Goal: Task Accomplishment & Management: Complete application form

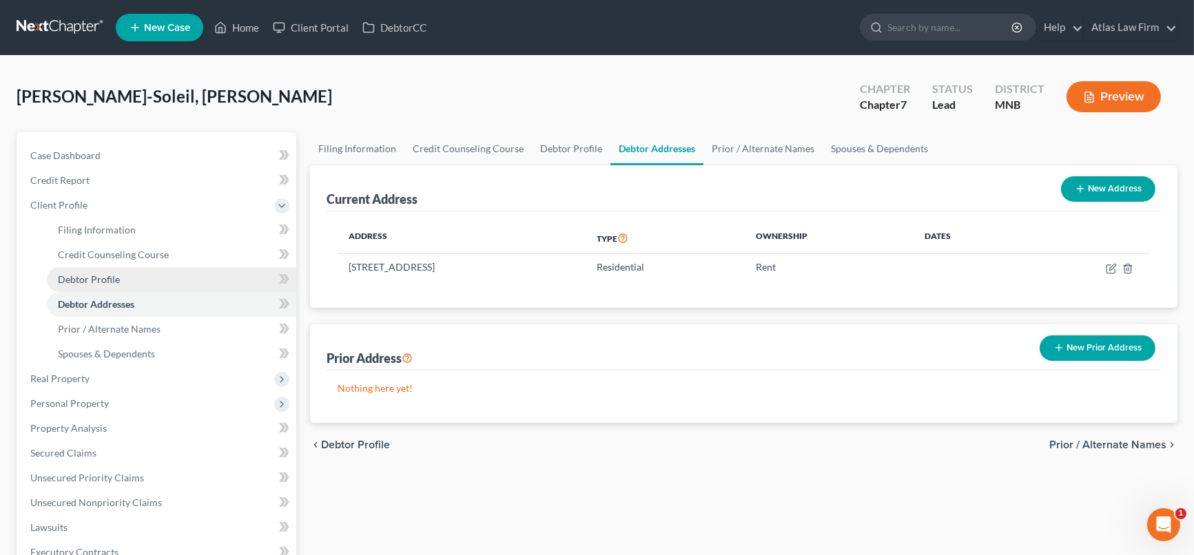
click at [146, 282] on link "Debtor Profile" at bounding box center [171, 279] width 249 height 25
select select "0"
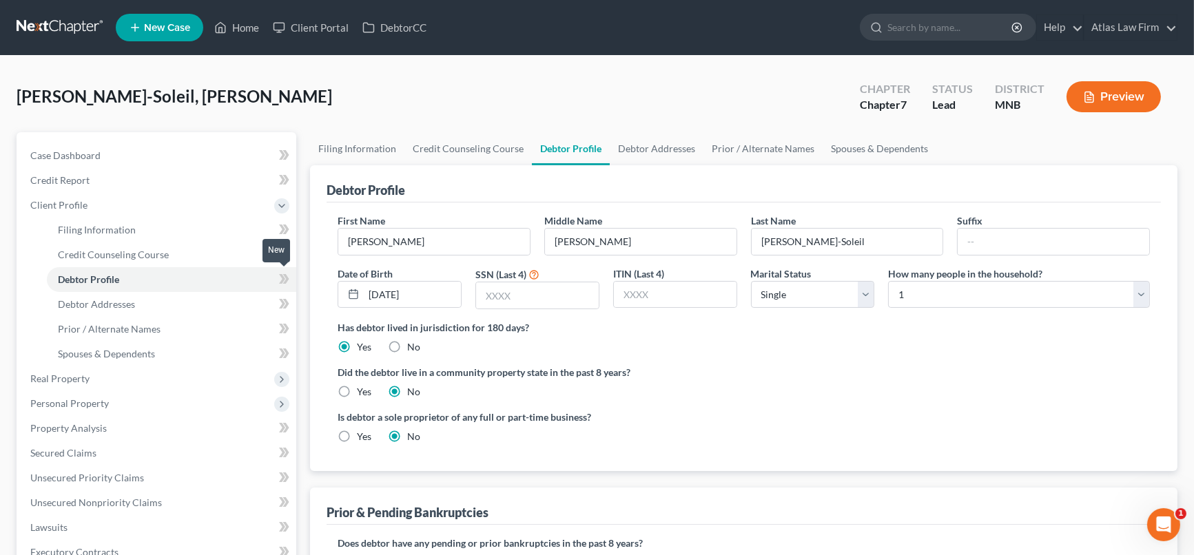
click at [282, 274] on icon at bounding box center [282, 279] width 6 height 10
click at [1139, 287] on select "Select 1 2 3 4 5 6 7 8 9 10 11 12 13 14 15 16 17 18 19 20" at bounding box center [1019, 295] width 262 height 28
select select "1"
click at [888, 281] on select "Select 1 2 3 4 5 6 7 8 9 10 11 12 13 14 15 16 17 18 19 20" at bounding box center [1019, 295] width 262 height 28
click at [680, 146] on link "Debtor Addresses" at bounding box center [657, 148] width 94 height 33
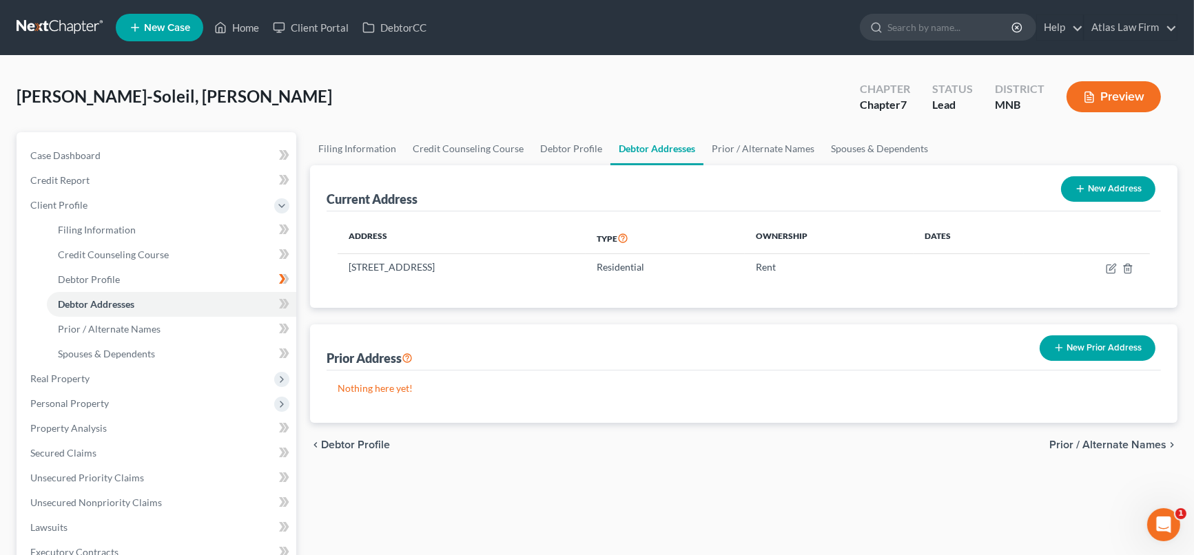
click at [1065, 341] on button "New Prior Address" at bounding box center [1097, 347] width 116 height 25
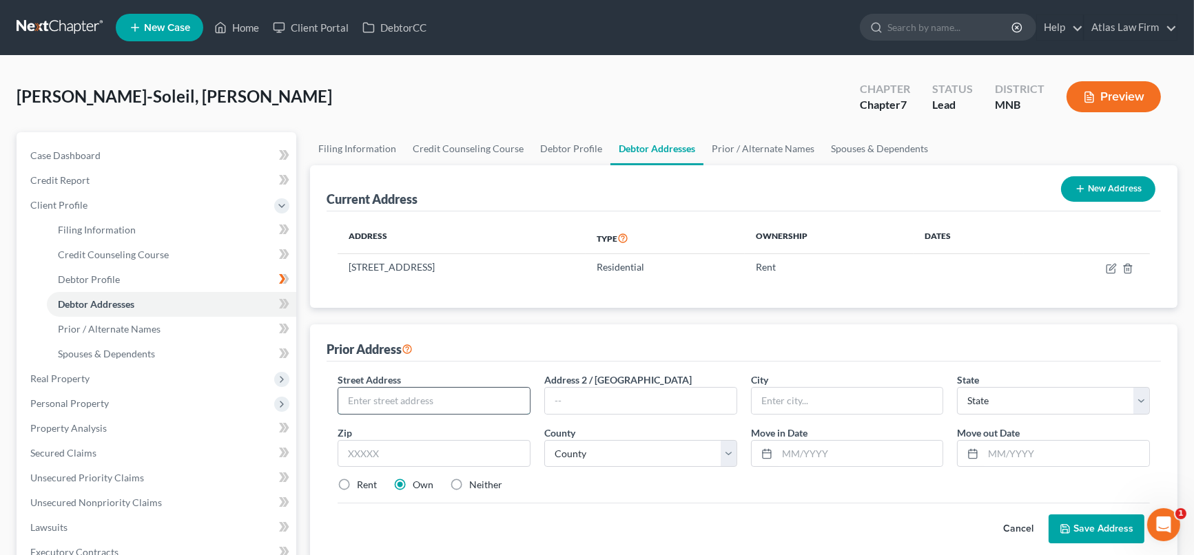
click at [482, 402] on input "text" at bounding box center [433, 401] width 191 height 26
type input "[STREET_ADDRESS]"
type input "5"
type input "75979"
type input "[GEOGRAPHIC_DATA]"
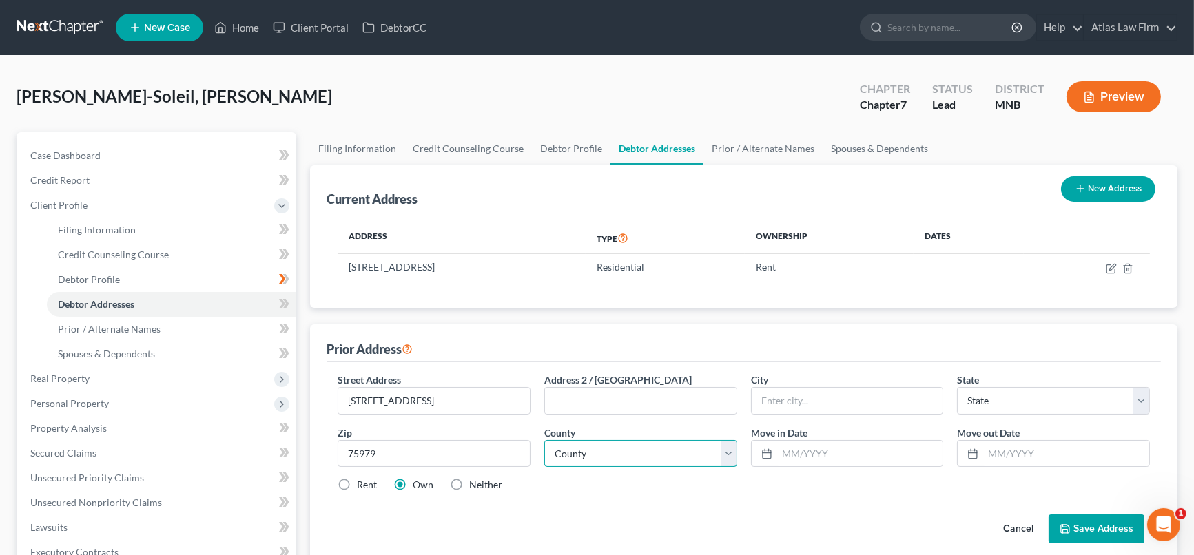
select select "45"
click at [735, 452] on select "County [GEOGRAPHIC_DATA] [GEOGRAPHIC_DATA] [GEOGRAPHIC_DATA] [GEOGRAPHIC_DATA] …" at bounding box center [640, 454] width 193 height 28
select select "228"
click at [544, 440] on select "County [GEOGRAPHIC_DATA] [GEOGRAPHIC_DATA] [GEOGRAPHIC_DATA] [GEOGRAPHIC_DATA] …" at bounding box center [640, 454] width 193 height 28
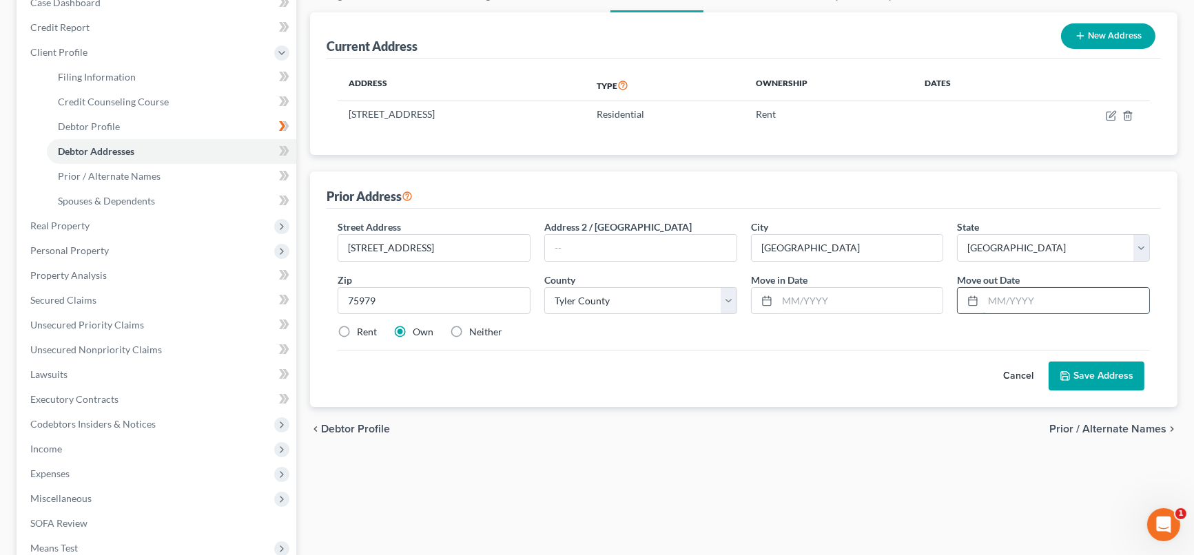
click at [1004, 296] on input "text" at bounding box center [1066, 301] width 166 height 26
click at [1096, 299] on input "[DATE]" at bounding box center [1066, 301] width 166 height 26
type input "[DATE]"
click at [886, 301] on input "text" at bounding box center [860, 301] width 166 height 26
type input "[DATE]"
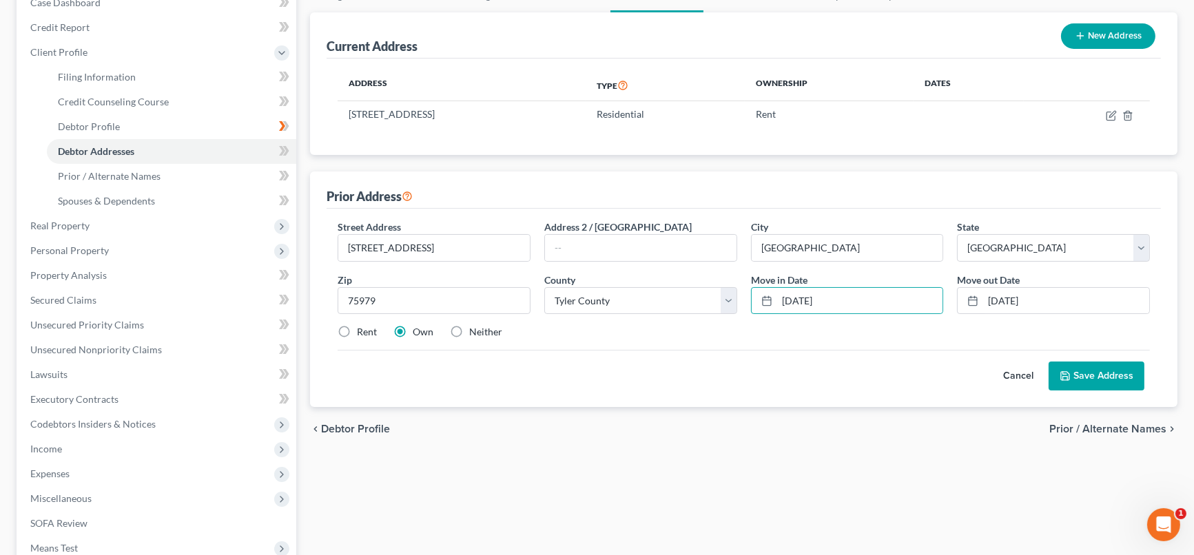
click at [1076, 368] on button "Save Address" at bounding box center [1096, 376] width 96 height 29
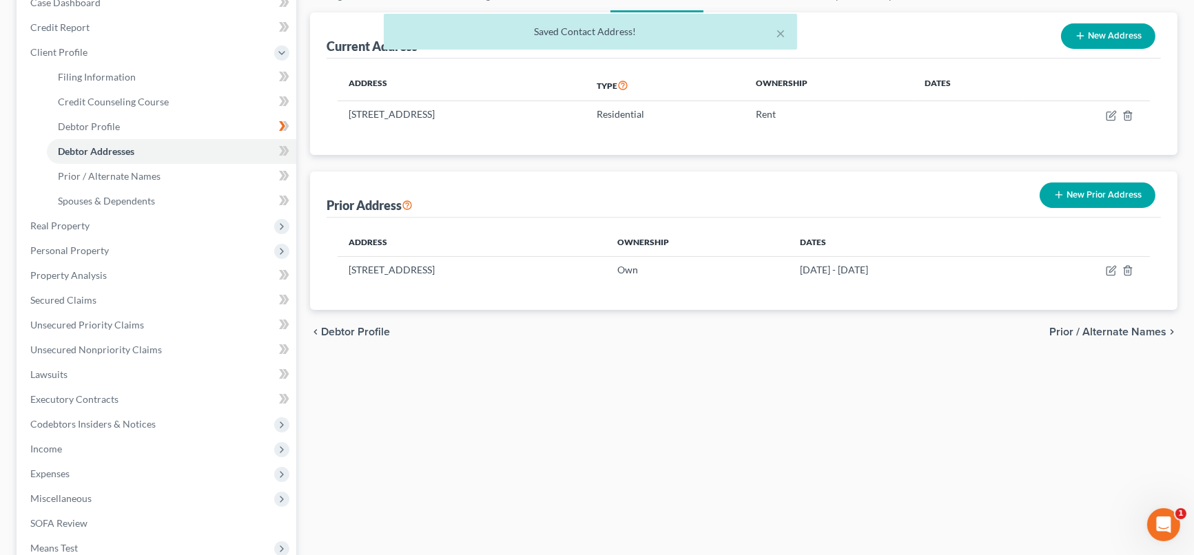
scroll to position [0, 0]
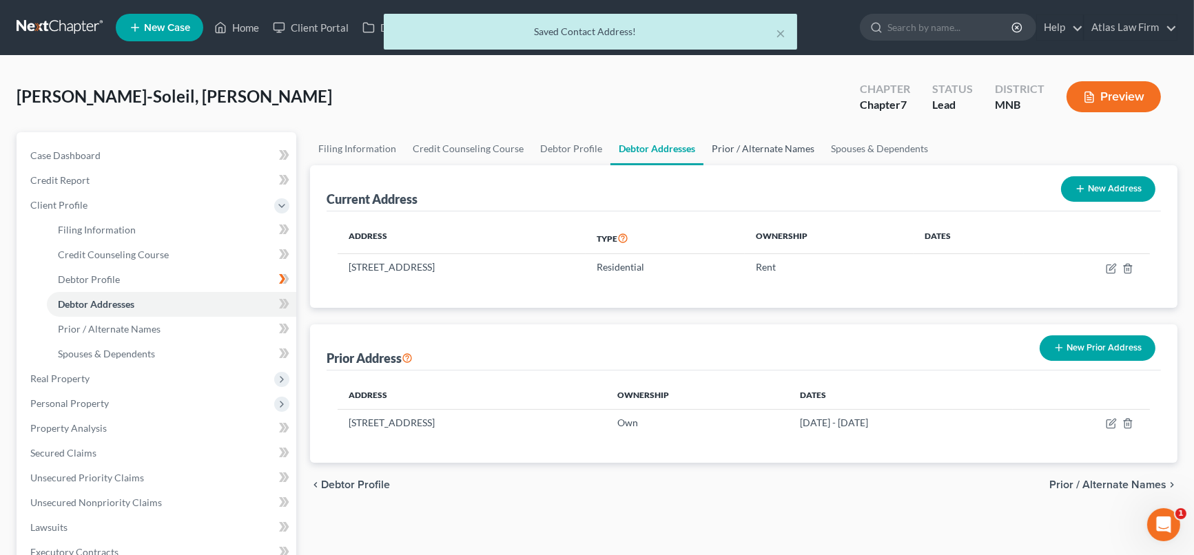
click at [781, 156] on link "Prior / Alternate Names" at bounding box center [762, 148] width 119 height 33
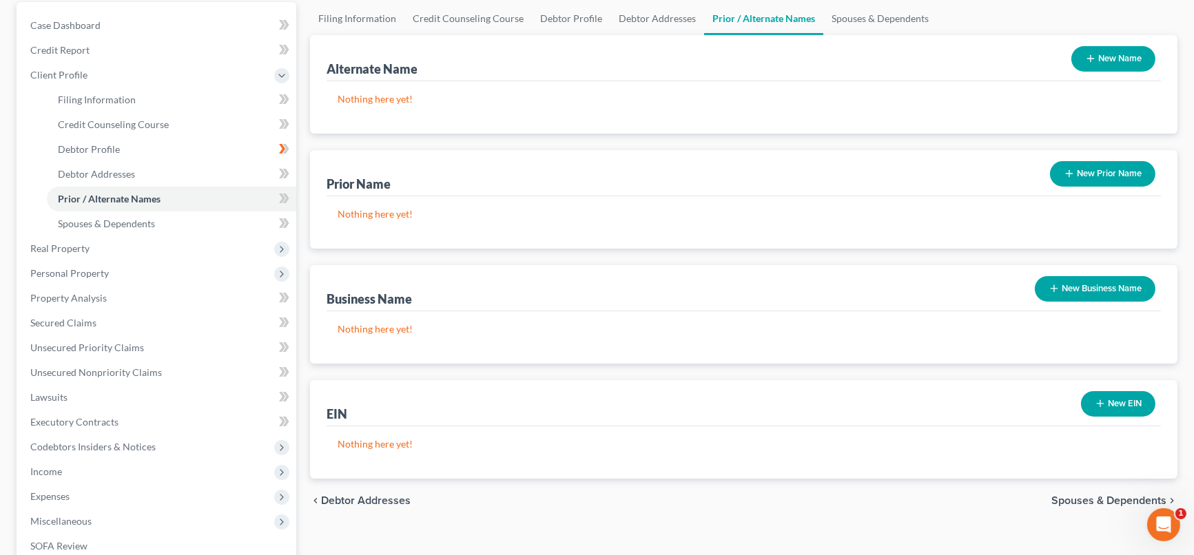
scroll to position [153, 0]
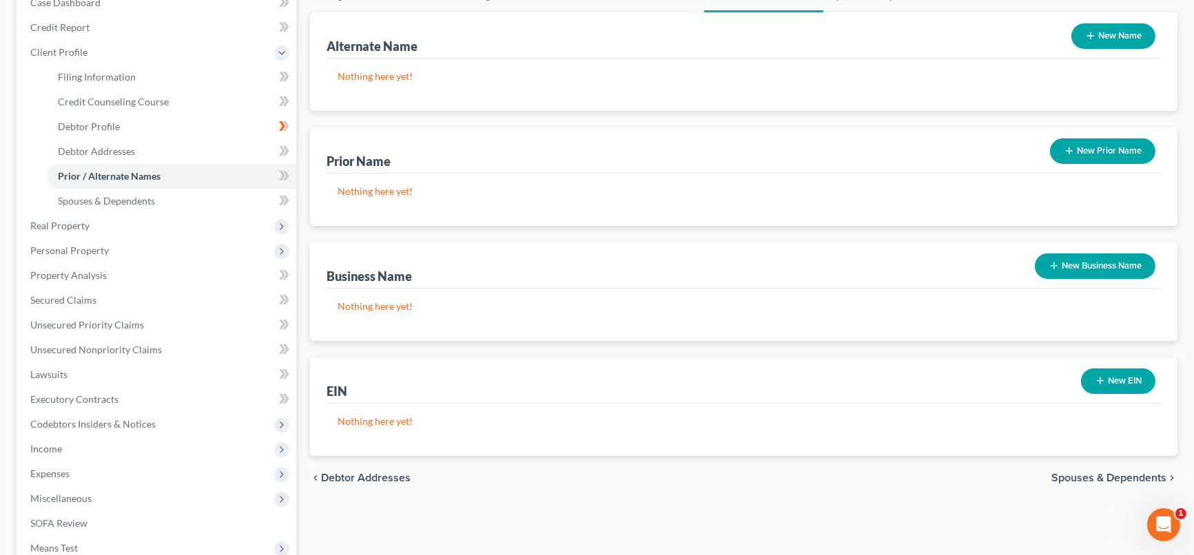
click at [1068, 266] on button "New Business Name" at bounding box center [1095, 265] width 121 height 25
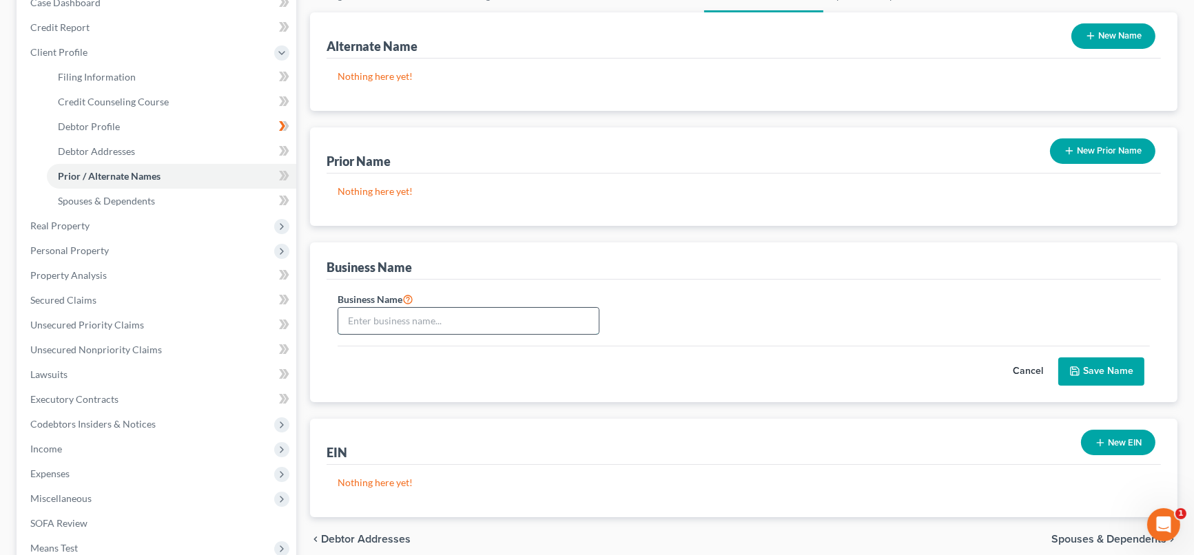
click at [393, 324] on input "text" at bounding box center [468, 321] width 260 height 26
type input "[PERSON_NAME] Soleil LLC"
click at [1108, 375] on button "Save Name" at bounding box center [1101, 372] width 86 height 29
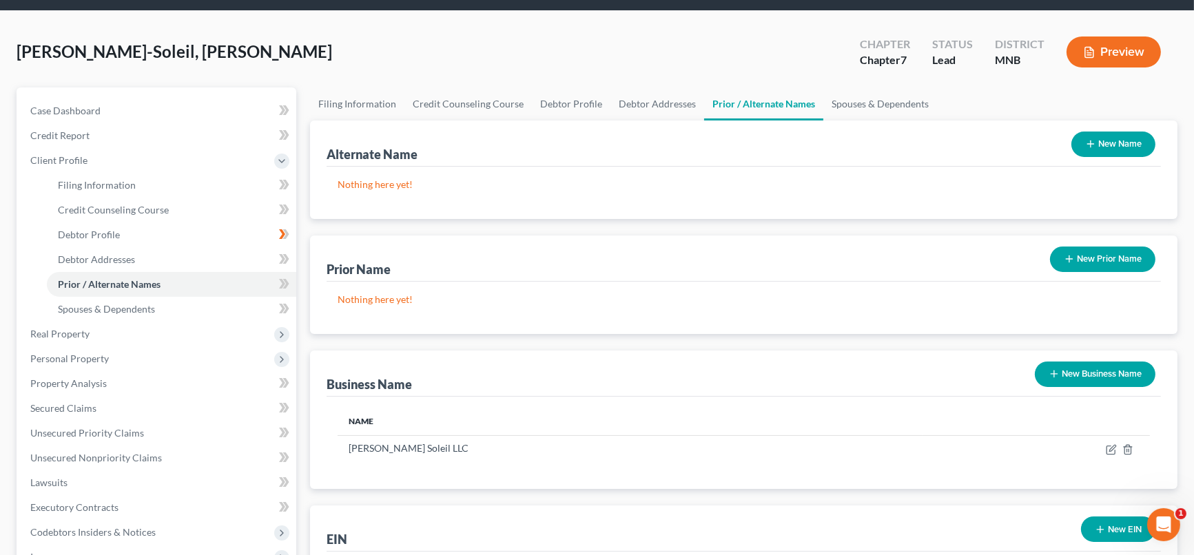
scroll to position [0, 0]
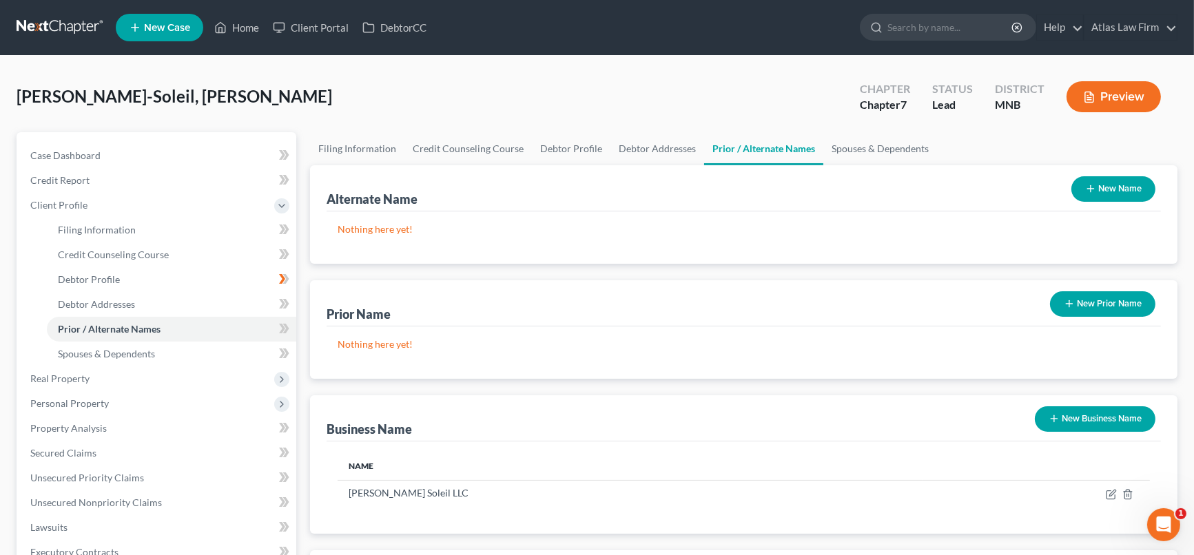
click at [1110, 424] on button "New Business Name" at bounding box center [1095, 418] width 121 height 25
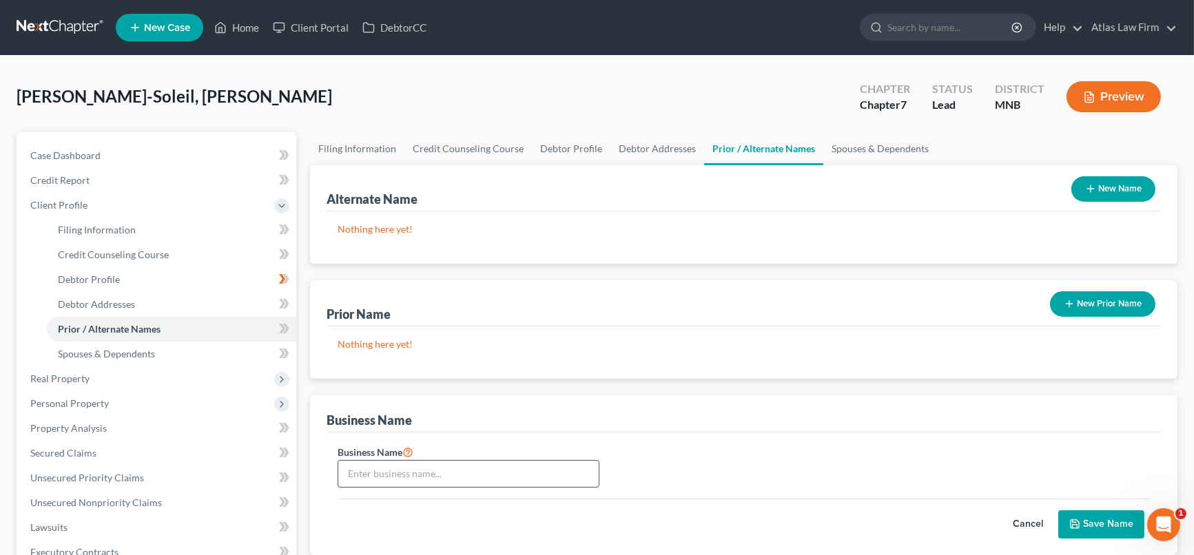
click at [416, 477] on input "text" at bounding box center [468, 474] width 260 height 26
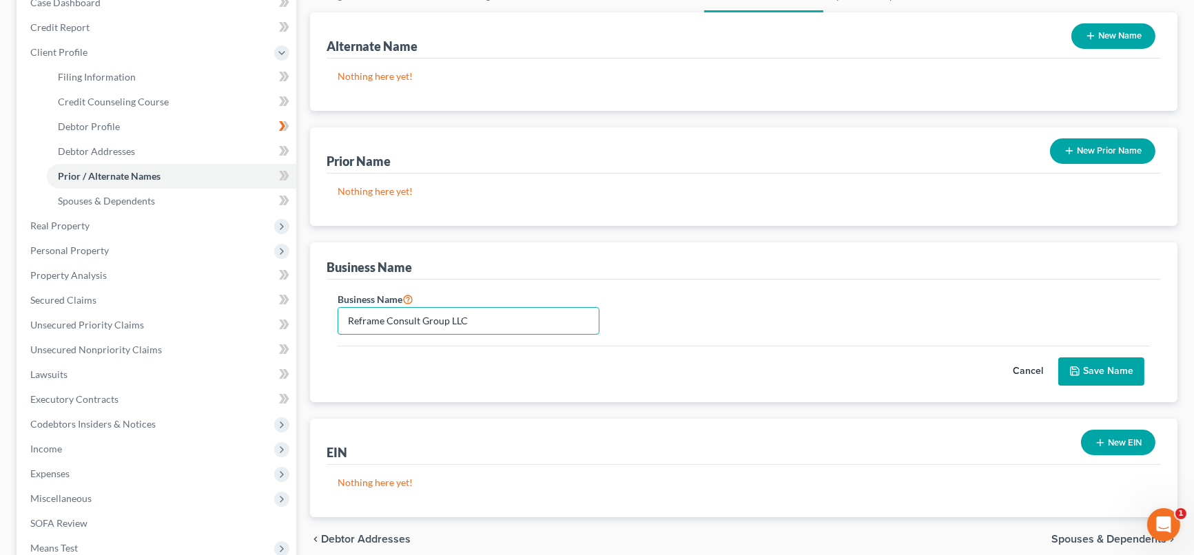
type input "Reframe Consult Group LLC"
click at [1101, 371] on button "Save Name" at bounding box center [1101, 372] width 86 height 29
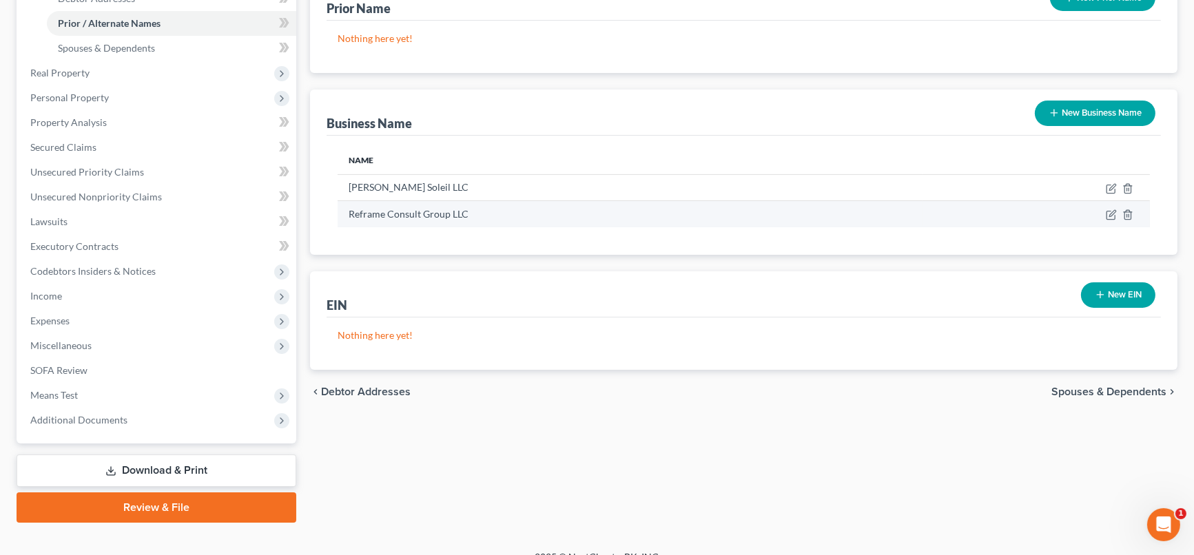
scroll to position [0, 0]
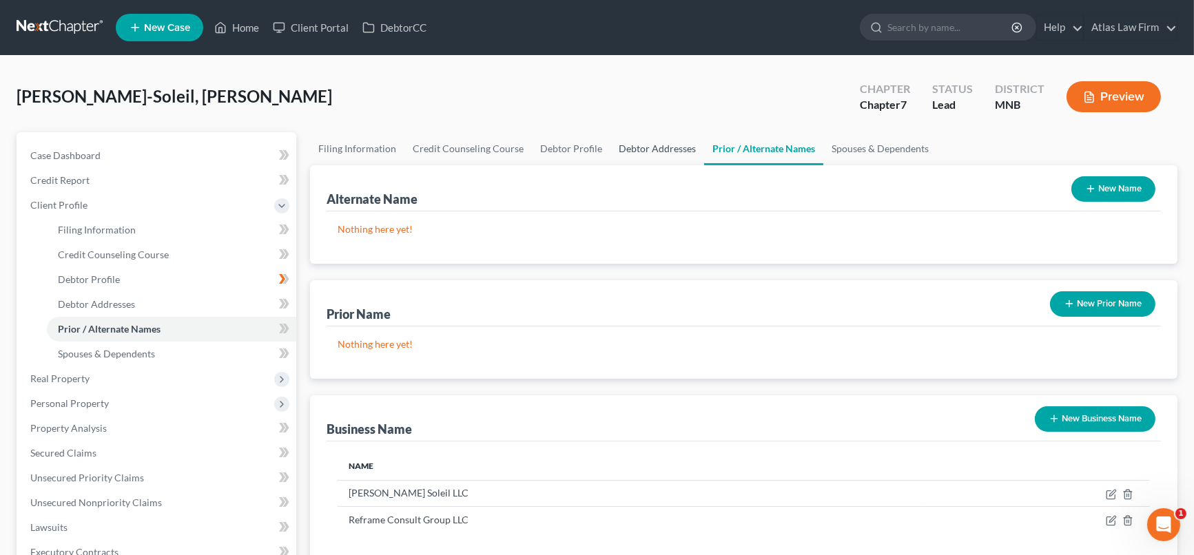
click at [654, 149] on link "Debtor Addresses" at bounding box center [657, 148] width 94 height 33
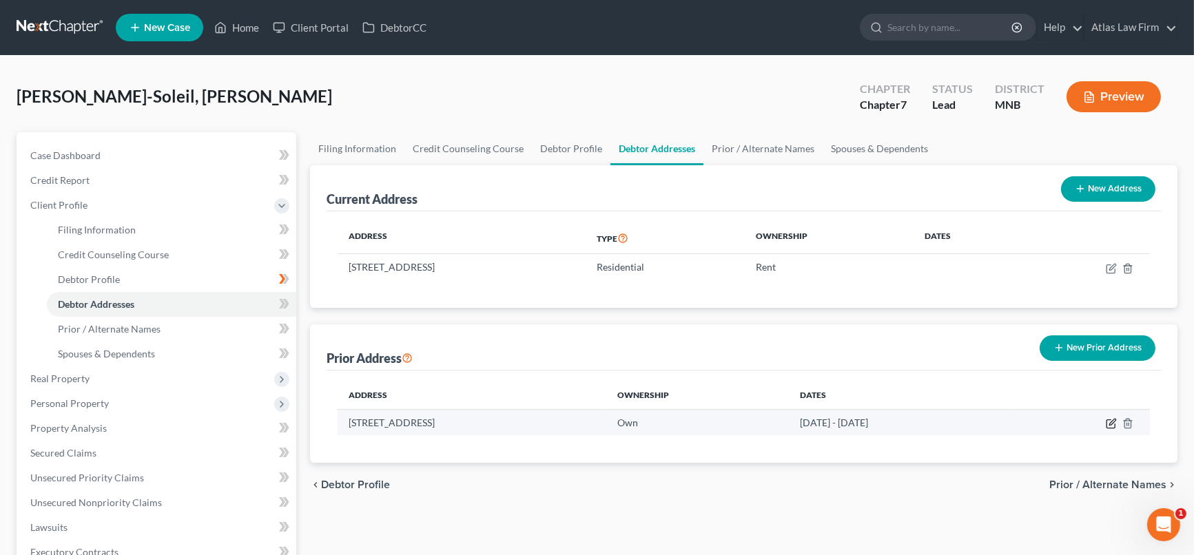
click at [1112, 420] on icon "button" at bounding box center [1111, 423] width 11 height 11
select select "45"
select select "228"
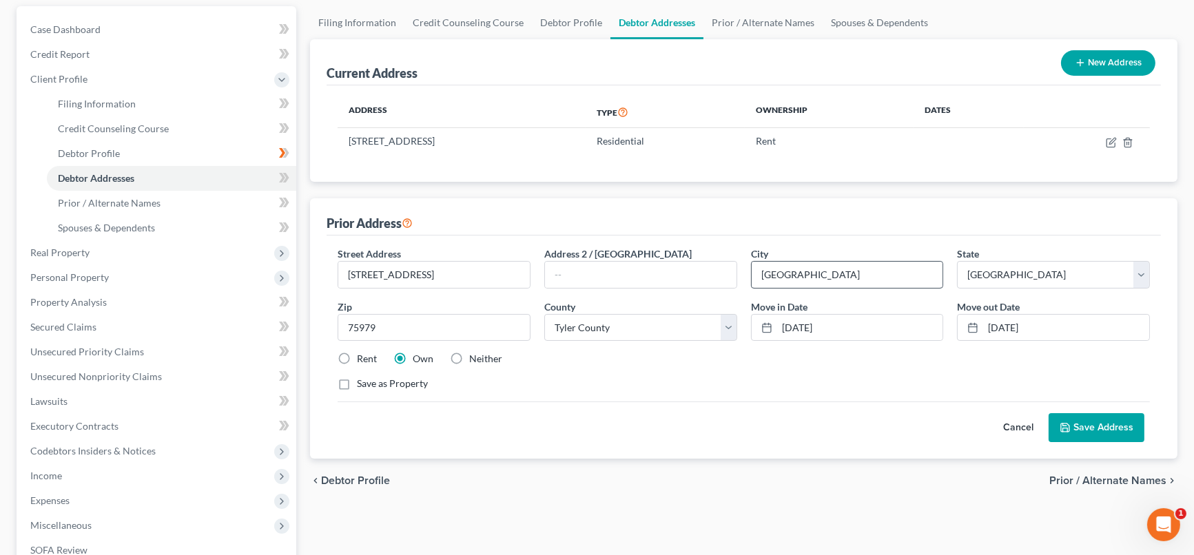
scroll to position [153, 0]
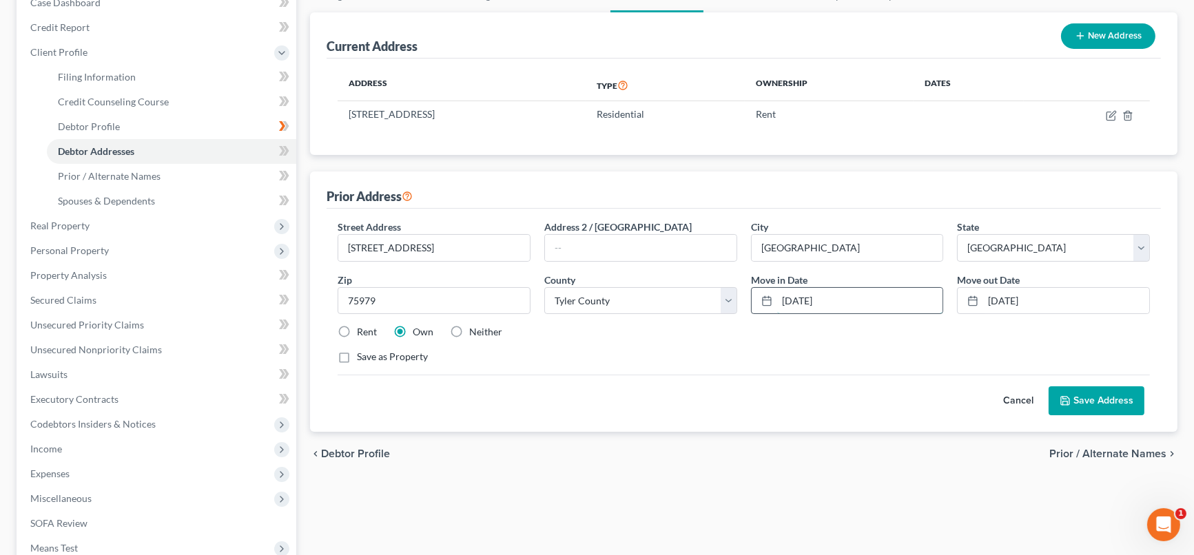
click at [893, 291] on input "[DATE]" at bounding box center [860, 301] width 166 height 26
type input "[DATE]"
click at [1117, 402] on button "Save Address" at bounding box center [1096, 400] width 96 height 29
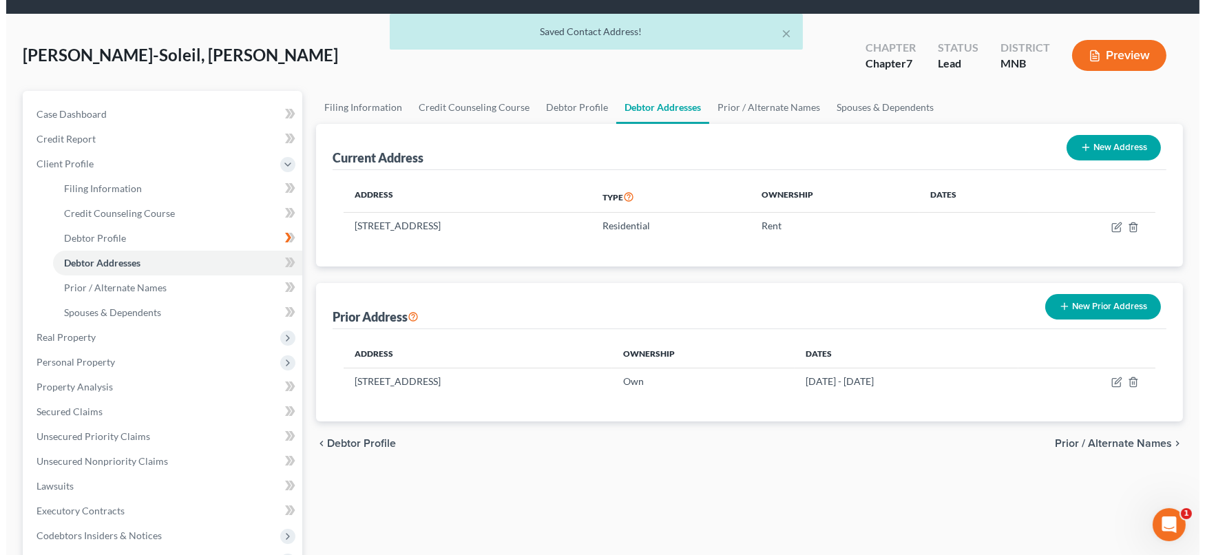
scroll to position [0, 0]
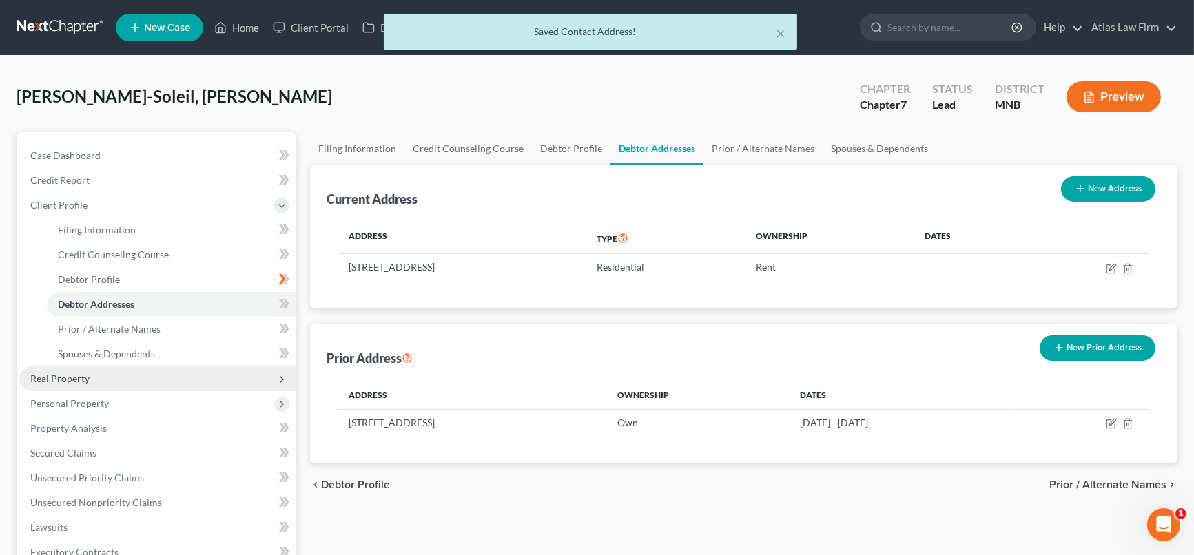
click at [63, 377] on span "Real Property" at bounding box center [59, 379] width 59 height 12
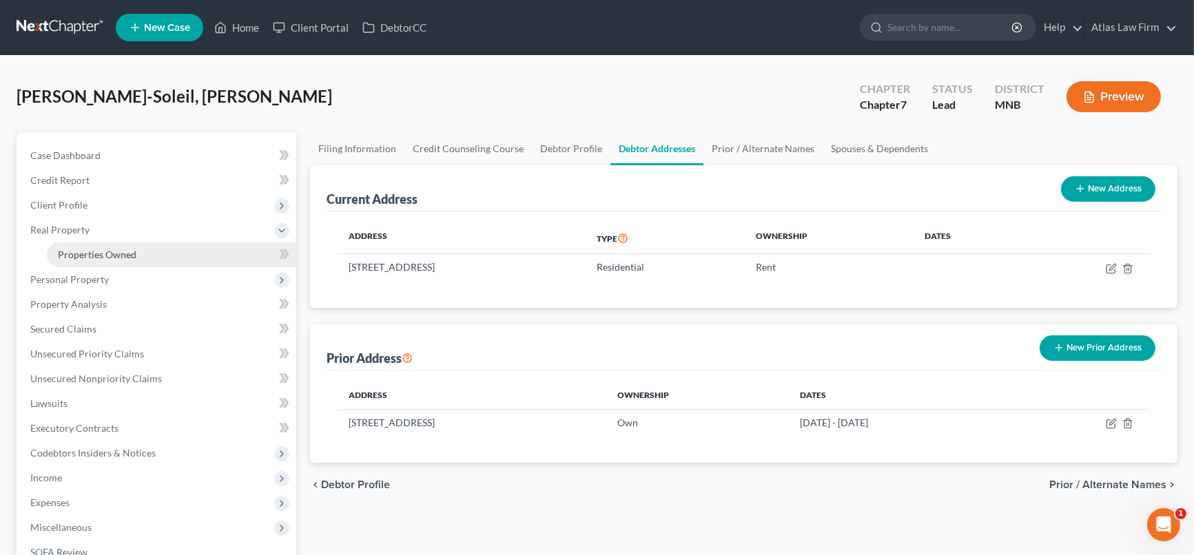
click at [92, 249] on span "Properties Owned" at bounding box center [97, 255] width 79 height 12
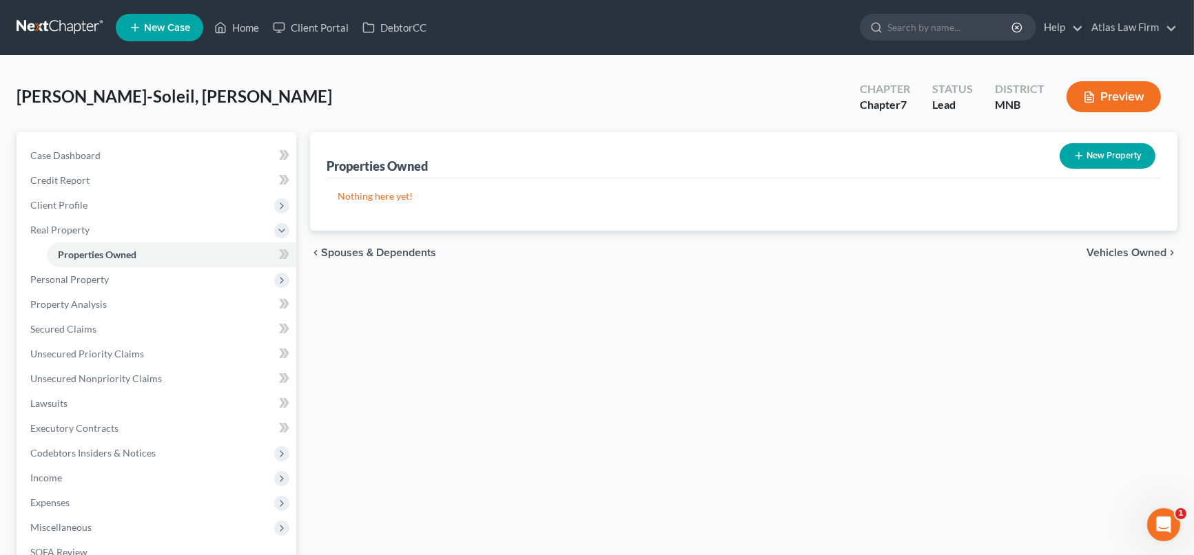
click at [1084, 152] on icon "button" at bounding box center [1078, 155] width 11 height 11
select select "24"
select select "18"
select select "0"
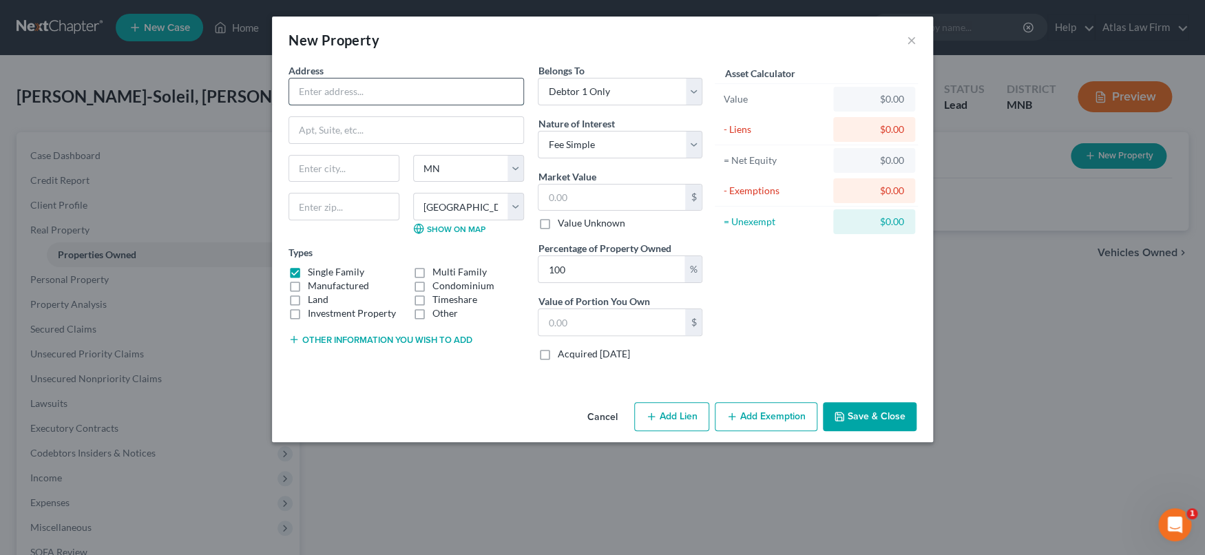
click at [369, 89] on input "text" at bounding box center [406, 92] width 234 height 26
type input "[STREET_ADDRESS]"
click at [366, 213] on input "text" at bounding box center [344, 207] width 111 height 28
type input "75979"
drag, startPoint x: 637, startPoint y: 191, endPoint x: 646, endPoint y: 194, distance: 9.2
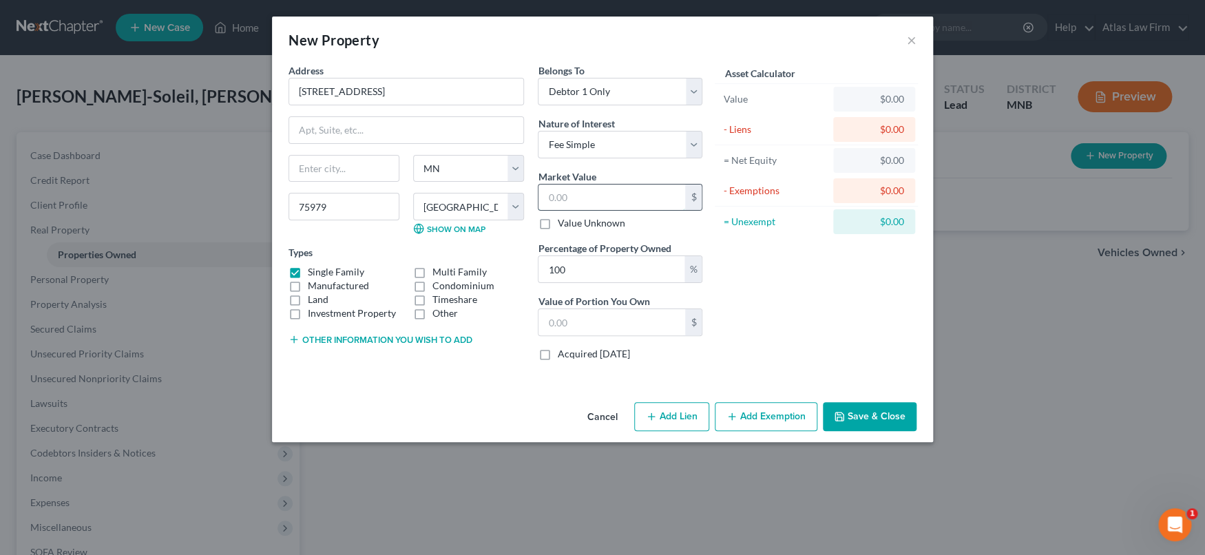
click at [639, 191] on input "text" at bounding box center [612, 198] width 147 height 26
type input "[GEOGRAPHIC_DATA]"
select select "45"
type input "2"
type input "2.00"
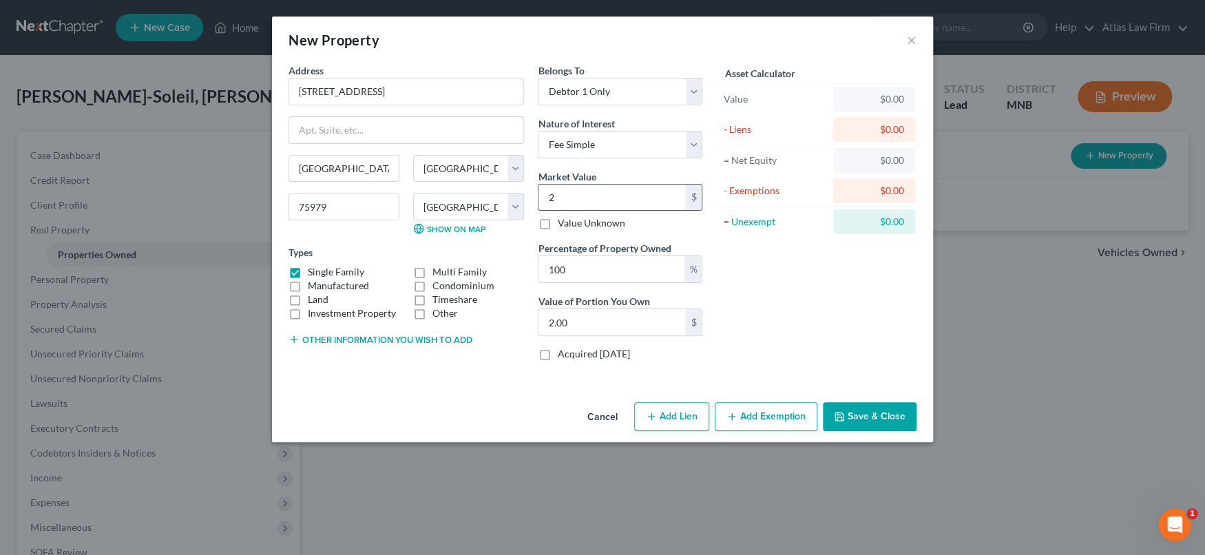
type input "25"
type input "25.00"
select select
type input "250"
type input "250.00"
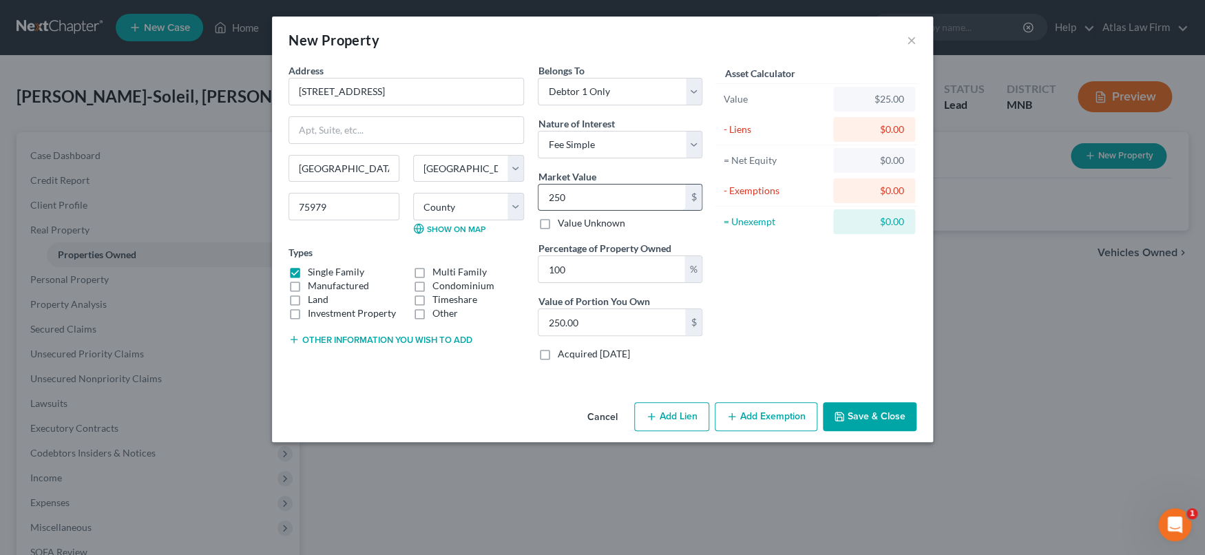
type input "2500"
type input "2,500.00"
type input "2,5000"
type input "25,000.00"
type input "25,0000"
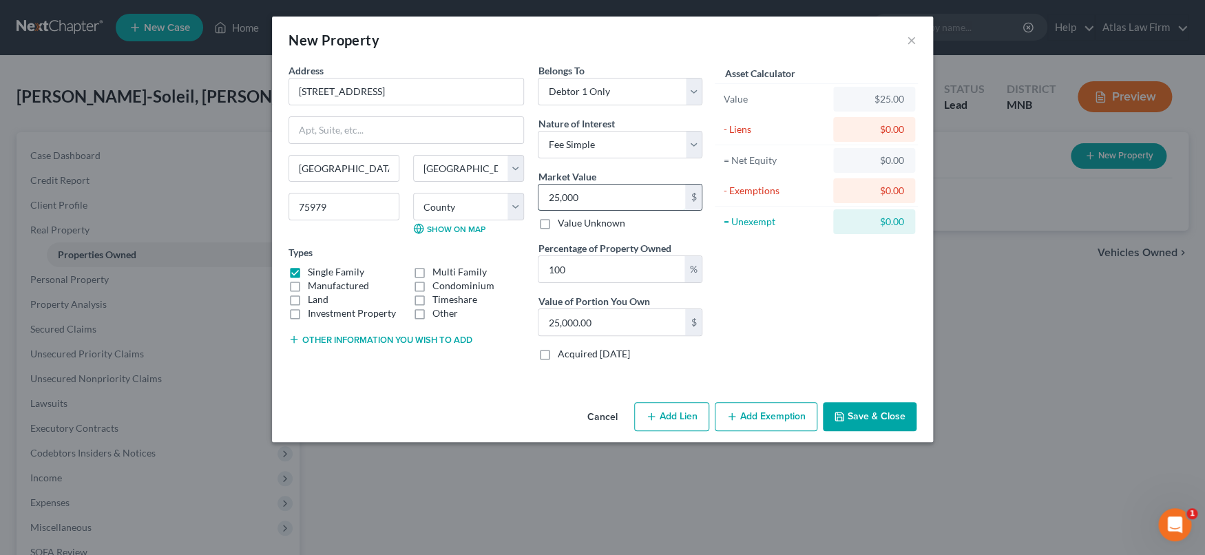
type input "250,000.00"
type input "250,000"
click at [798, 311] on div "Asset Calculator Value $250,000.00 - Liens $0.00 = Net Equity $25.00 - Exemptio…" at bounding box center [817, 217] width 214 height 309
click at [515, 200] on select "County [GEOGRAPHIC_DATA] [GEOGRAPHIC_DATA] [GEOGRAPHIC_DATA] [GEOGRAPHIC_DATA] …" at bounding box center [468, 207] width 111 height 28
select select "228"
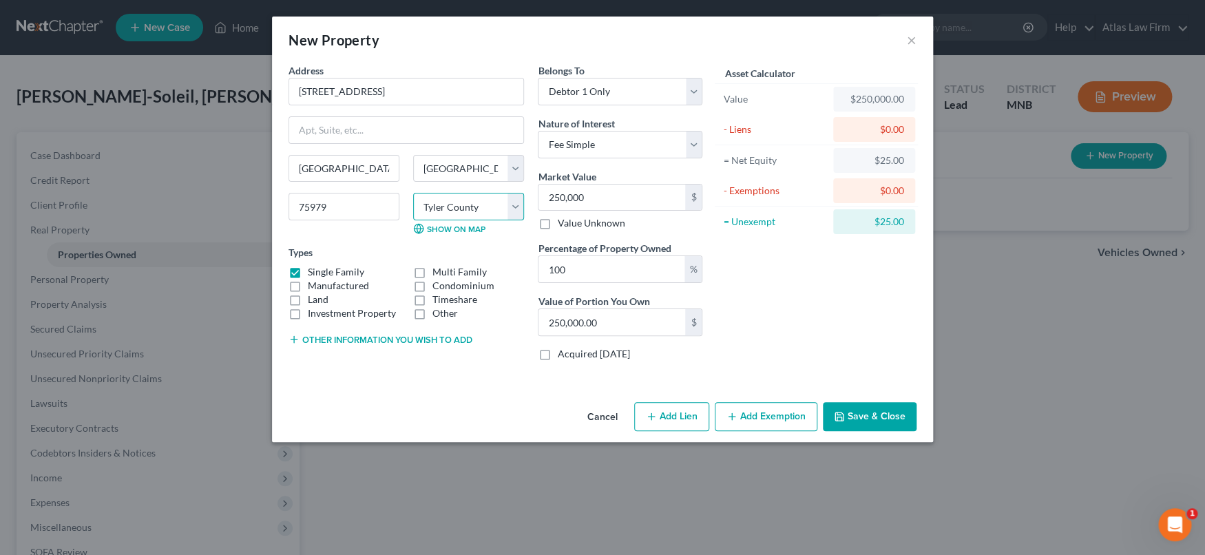
click at [413, 193] on select "County [GEOGRAPHIC_DATA] [GEOGRAPHIC_DATA] [GEOGRAPHIC_DATA] [GEOGRAPHIC_DATA] …" at bounding box center [468, 207] width 111 height 28
click at [871, 420] on button "Save & Close" at bounding box center [870, 416] width 94 height 29
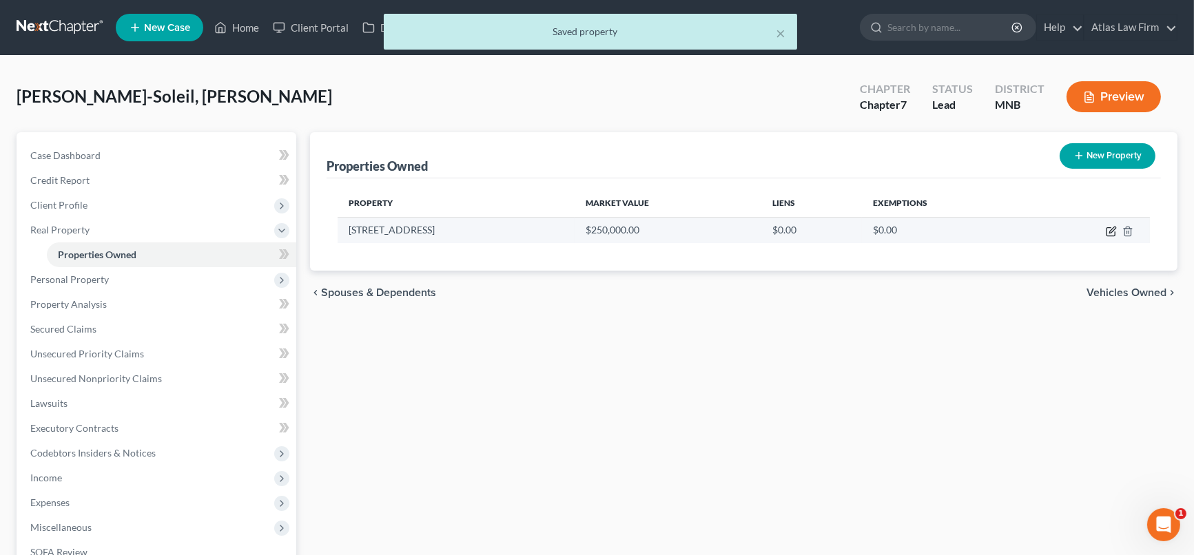
click at [1110, 234] on icon "button" at bounding box center [1111, 231] width 11 height 11
select select "45"
select select "228"
select select "0"
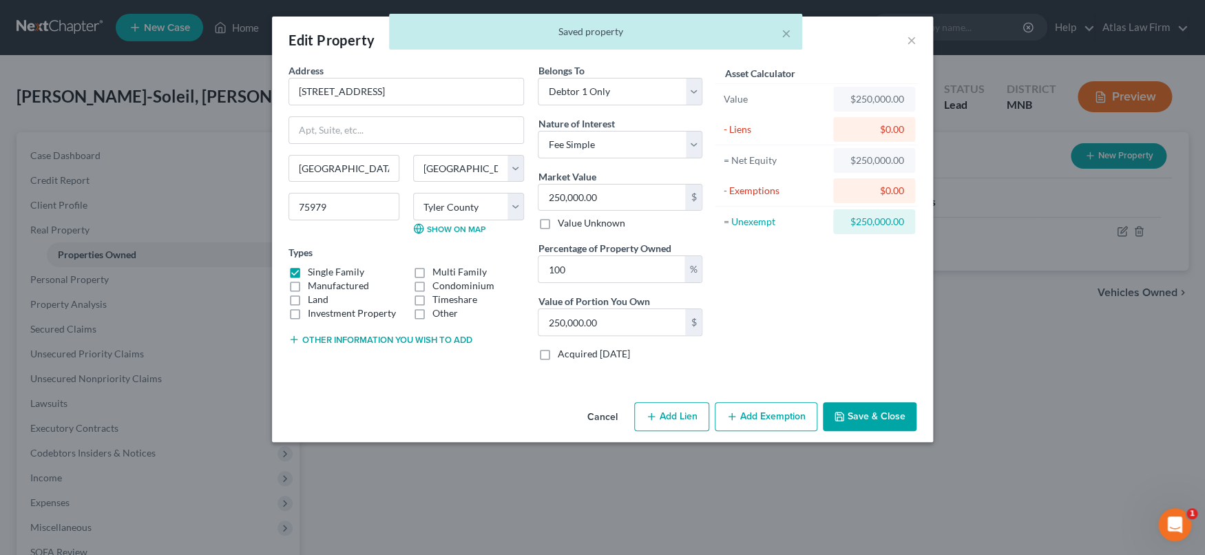
click at [786, 422] on button "Add Exemption" at bounding box center [766, 416] width 103 height 29
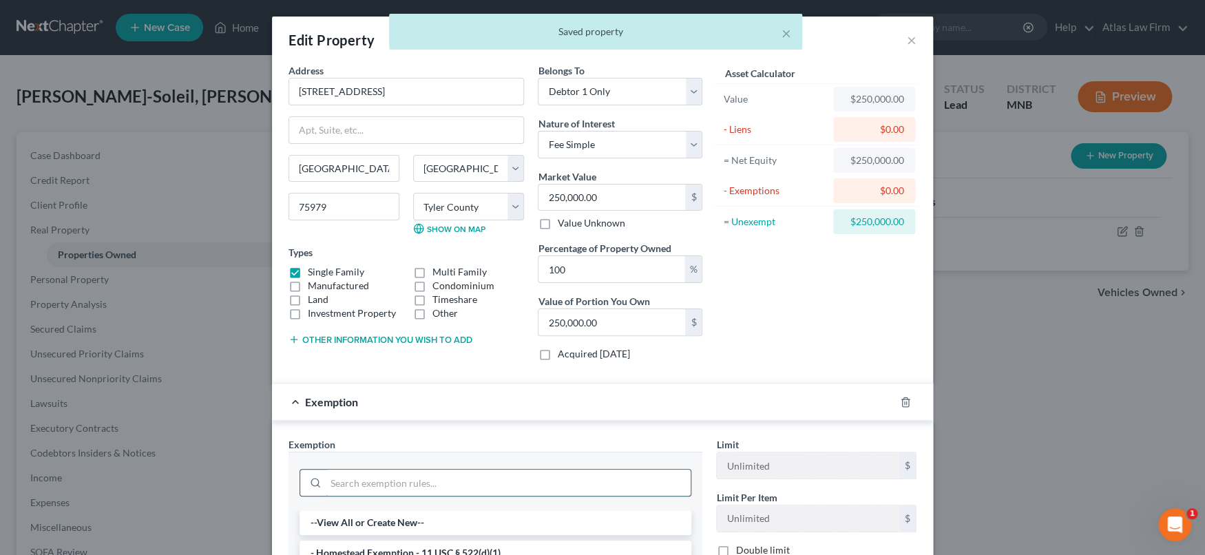
click at [639, 480] on input "search" at bounding box center [508, 483] width 365 height 26
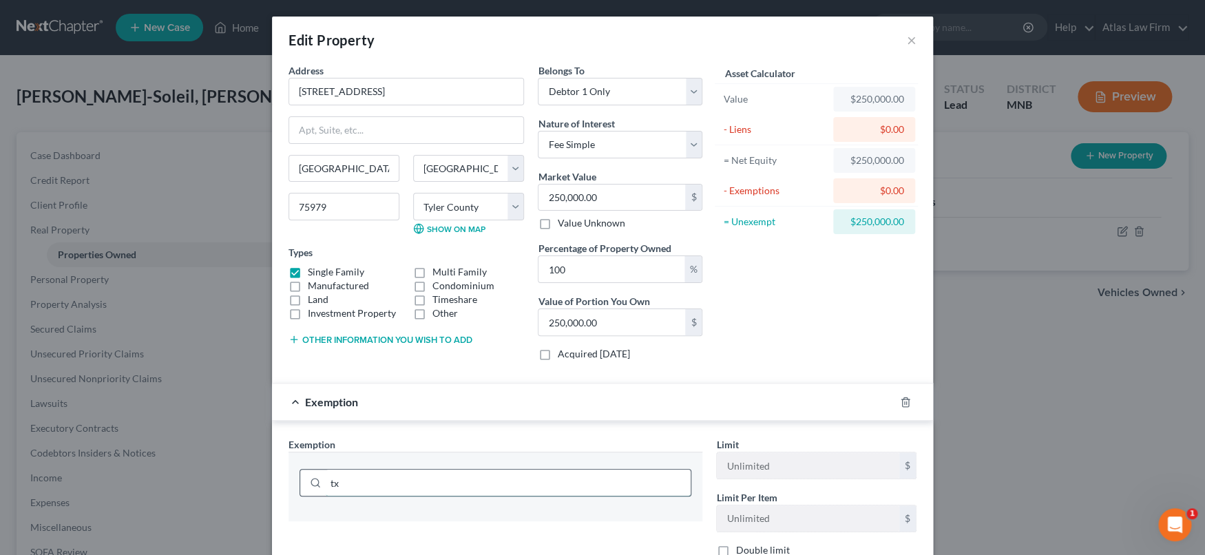
scroll to position [153, 0]
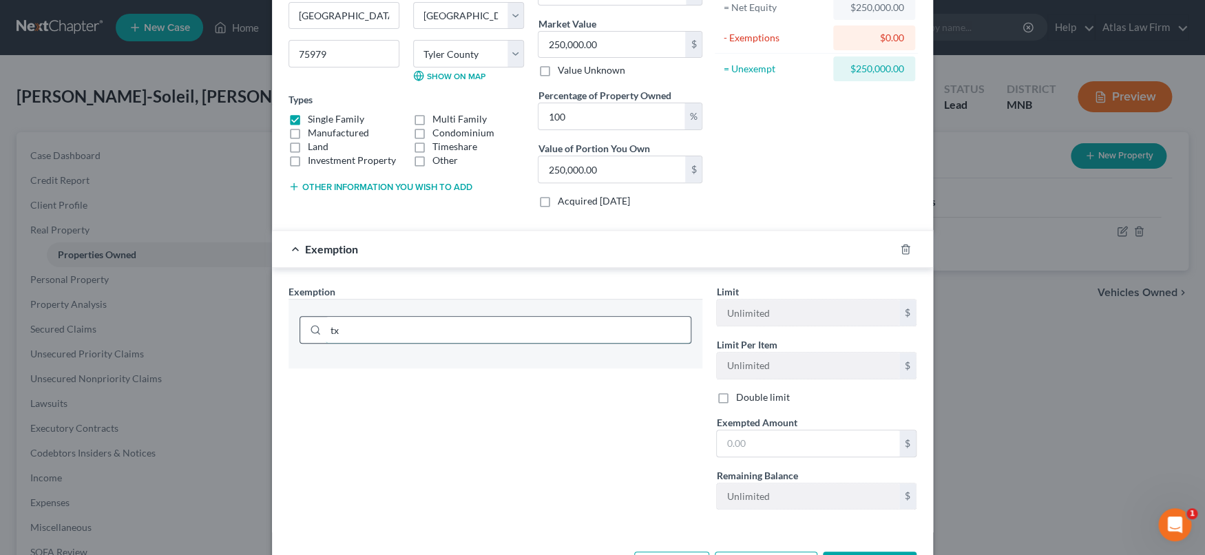
click at [575, 328] on input "tx" at bounding box center [508, 330] width 365 height 26
type input "t"
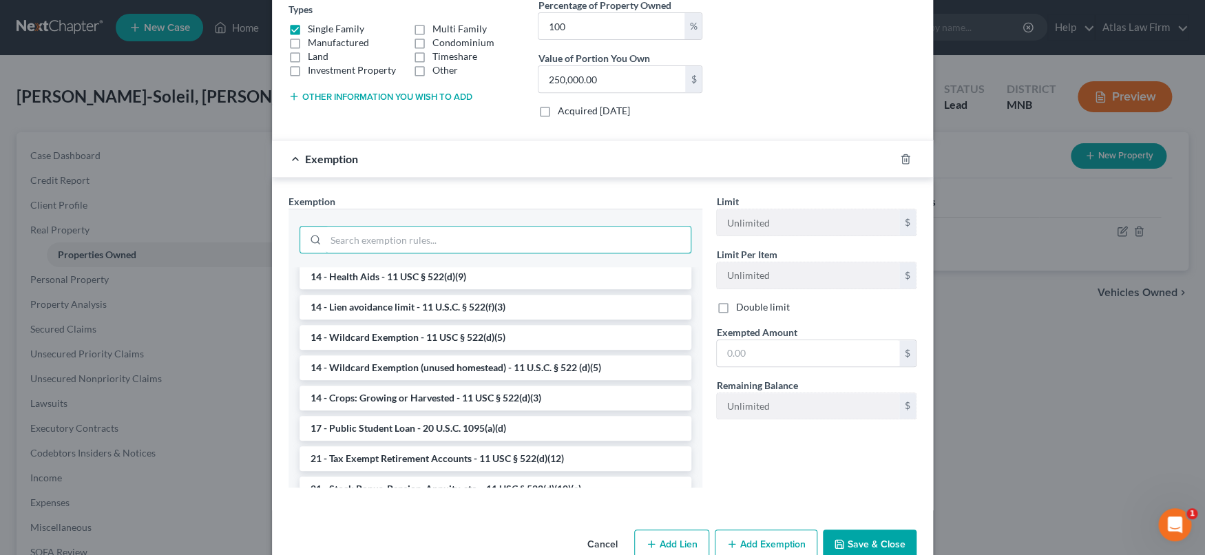
scroll to position [273, 0]
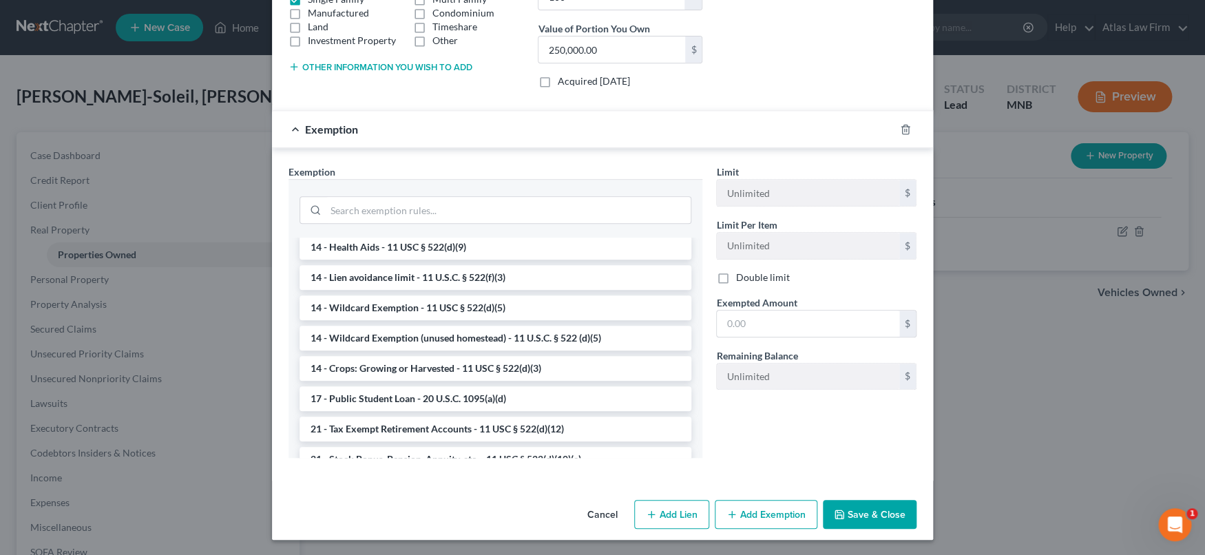
click at [860, 521] on button "Save & Close" at bounding box center [870, 514] width 94 height 29
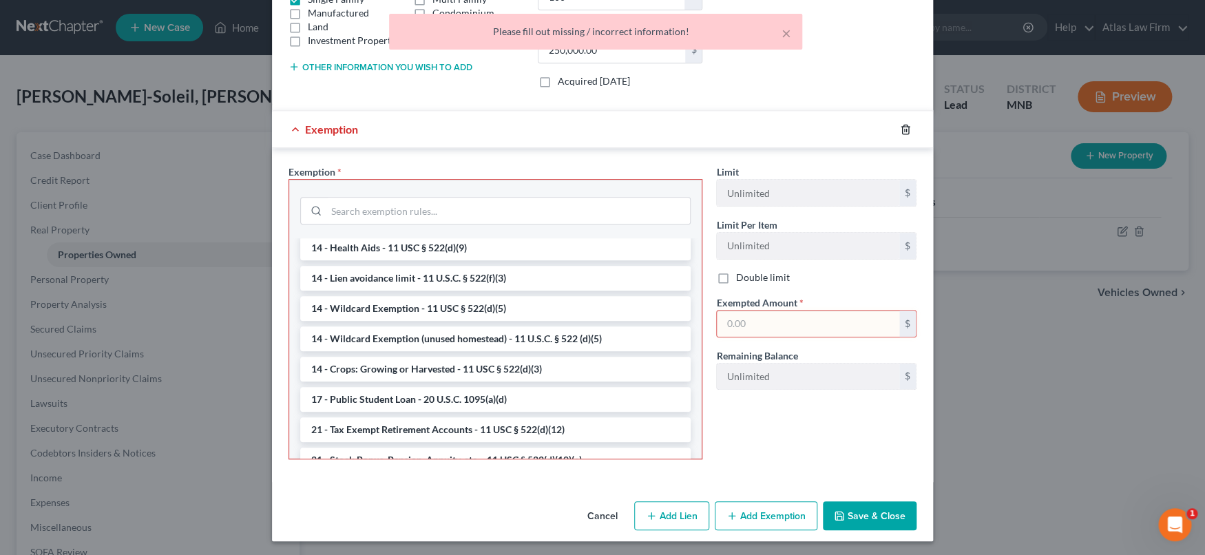
click at [900, 126] on icon "button" at bounding box center [905, 129] width 11 height 11
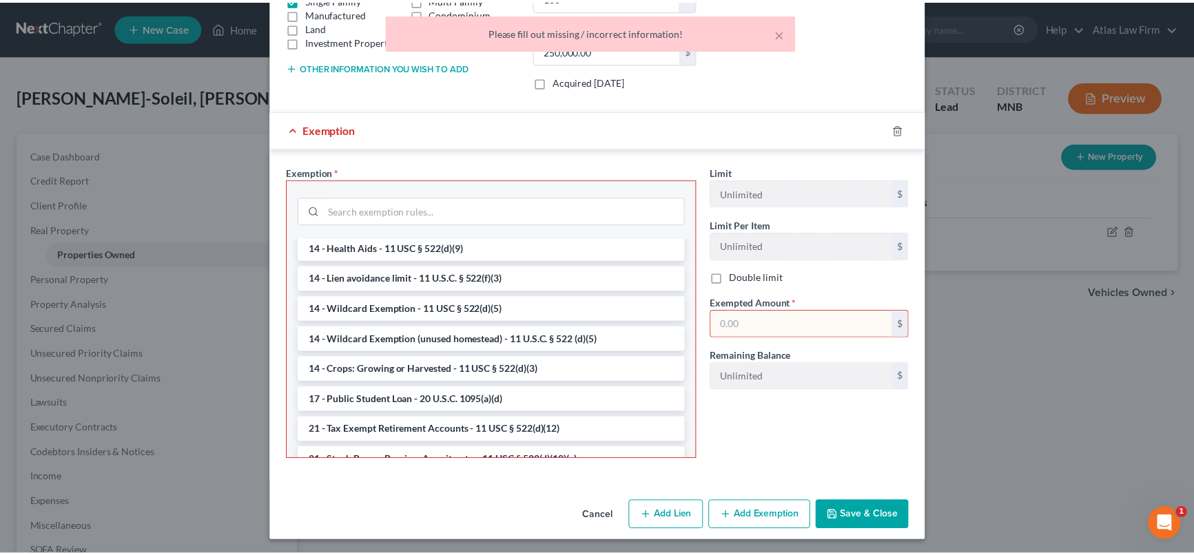
scroll to position [0, 0]
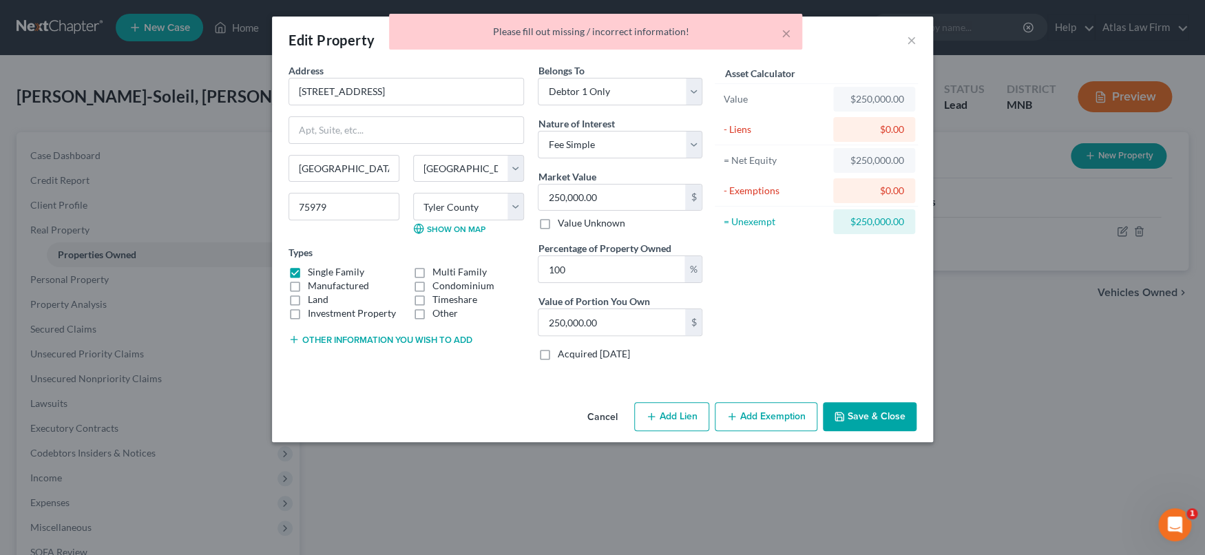
click at [879, 416] on button "Save & Close" at bounding box center [870, 416] width 94 height 29
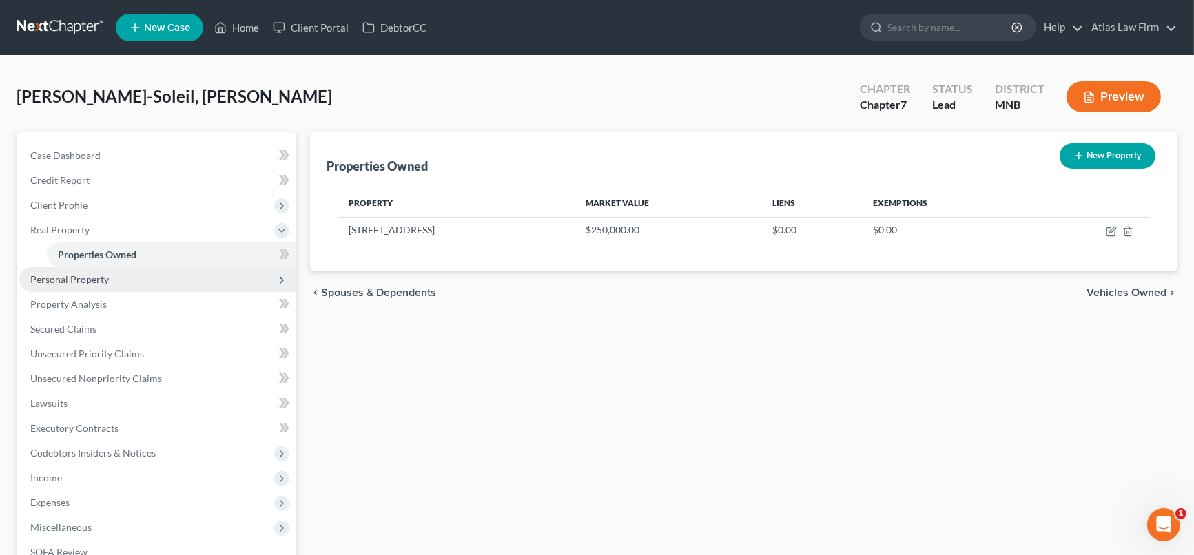
click at [107, 276] on span "Personal Property" at bounding box center [157, 279] width 277 height 25
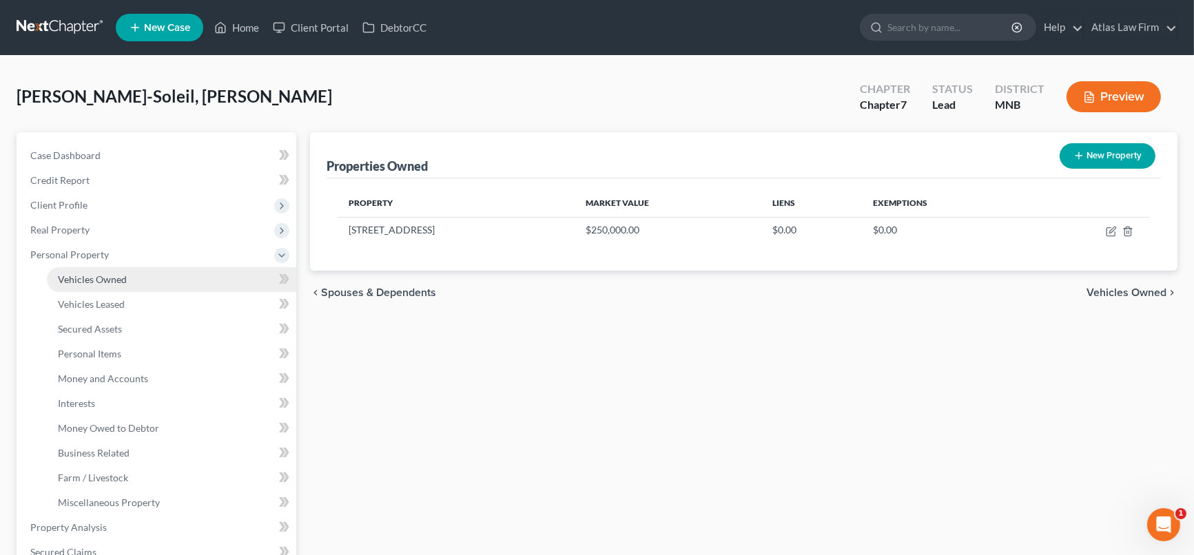
click at [128, 273] on link "Vehicles Owned" at bounding box center [171, 279] width 249 height 25
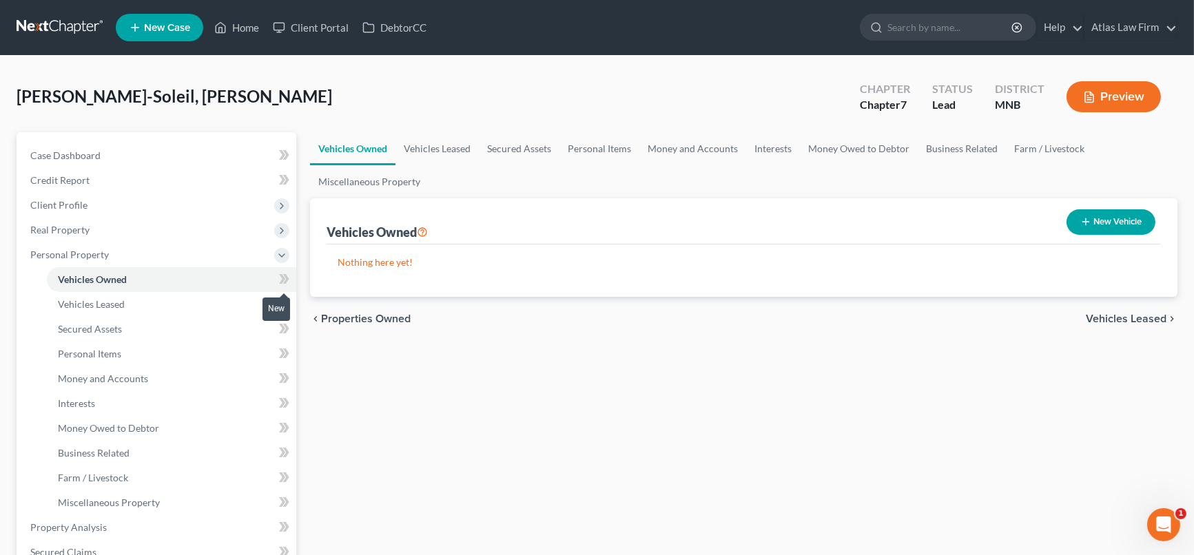
click at [280, 277] on icon at bounding box center [284, 279] width 10 height 17
click at [1121, 218] on button "New Vehicle" at bounding box center [1110, 221] width 89 height 25
select select "0"
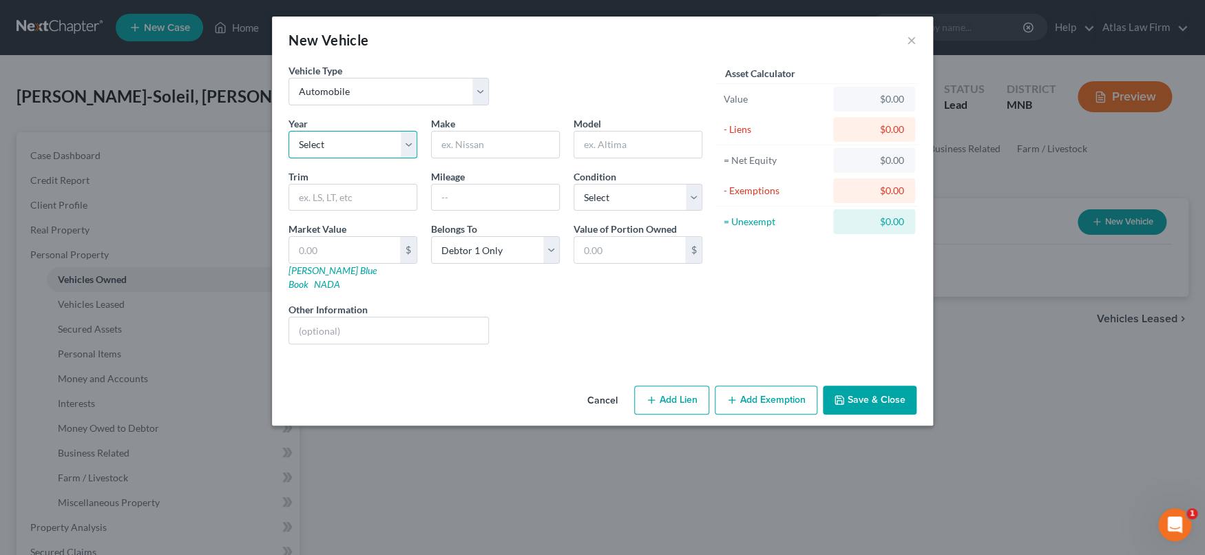
click at [410, 143] on select "Select 2026 2025 2024 2023 2022 2021 2020 2019 2018 2017 2016 2015 2014 2013 20…" at bounding box center [353, 145] width 129 height 28
select select "7"
click at [289, 131] on select "Select 2026 2025 2024 2023 2022 2021 2020 2019 2018 2017 2016 2015 2014 2013 20…" at bounding box center [353, 145] width 129 height 28
click at [468, 149] on input "text" at bounding box center [495, 145] width 127 height 26
type input "Acura"
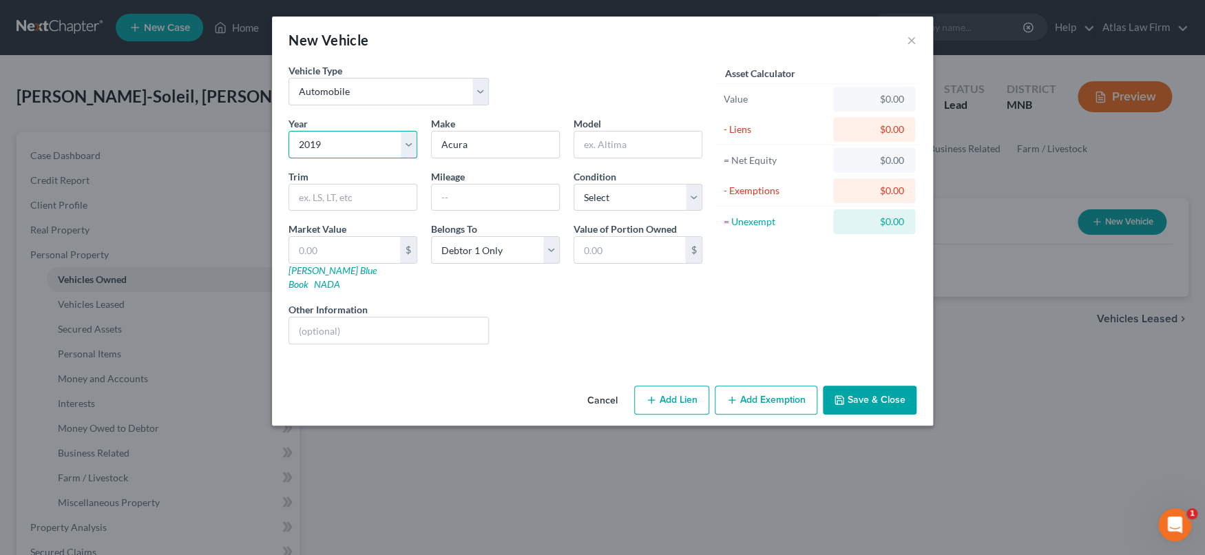
click at [410, 149] on select "Select 2026 2025 2024 2023 2022 2021 2020 2019 2018 2017 2016 2015 2014 2013 20…" at bounding box center [353, 145] width 129 height 28
click at [289, 131] on select "Select 2026 2025 2024 2023 2022 2021 2020 2019 2018 2017 2016 2015 2014 2013 20…" at bounding box center [353, 145] width 129 height 28
click at [647, 144] on input "text" at bounding box center [637, 145] width 127 height 26
type input "RDX"
click at [548, 192] on input "text" at bounding box center [495, 198] width 127 height 26
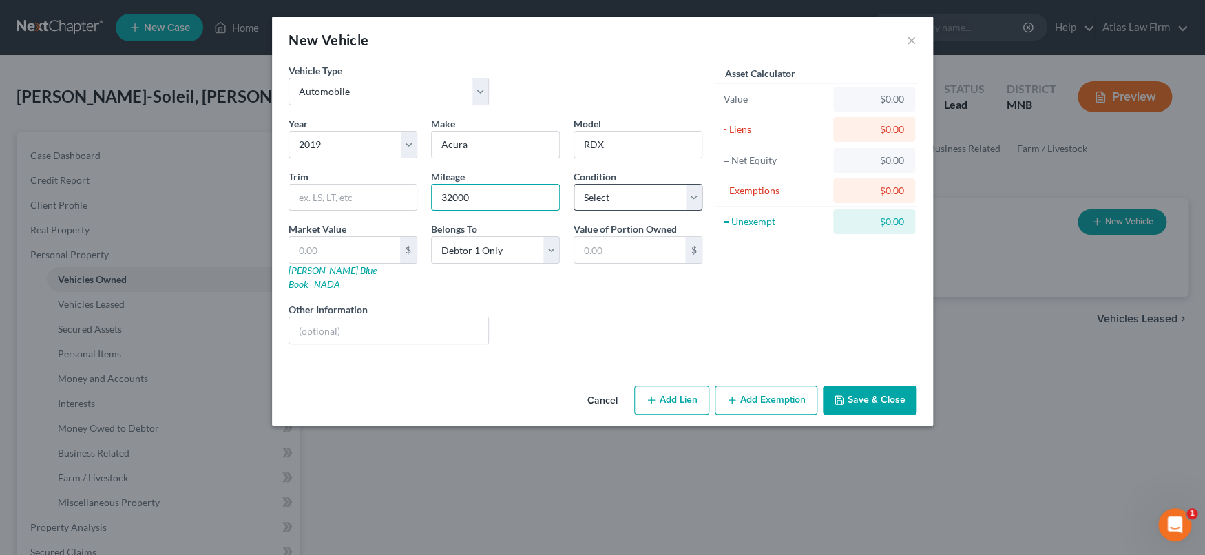
type input "32000"
click at [627, 199] on select "Select Excellent Very Good Good Fair Poor" at bounding box center [638, 198] width 129 height 28
select select "2"
click at [574, 184] on select "Select Excellent Very Good Good Fair Poor" at bounding box center [638, 198] width 129 height 28
click at [384, 319] on input "text" at bounding box center [388, 331] width 199 height 26
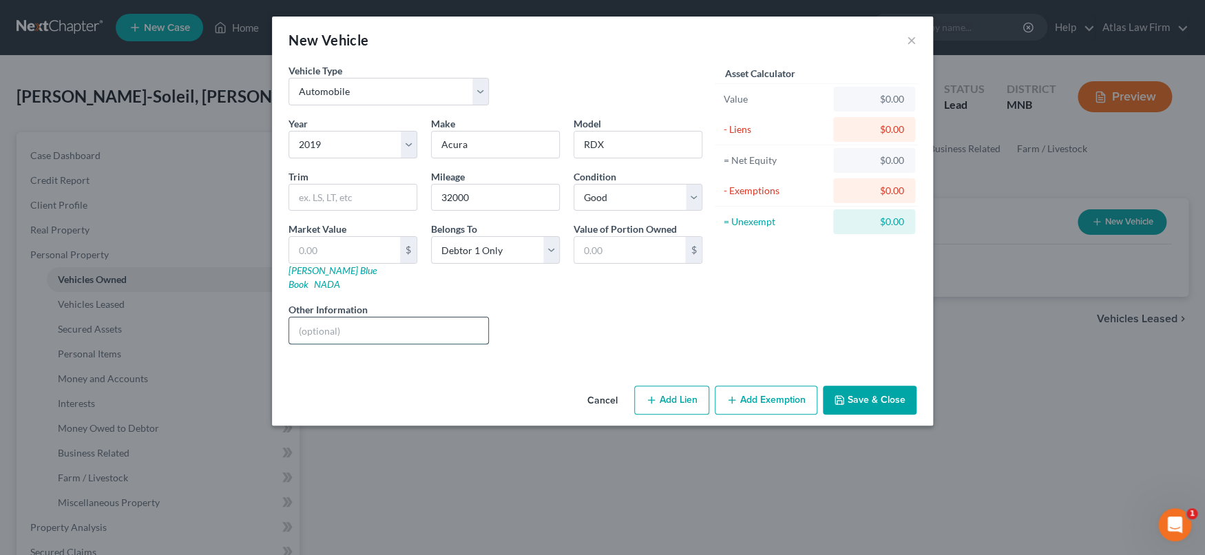
type input "Value per [PERSON_NAME]."
click at [366, 244] on input "text" at bounding box center [344, 250] width 111 height 26
type input "2"
type input "2.00"
type input "20"
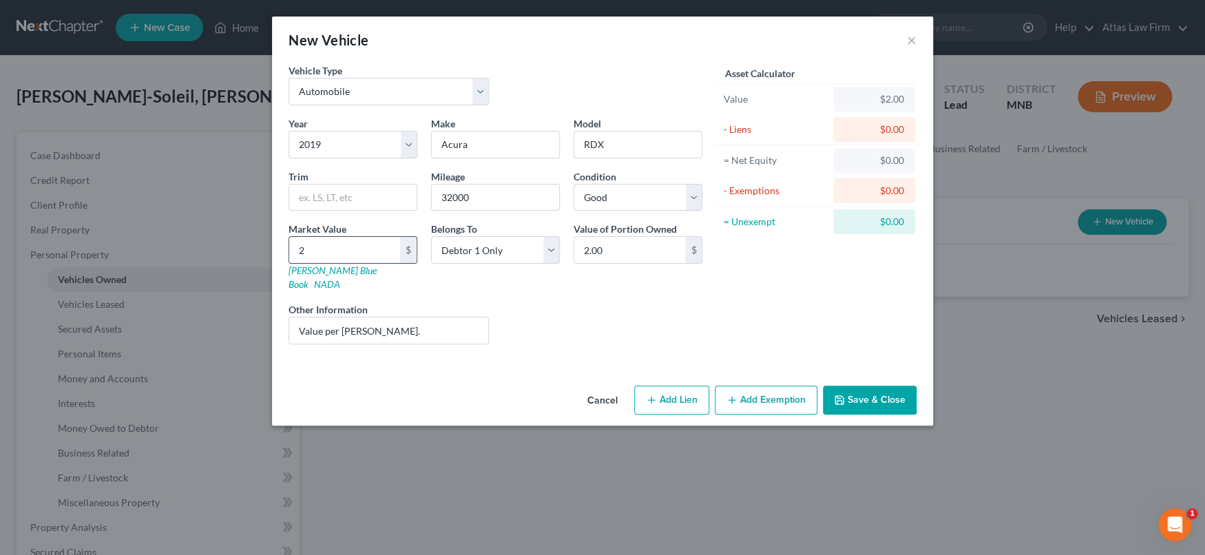
type input "20.00"
type input "201"
type input "201.00"
type input "2017"
type input "2,017.00"
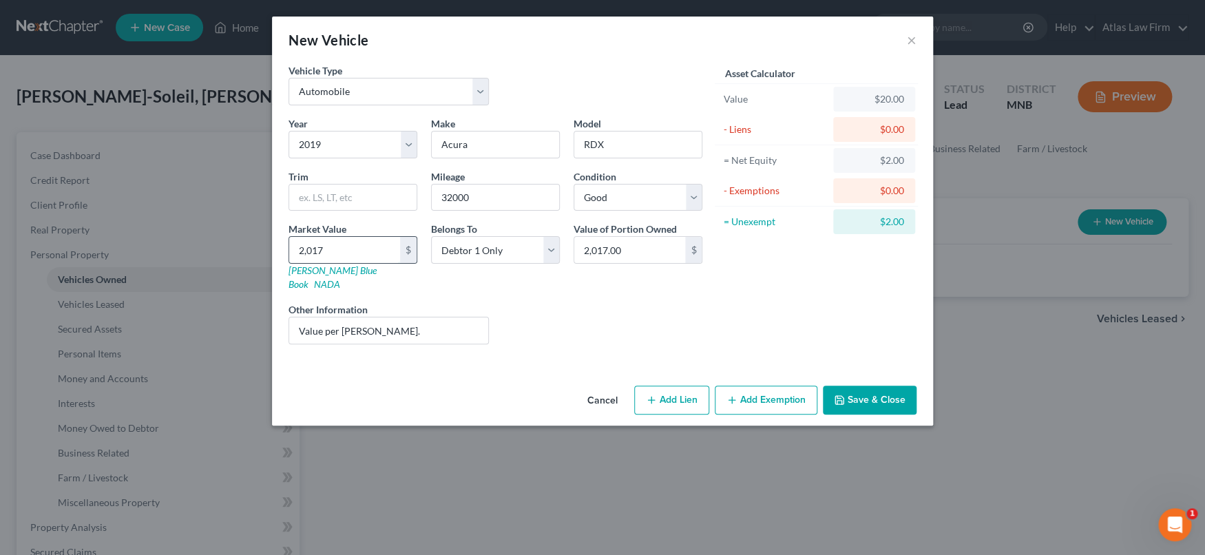
type input "2,0171"
type input "20,171.00"
type input "20,171"
click at [882, 386] on button "Save & Close" at bounding box center [870, 400] width 94 height 29
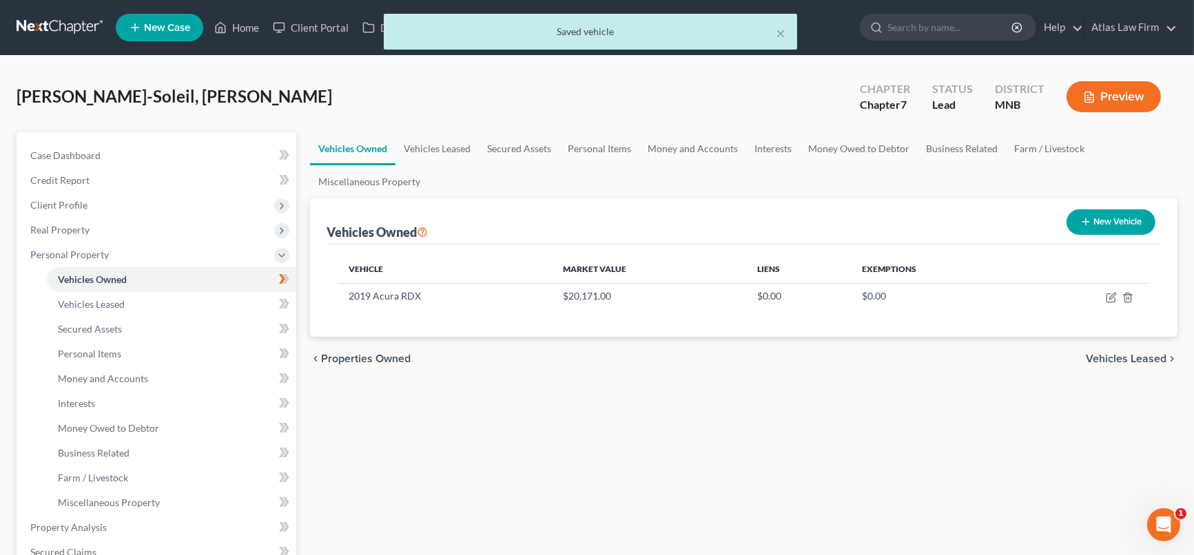
click at [1116, 220] on button "New Vehicle" at bounding box center [1110, 221] width 89 height 25
select select "0"
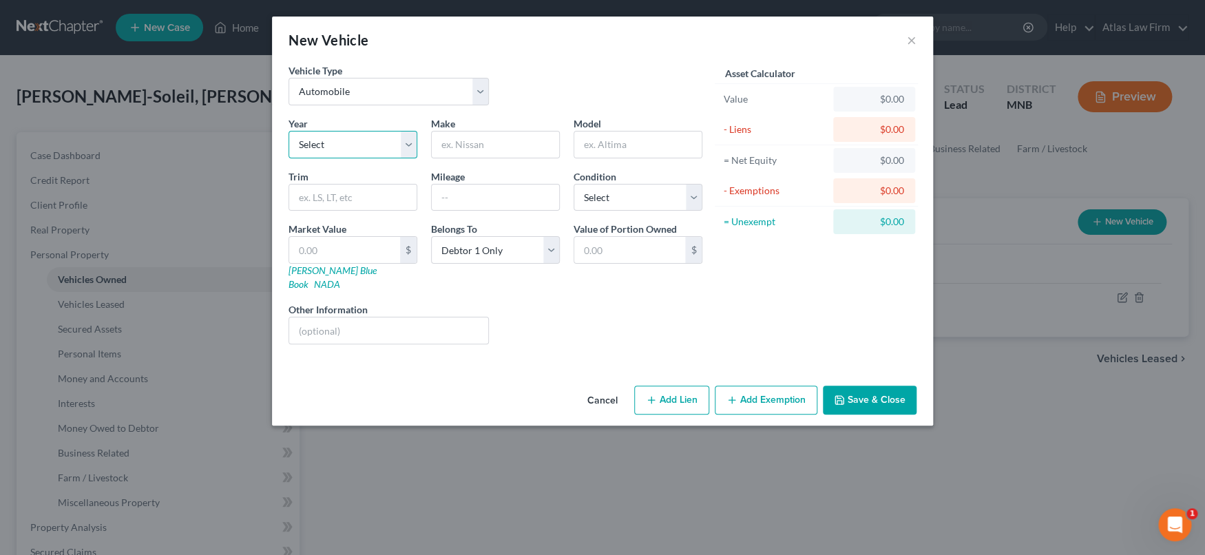
click at [408, 134] on select "Select 2026 2025 2024 2023 2022 2021 2020 2019 2018 2017 2016 2015 2014 2013 20…" at bounding box center [353, 145] width 129 height 28
select select "10"
click at [289, 131] on select "Select 2026 2025 2024 2023 2022 2021 2020 2019 2018 2017 2016 2015 2014 2013 20…" at bounding box center [353, 145] width 129 height 28
click at [484, 154] on input "text" at bounding box center [495, 145] width 127 height 26
type input "Acura"
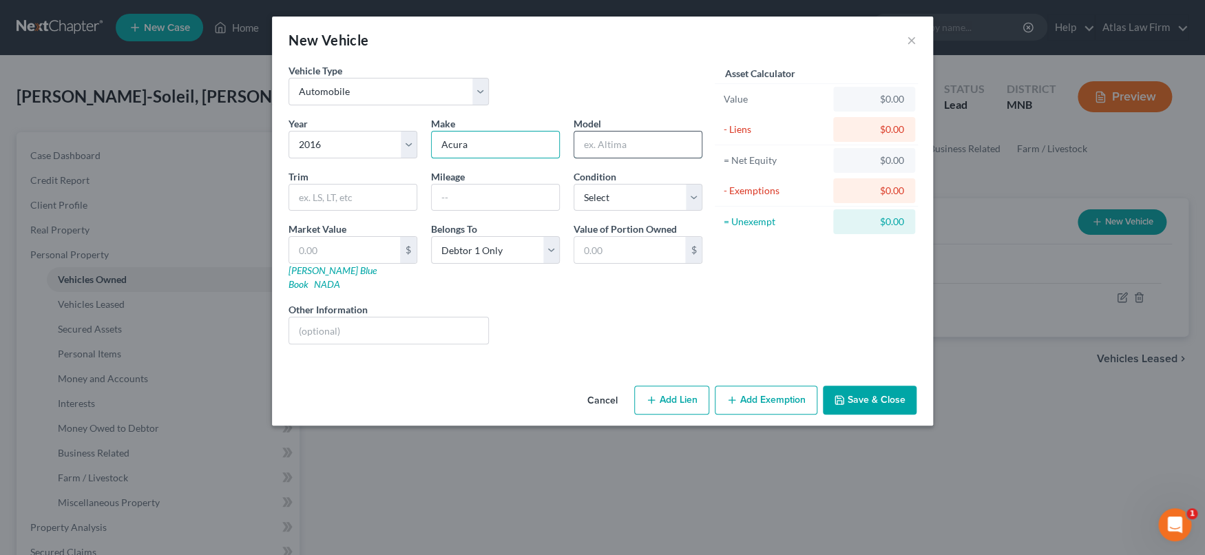
click at [643, 149] on input "text" at bounding box center [637, 145] width 127 height 26
type input "RDX"
click at [516, 196] on input "text" at bounding box center [495, 198] width 127 height 26
type input "32,000"
click at [625, 196] on select "Select Excellent Very Good Good Fair Poor" at bounding box center [638, 198] width 129 height 28
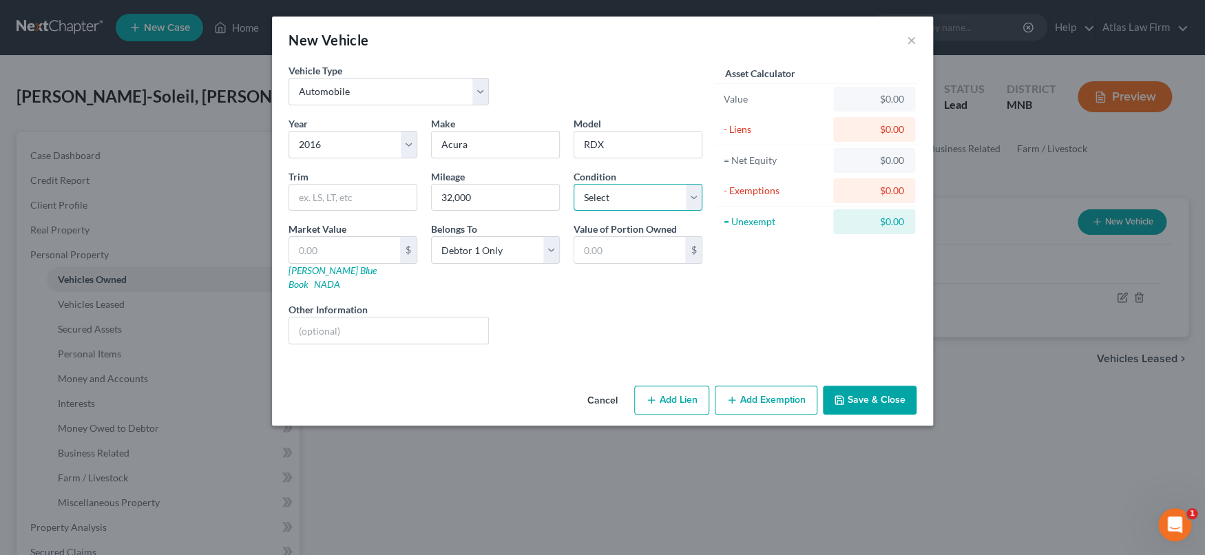
select select "2"
click at [574, 184] on select "Select Excellent Very Good Good Fair Poor" at bounding box center [638, 198] width 129 height 28
click at [365, 247] on input "text" at bounding box center [344, 250] width 111 height 26
type input "1"
type input "1.00"
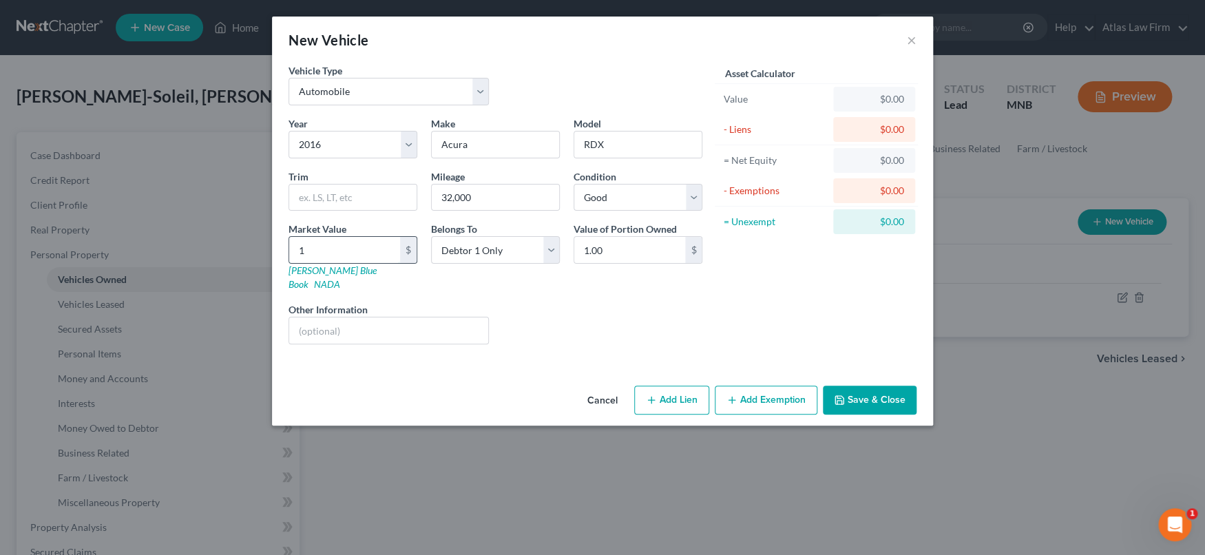
type input "14"
type input "14.00"
type input "143"
type input "143.00"
type input "1435"
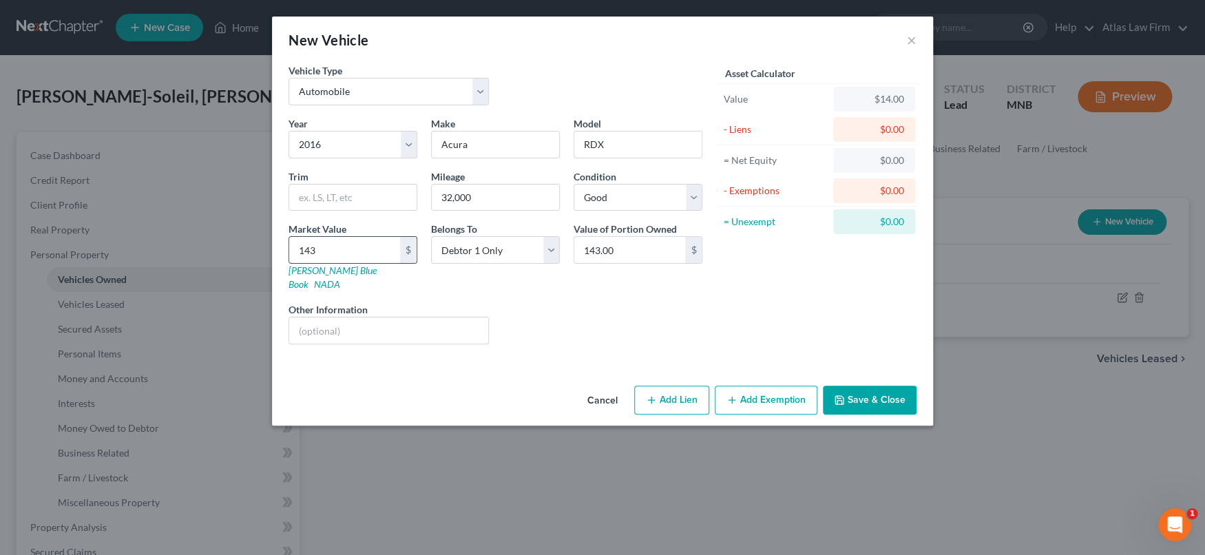
type input "1,435.00"
type input "1,4359"
type input "14,359.00"
type input "14,359"
click at [430, 318] on input "text" at bounding box center [388, 331] width 199 height 26
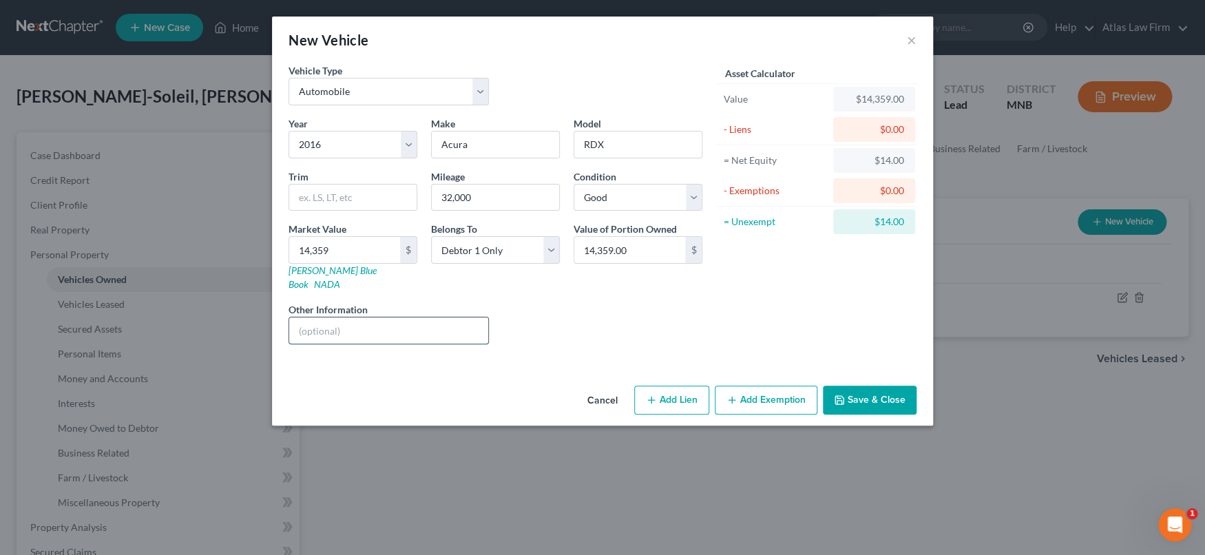
type input "Value per [PERSON_NAME]."
click at [862, 386] on button "Save & Close" at bounding box center [870, 400] width 94 height 29
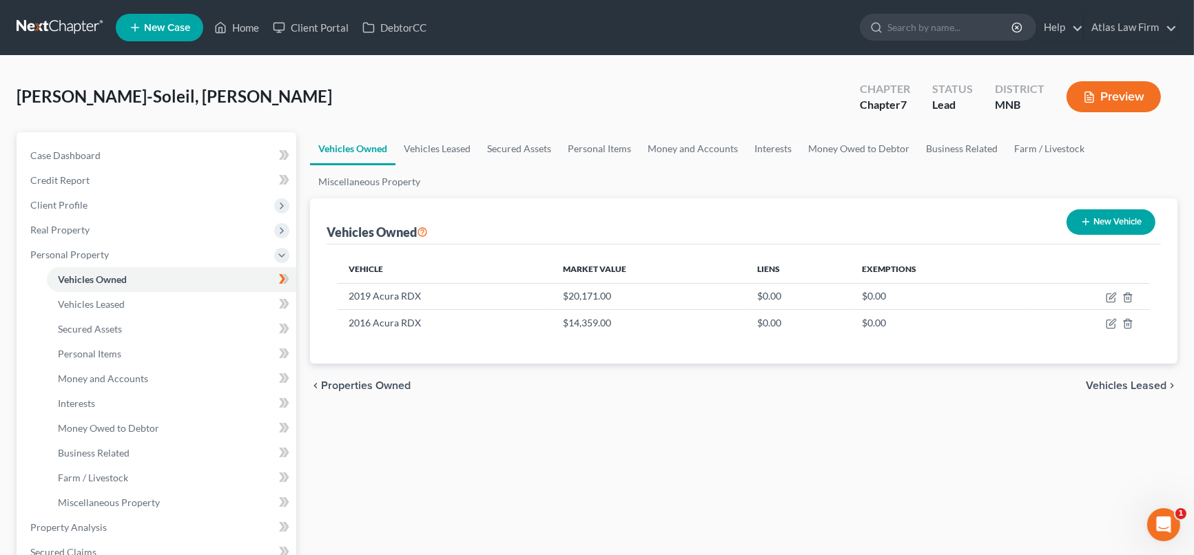
click at [1132, 216] on button "New Vehicle" at bounding box center [1110, 221] width 89 height 25
select select "0"
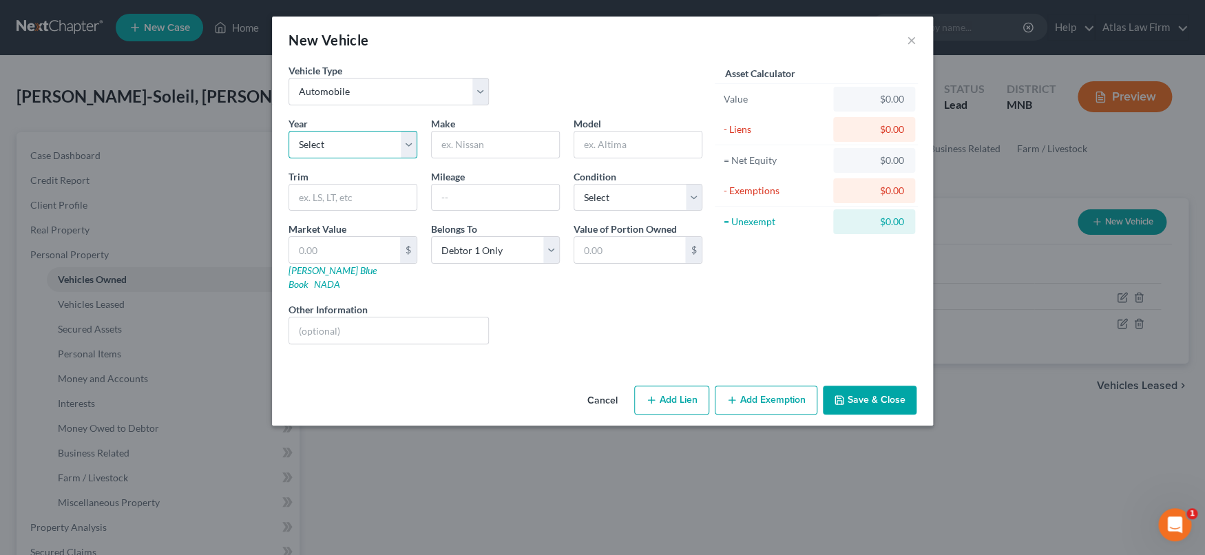
click at [372, 149] on select "Select 2026 2025 2024 2023 2022 2021 2020 2019 2018 2017 2016 2015 2014 2013 20…" at bounding box center [353, 145] width 129 height 28
select select "12"
click at [289, 131] on select "Select 2026 2025 2024 2023 2022 2021 2020 2019 2018 2017 2016 2015 2014 2013 20…" at bounding box center [353, 145] width 129 height 28
click at [466, 143] on input "text" at bounding box center [495, 145] width 127 height 26
type input "Fiat"
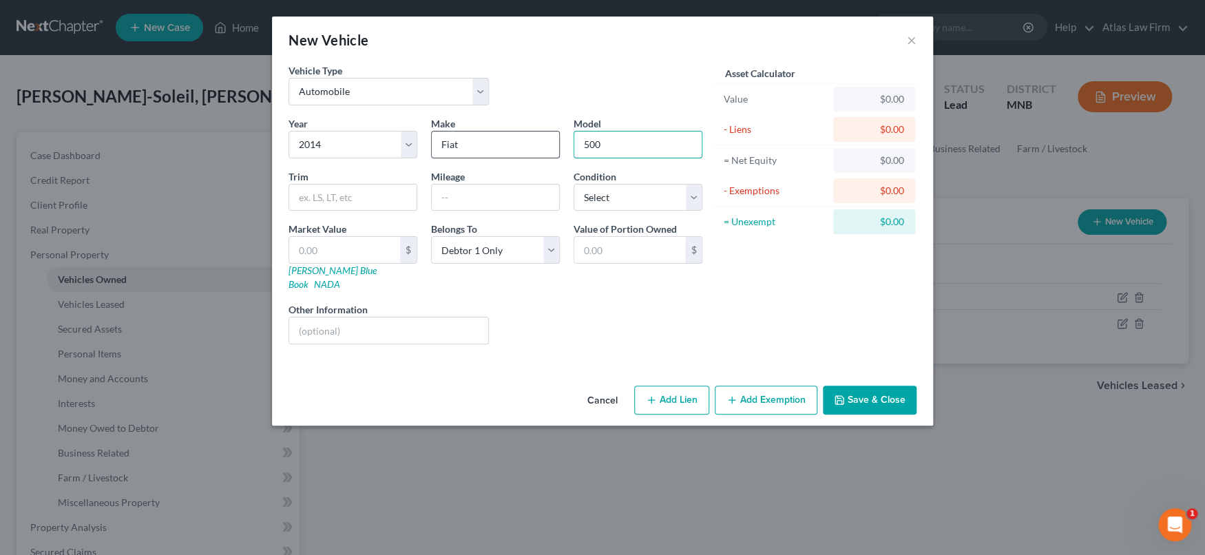
type input "500"
type input "77,000"
select select "2"
click at [354, 248] on input "text" at bounding box center [344, 250] width 111 height 26
type input "4"
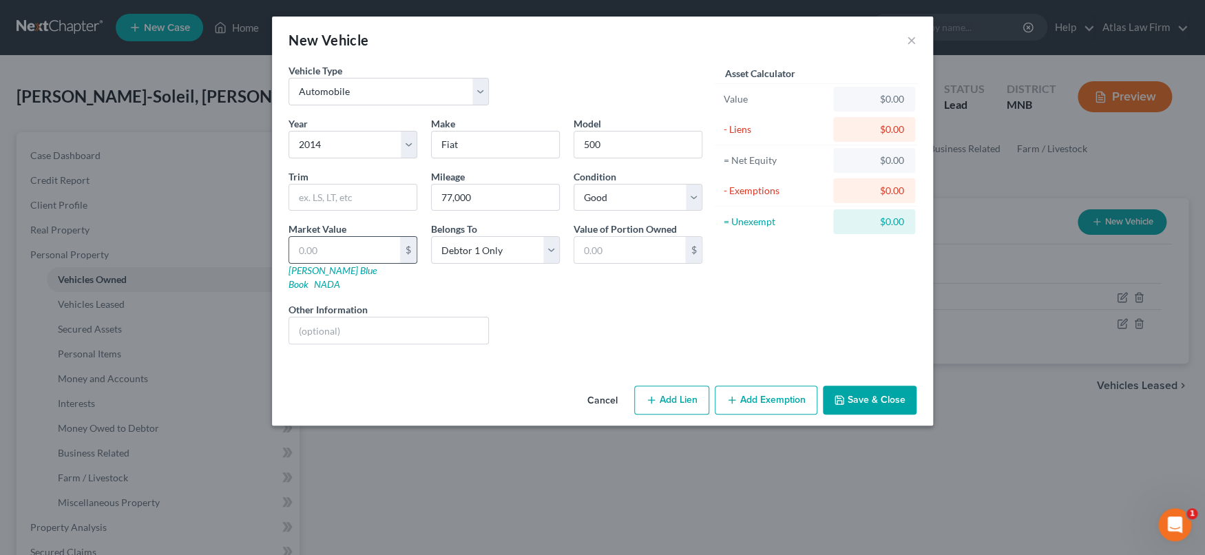
type input "4.00"
type input "40"
type input "40.00"
type input "403"
type input "403.00"
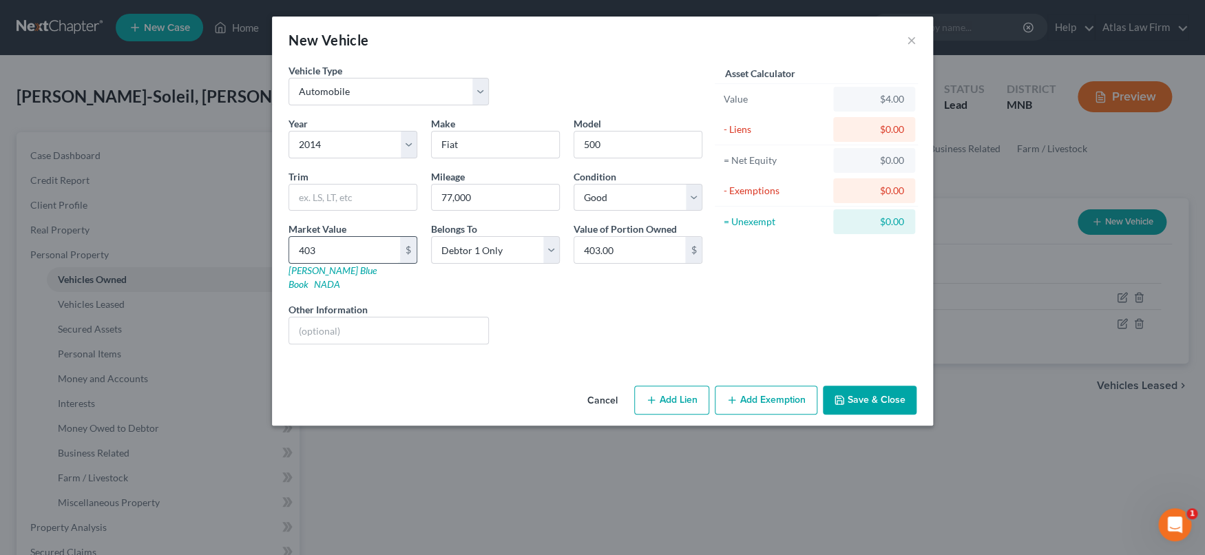
type input "4034"
type input "4,034.00"
type input "4,034"
click at [358, 319] on input "text" at bounding box center [388, 331] width 199 height 26
type input "Value per [PERSON_NAME]."
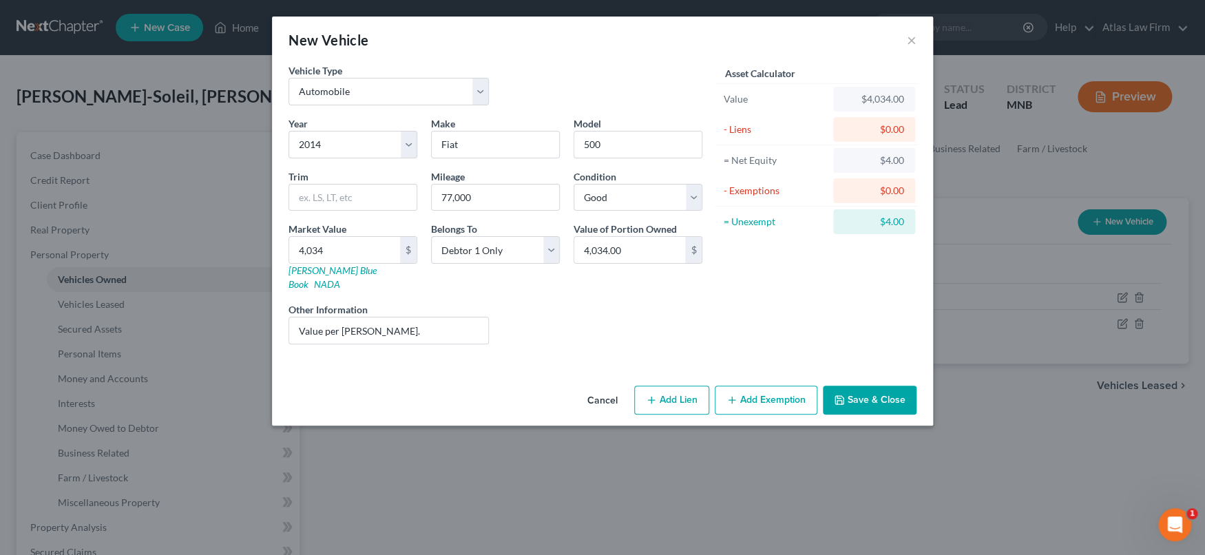
click at [835, 395] on icon "button" at bounding box center [839, 400] width 11 height 11
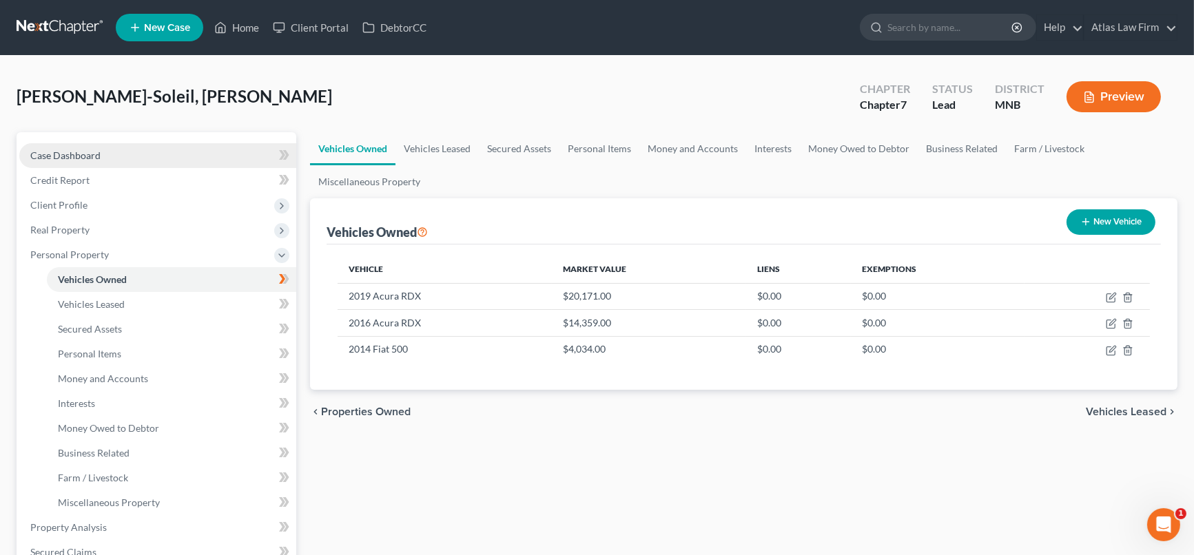
click at [139, 146] on link "Case Dashboard" at bounding box center [157, 155] width 277 height 25
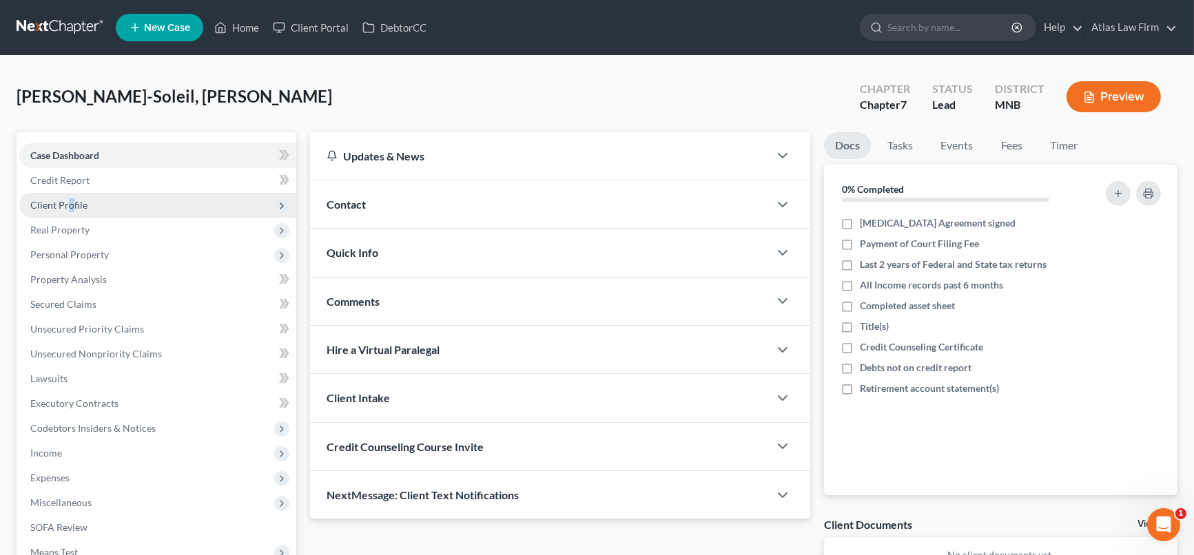
click at [72, 208] on span "Client Profile" at bounding box center [58, 205] width 57 height 12
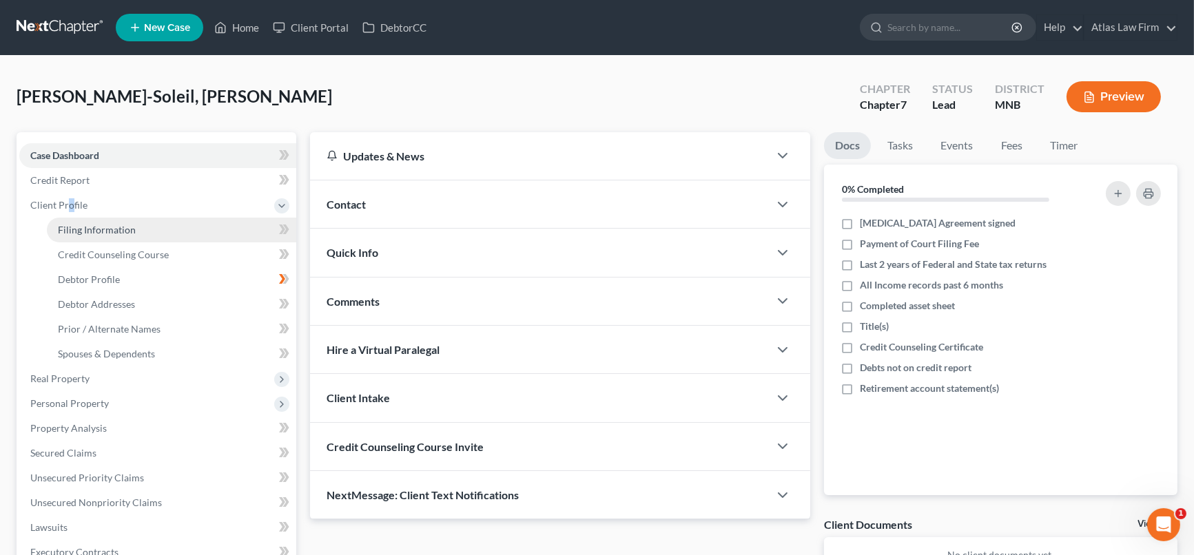
click at [109, 227] on span "Filing Information" at bounding box center [97, 230] width 78 height 12
select select "1"
select select "0"
select select "42"
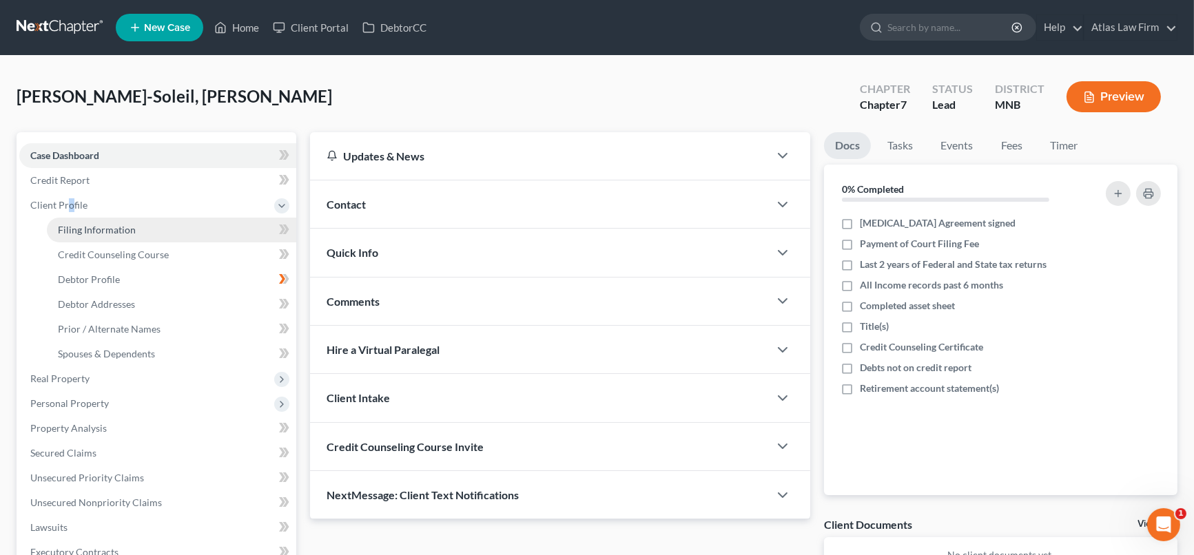
select select "0"
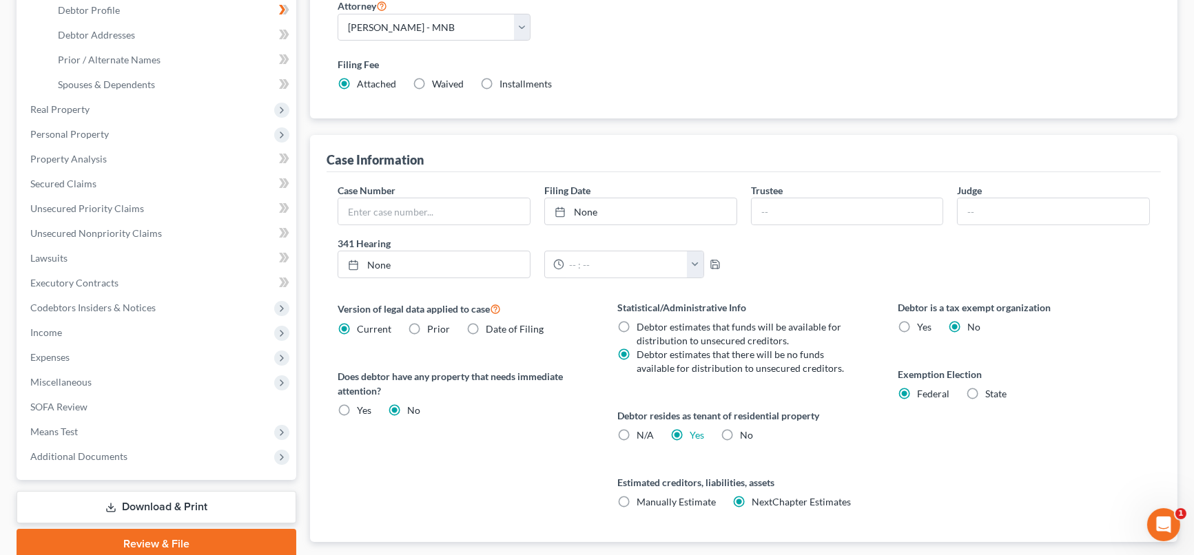
scroll to position [306, 0]
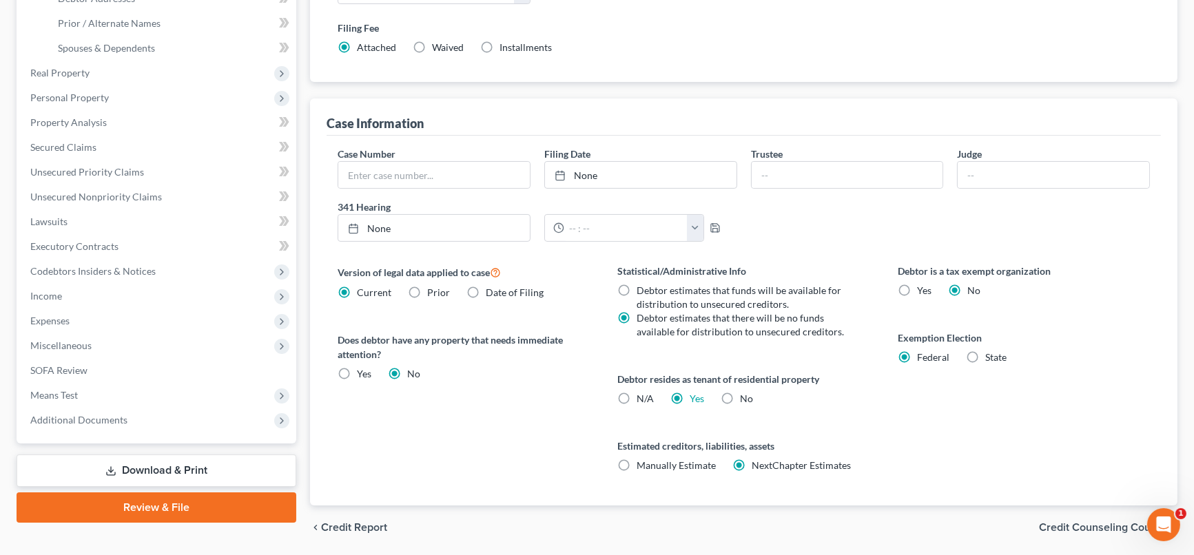
click at [985, 358] on label "State" at bounding box center [995, 358] width 21 height 14
click at [991, 358] on input "State" at bounding box center [995, 355] width 9 height 9
radio input "true"
radio input "false"
click at [1140, 399] on select "State [US_STATE] AK AR AZ CA CO CT DE DC [GEOGRAPHIC_DATA] [GEOGRAPHIC_DATA] GU…" at bounding box center [1024, 404] width 252 height 28
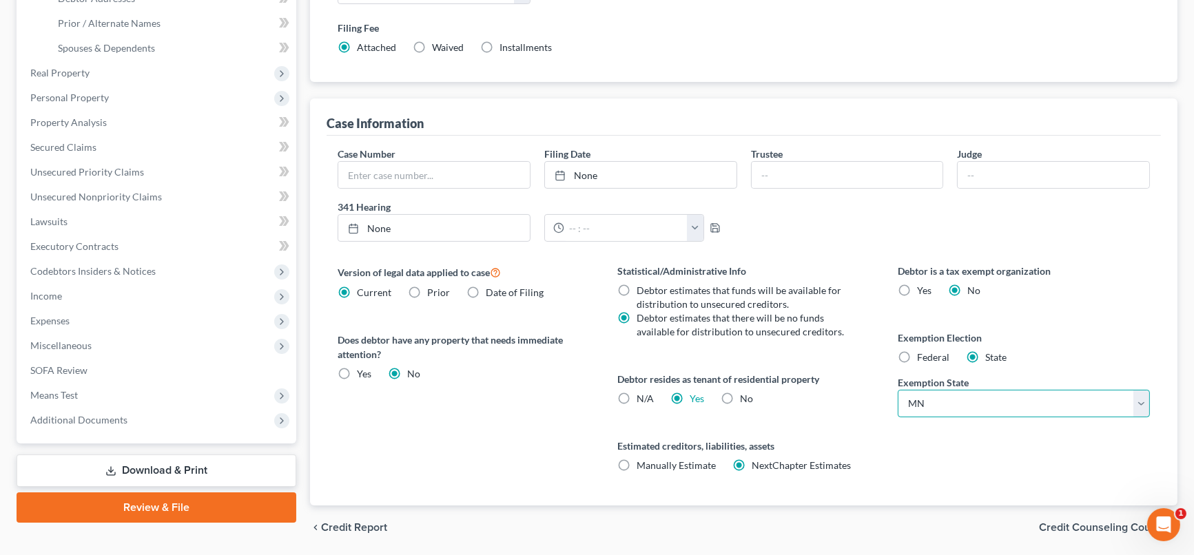
select select "45"
click at [898, 390] on select "State [US_STATE] AK AR AZ CA CO CT DE DC [GEOGRAPHIC_DATA] [GEOGRAPHIC_DATA] GU…" at bounding box center [1024, 404] width 252 height 28
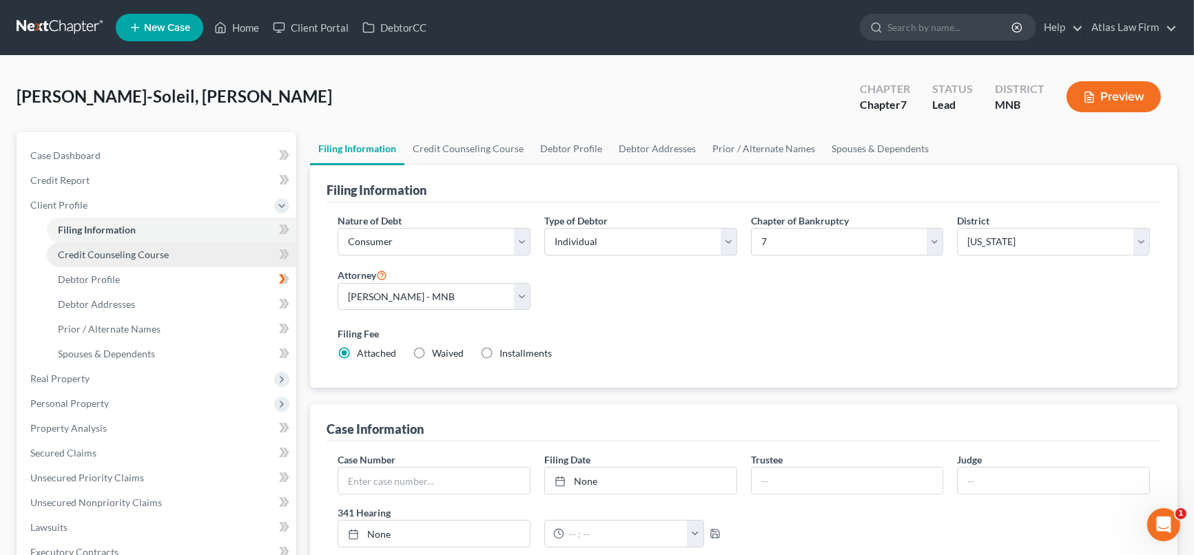
click at [126, 264] on link "Credit Counseling Course" at bounding box center [171, 254] width 249 height 25
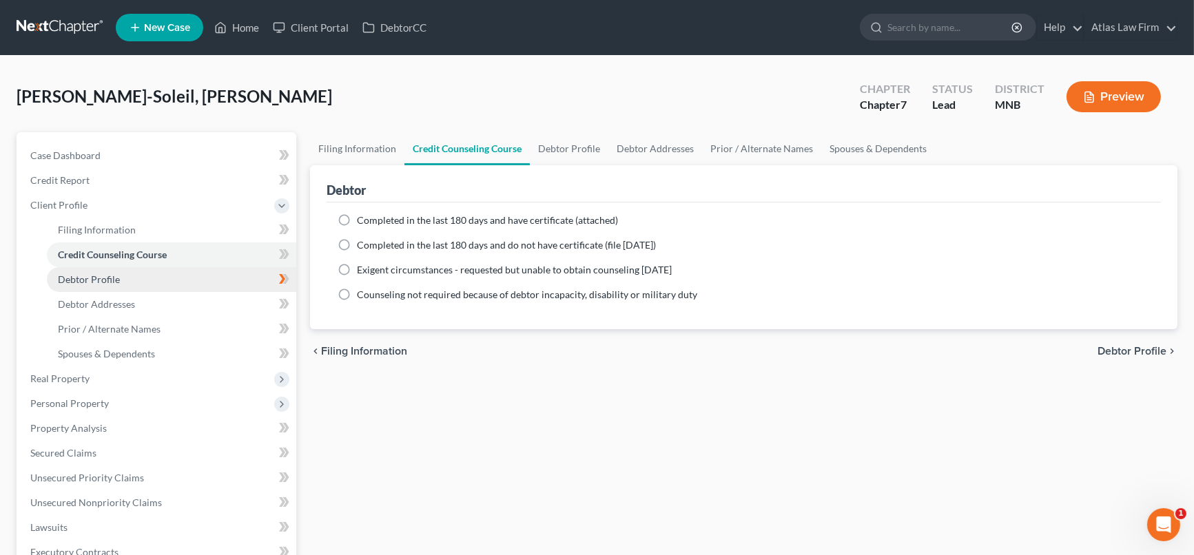
click at [133, 289] on link "Debtor Profile" at bounding box center [171, 279] width 249 height 25
select select "0"
select select "1"
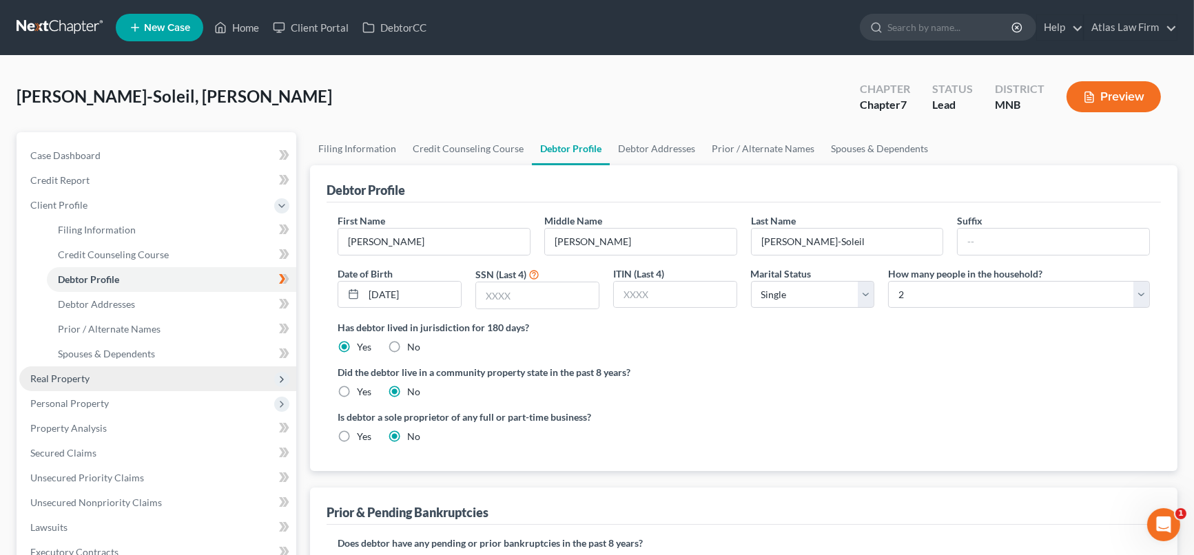
click at [59, 378] on span "Real Property" at bounding box center [59, 379] width 59 height 12
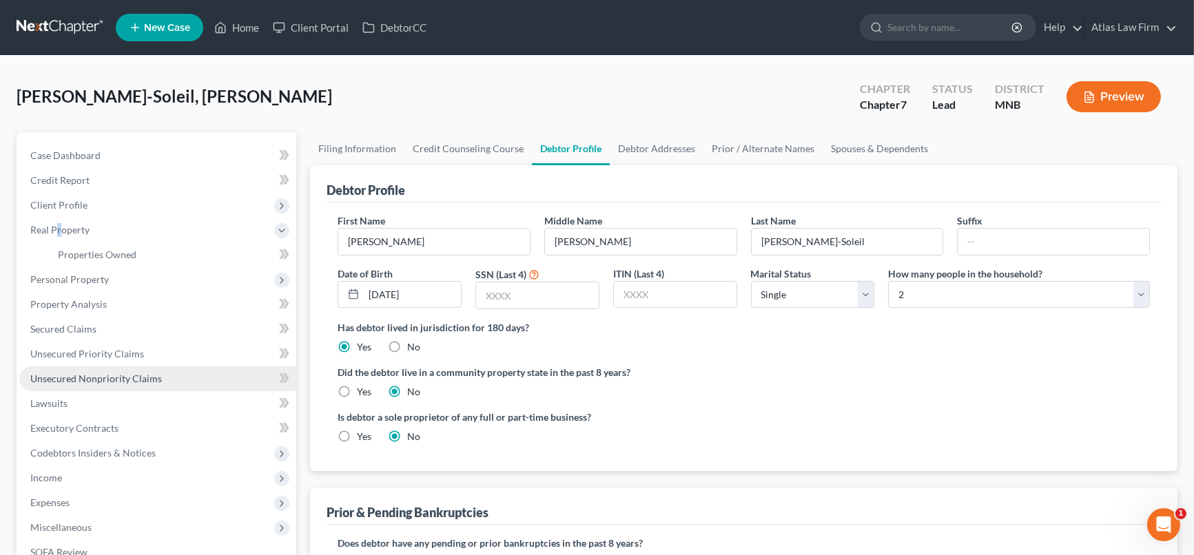
scroll to position [153, 0]
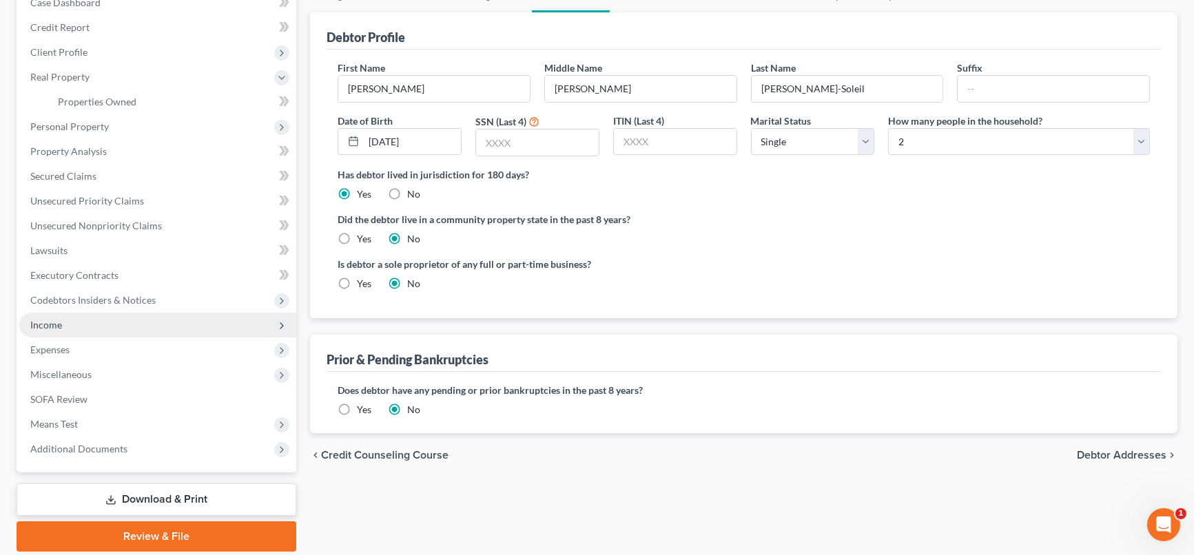
click at [61, 318] on span "Income" at bounding box center [157, 325] width 277 height 25
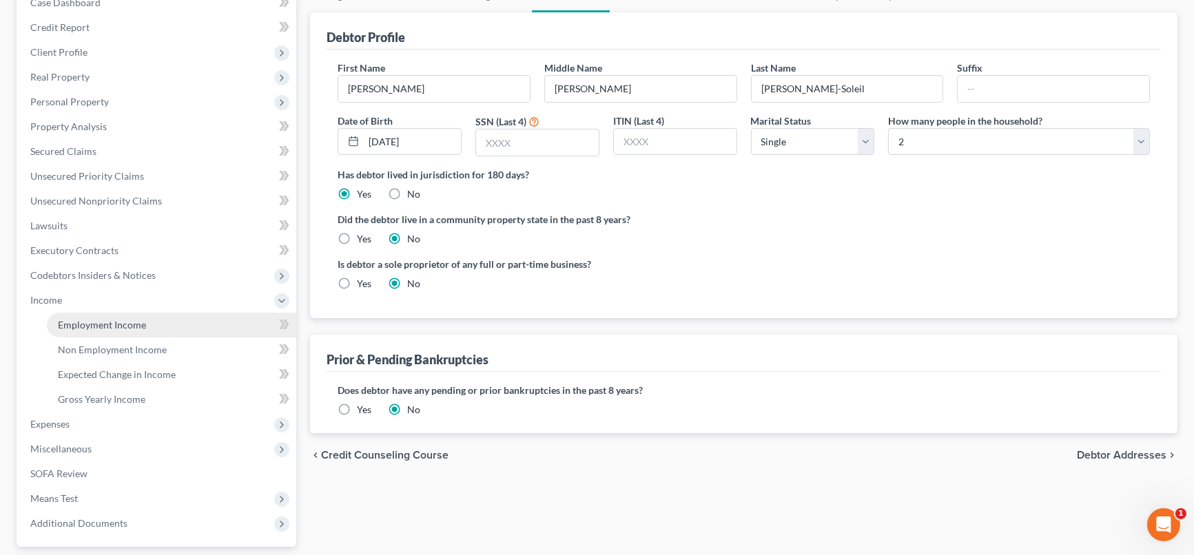
click at [156, 316] on link "Employment Income" at bounding box center [171, 325] width 249 height 25
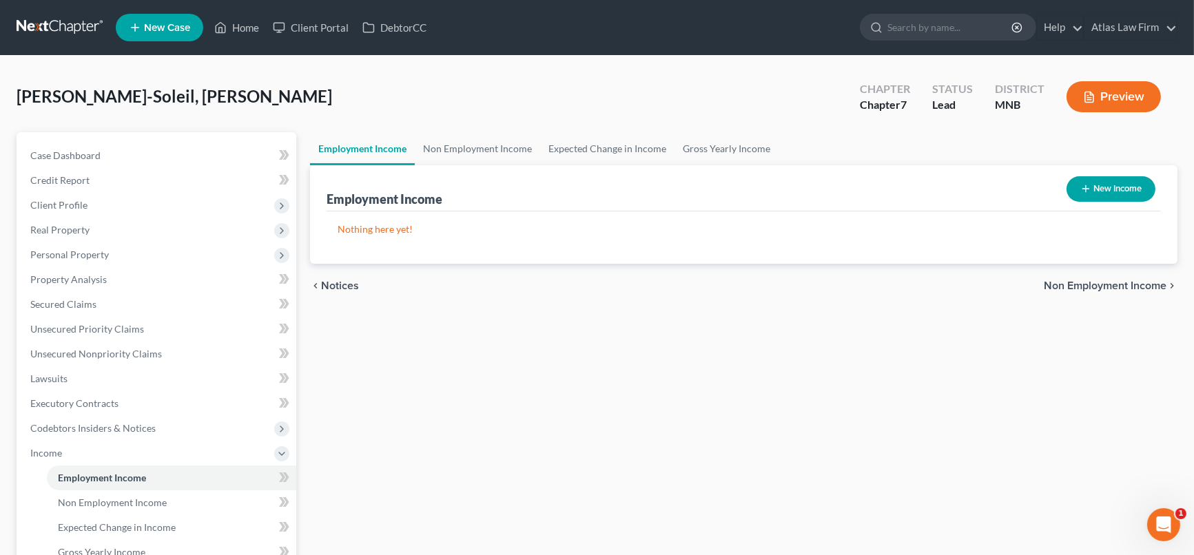
click at [1104, 188] on button "New Income" at bounding box center [1110, 188] width 89 height 25
select select "0"
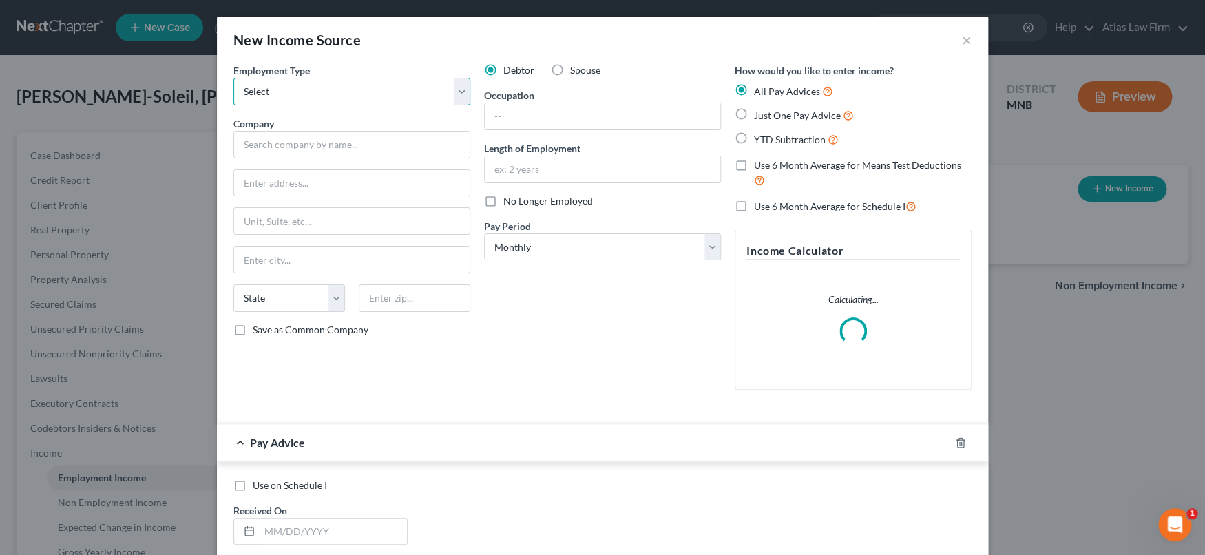
click at [454, 98] on select "Select Full or [DEMOGRAPHIC_DATA] Employment Self Employment" at bounding box center [352, 92] width 237 height 28
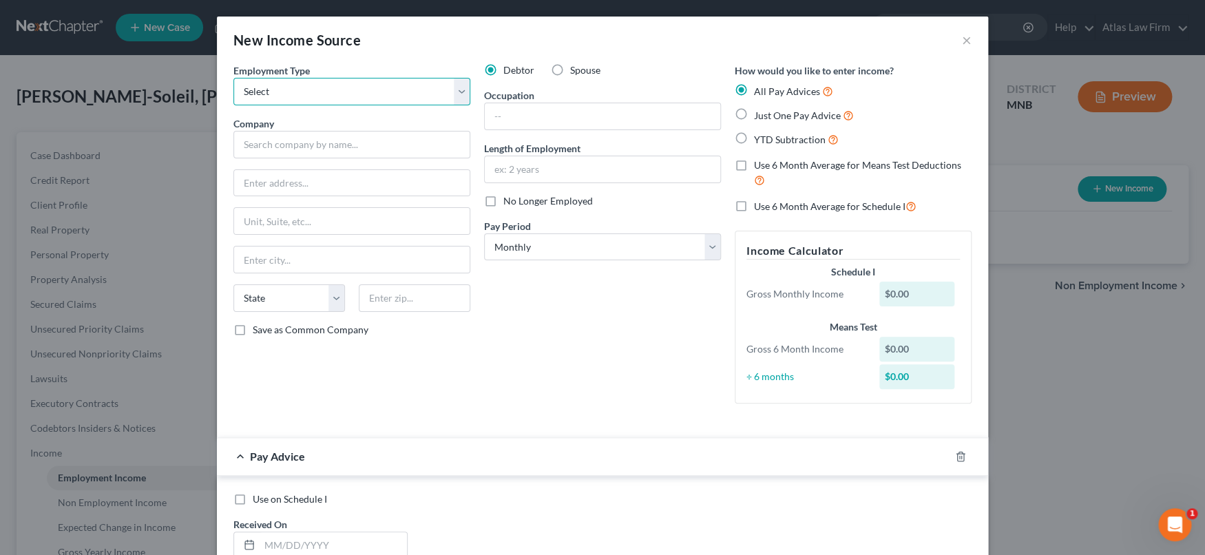
select select "1"
click at [234, 78] on select "Select Full or [DEMOGRAPHIC_DATA] Employment Self Employment" at bounding box center [352, 92] width 237 height 28
click at [528, 115] on input "text" at bounding box center [603, 116] width 236 height 26
click at [648, 106] on input "text" at bounding box center [603, 116] width 236 height 26
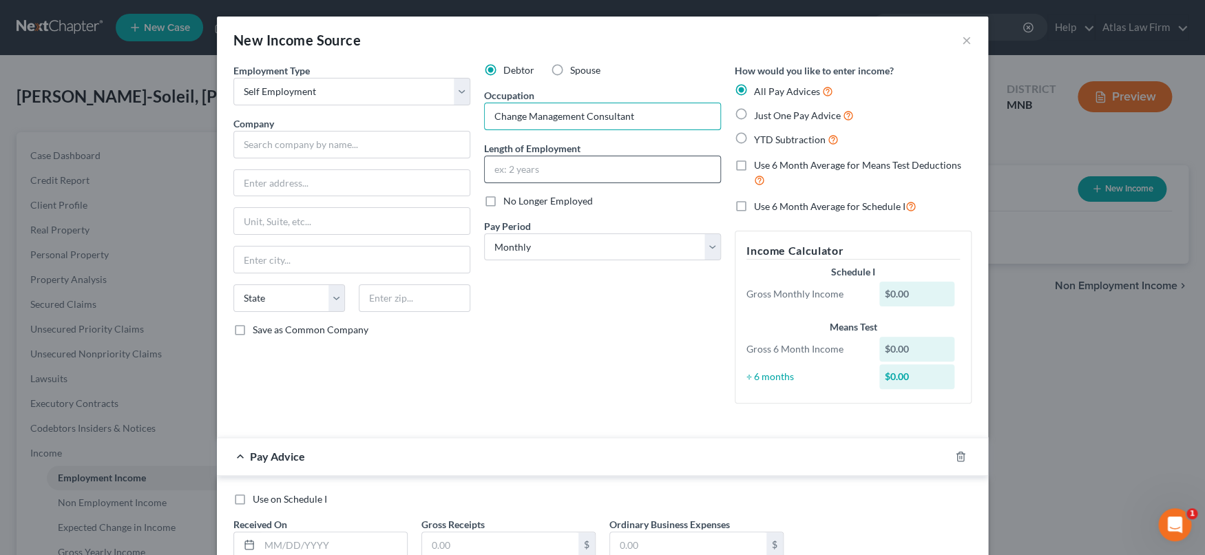
type input "Change Management Consultant"
click at [663, 176] on input "text" at bounding box center [603, 169] width 236 height 26
drag, startPoint x: 496, startPoint y: 167, endPoint x: 479, endPoint y: 166, distance: 16.5
click at [485, 166] on input "9 years" at bounding box center [603, 169] width 236 height 26
drag, startPoint x: 497, startPoint y: 165, endPoint x: 512, endPoint y: 174, distance: 17.6
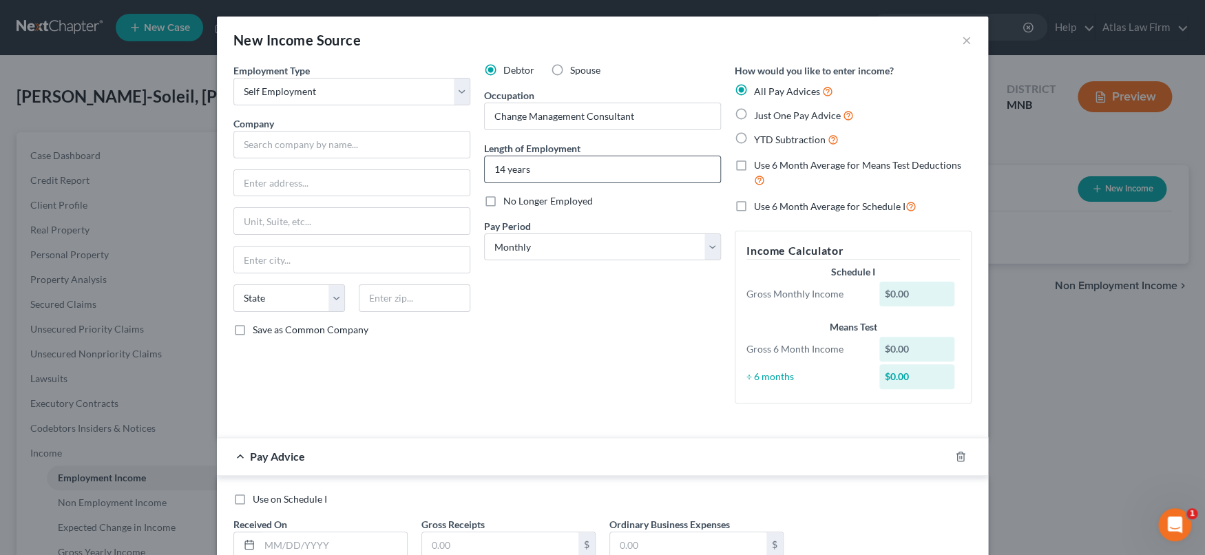
click at [499, 167] on input "14 years" at bounding box center [603, 169] width 236 height 26
type input "19 years"
click at [548, 313] on div "Debtor Spouse Occupation Change Management Consultant Length of Employment 19 y…" at bounding box center [602, 238] width 251 height 351
click at [440, 147] on input "text" at bounding box center [352, 145] width 237 height 28
type input "Reframe Consult Group, LLC"
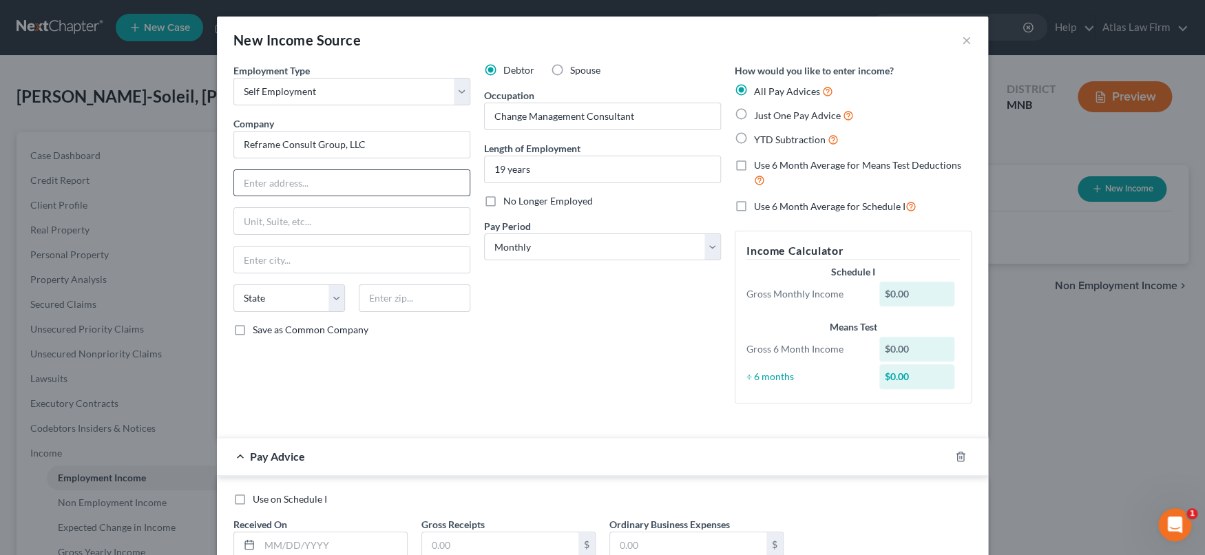
click at [351, 187] on input "text" at bounding box center [352, 183] width 236 height 26
paste input "[STREET_ADDRESS]"
type input "[STREET_ADDRESS]"
click at [422, 302] on input "text" at bounding box center [415, 298] width 112 height 28
type input "55044"
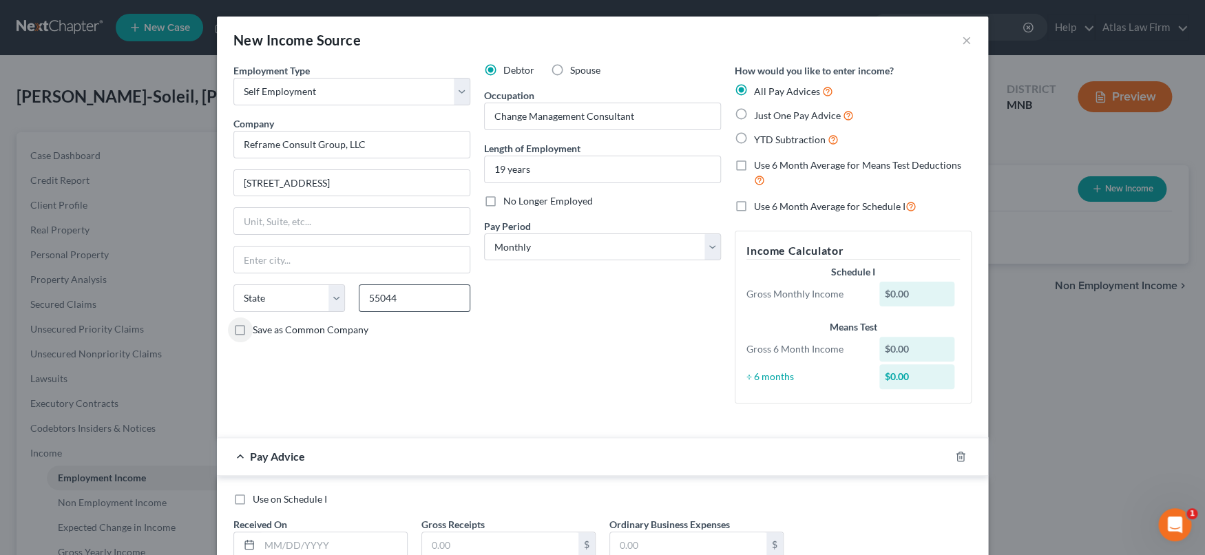
type input "[GEOGRAPHIC_DATA]"
select select "24"
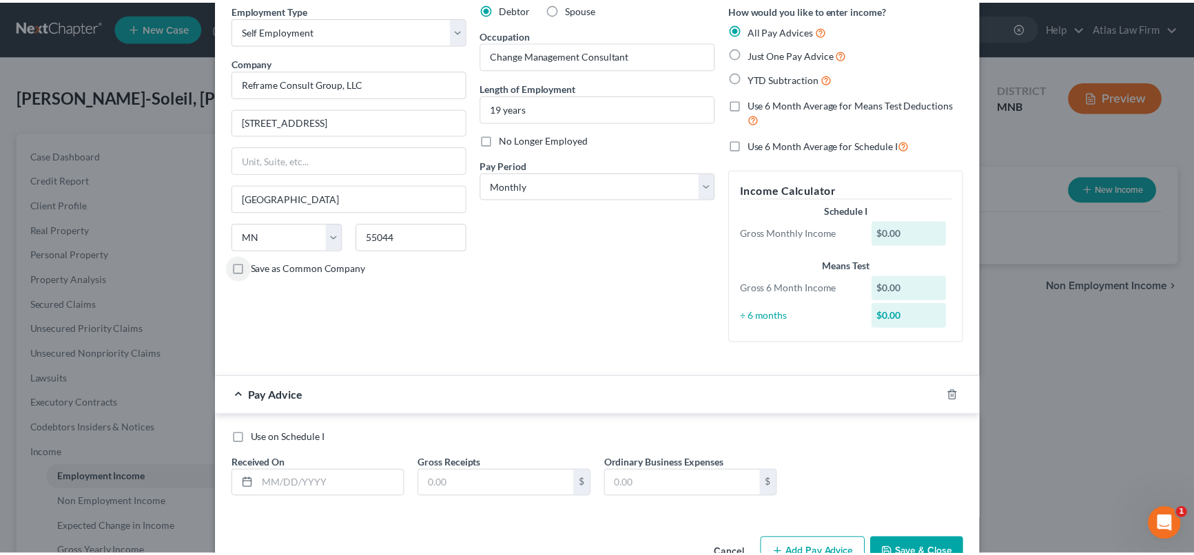
scroll to position [100, 0]
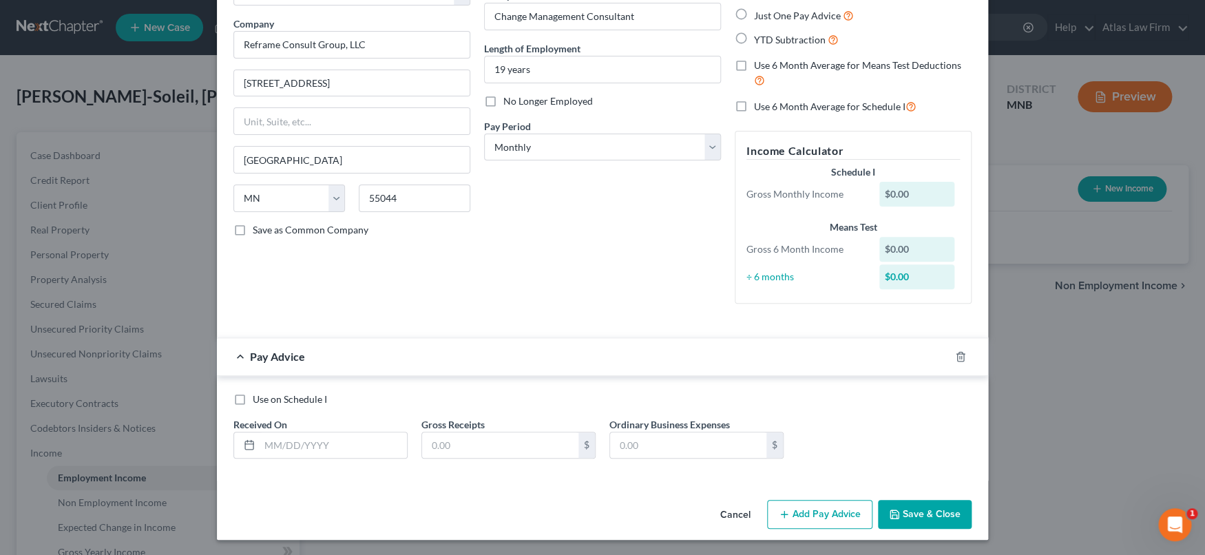
drag, startPoint x: 230, startPoint y: 398, endPoint x: 1024, endPoint y: 303, distance: 799.2
click at [253, 396] on label "Use on Schedule I" at bounding box center [290, 400] width 74 height 14
click at [258, 396] on input "Use on Schedule I" at bounding box center [262, 397] width 9 height 9
checkbox input "true"
click at [313, 450] on input "text" at bounding box center [333, 446] width 147 height 26
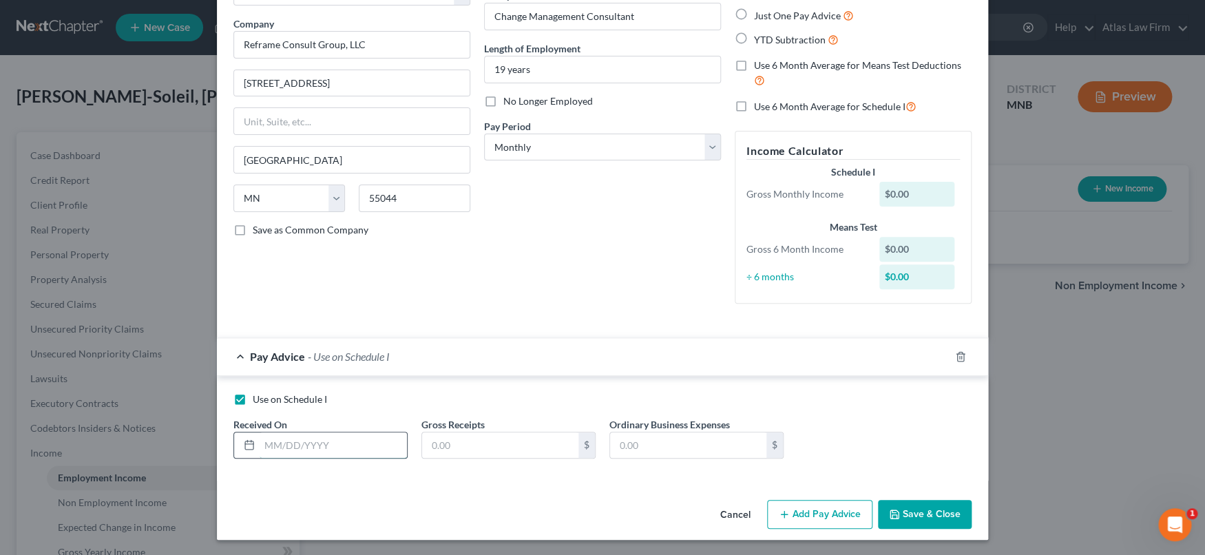
type input "[DATE]"
click at [534, 438] on input "text" at bounding box center [500, 446] width 156 height 26
type input "22,000"
click at [912, 513] on button "Save & Close" at bounding box center [925, 514] width 94 height 29
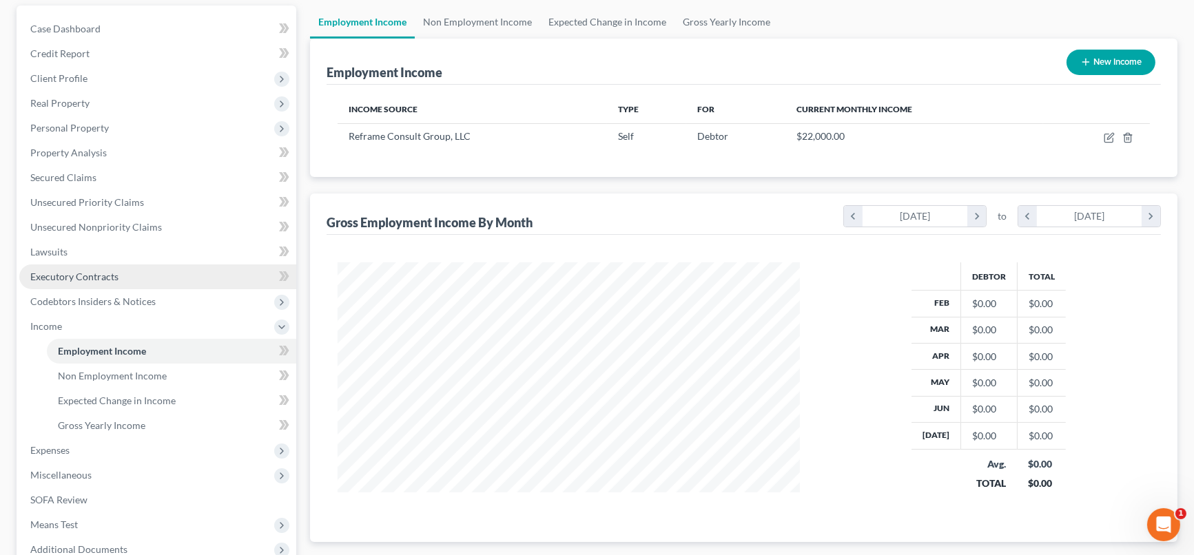
scroll to position [153, 0]
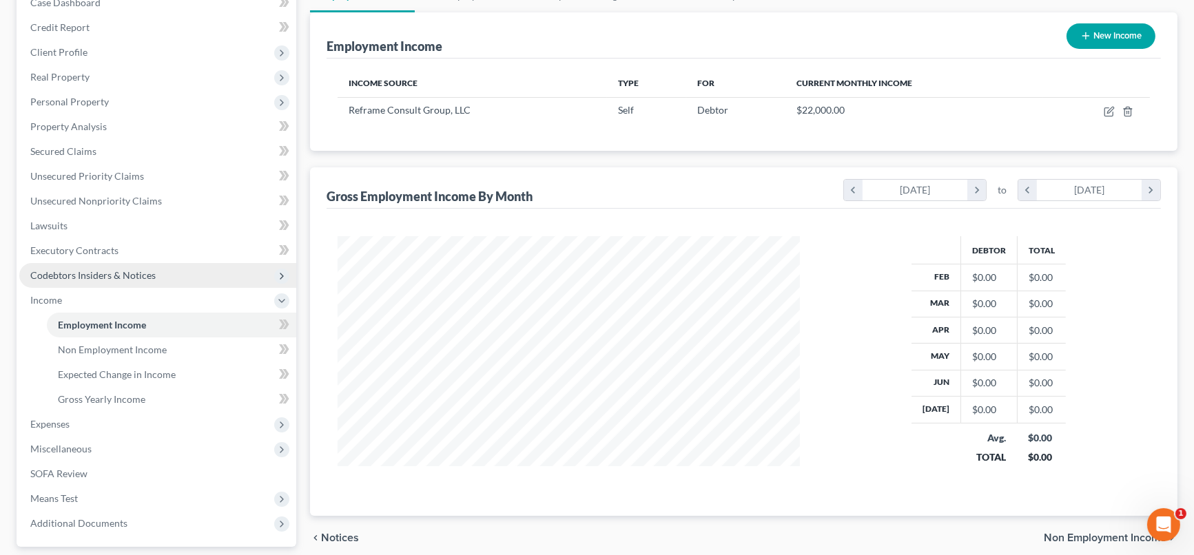
click at [113, 276] on span "Codebtors Insiders & Notices" at bounding box center [92, 275] width 125 height 12
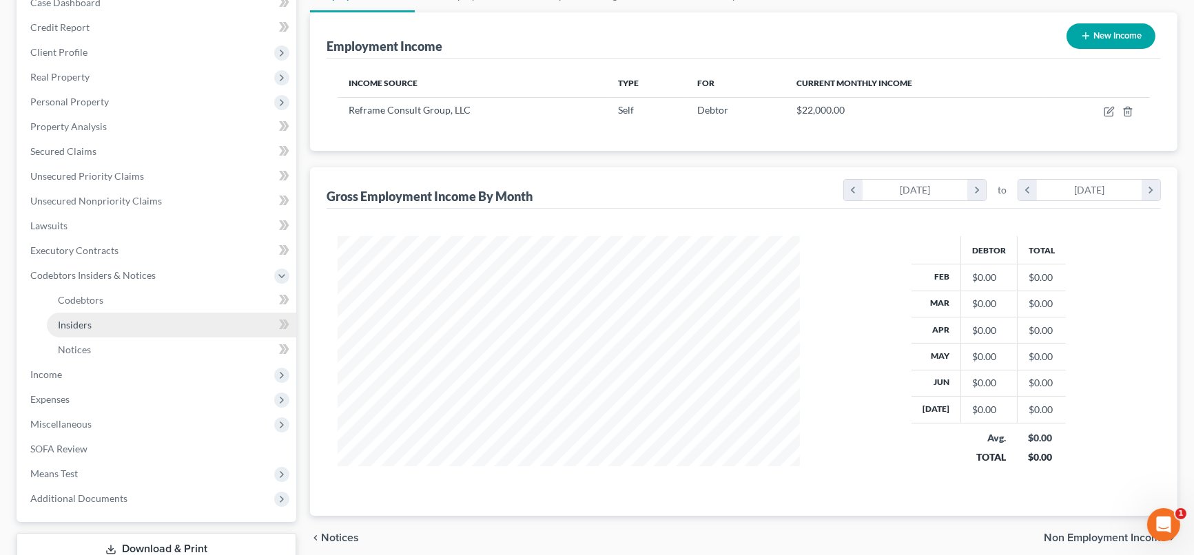
click at [151, 320] on link "Insiders" at bounding box center [171, 325] width 249 height 25
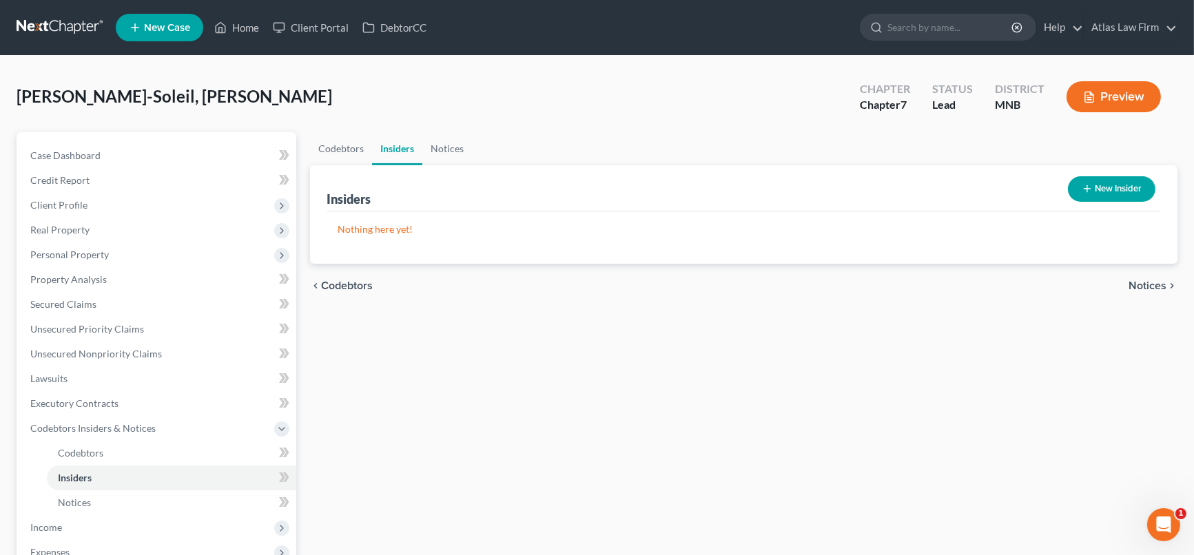
click at [284, 481] on div "New" at bounding box center [276, 491] width 28 height 23
click at [242, 470] on link "Insiders" at bounding box center [171, 478] width 249 height 25
click at [1104, 185] on button "New Insider" at bounding box center [1111, 188] width 87 height 25
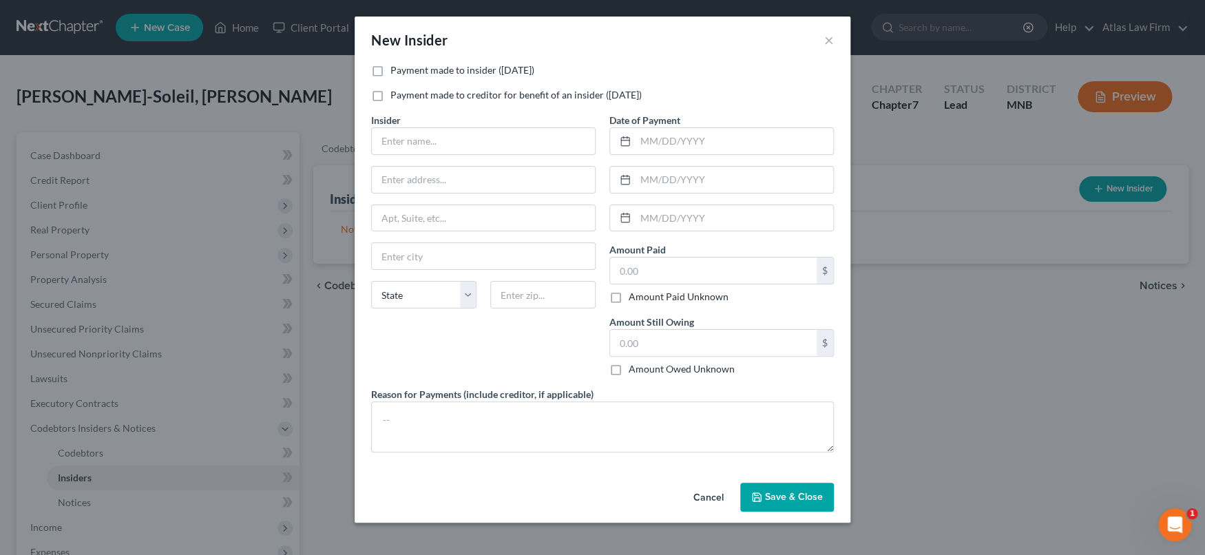
drag, startPoint x: 378, startPoint y: 70, endPoint x: 411, endPoint y: 112, distance: 53.5
click at [391, 70] on label "Payment made to insider ([DATE])" at bounding box center [463, 70] width 144 height 14
click at [396, 70] on input "Payment made to insider ([DATE])" at bounding box center [400, 67] width 9 height 9
checkbox input "true"
click at [442, 139] on input "text" at bounding box center [483, 141] width 223 height 26
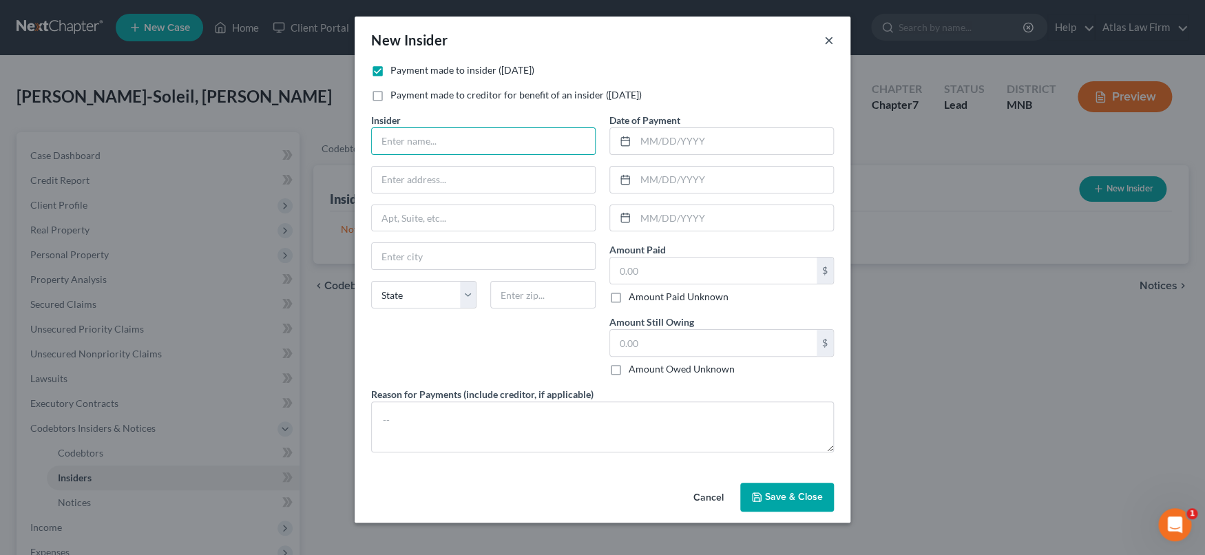
click at [831, 41] on button "×" at bounding box center [830, 40] width 10 height 17
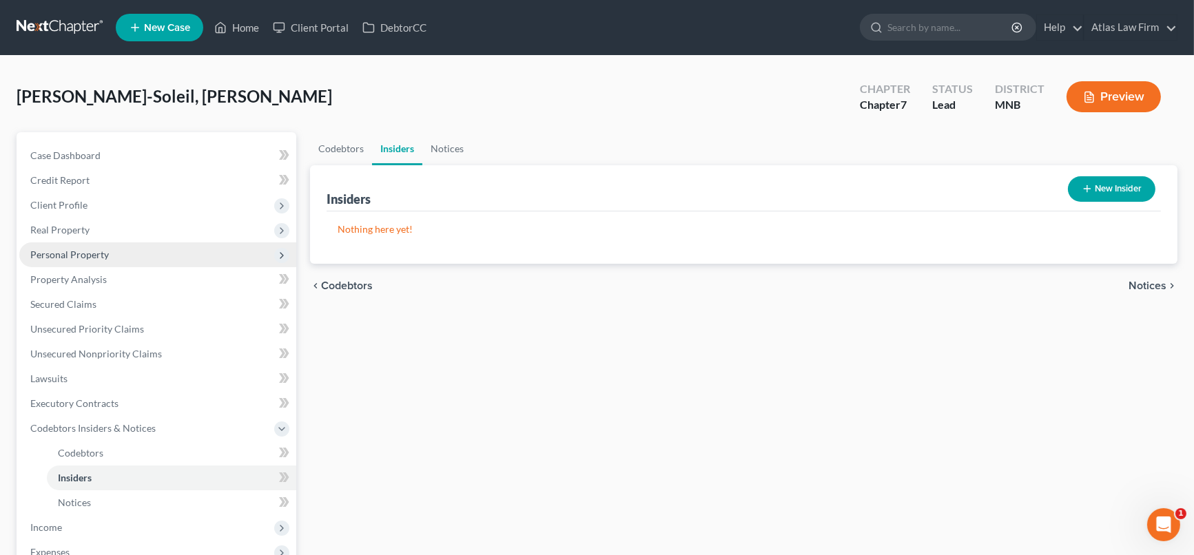
click at [88, 246] on span "Personal Property" at bounding box center [157, 254] width 277 height 25
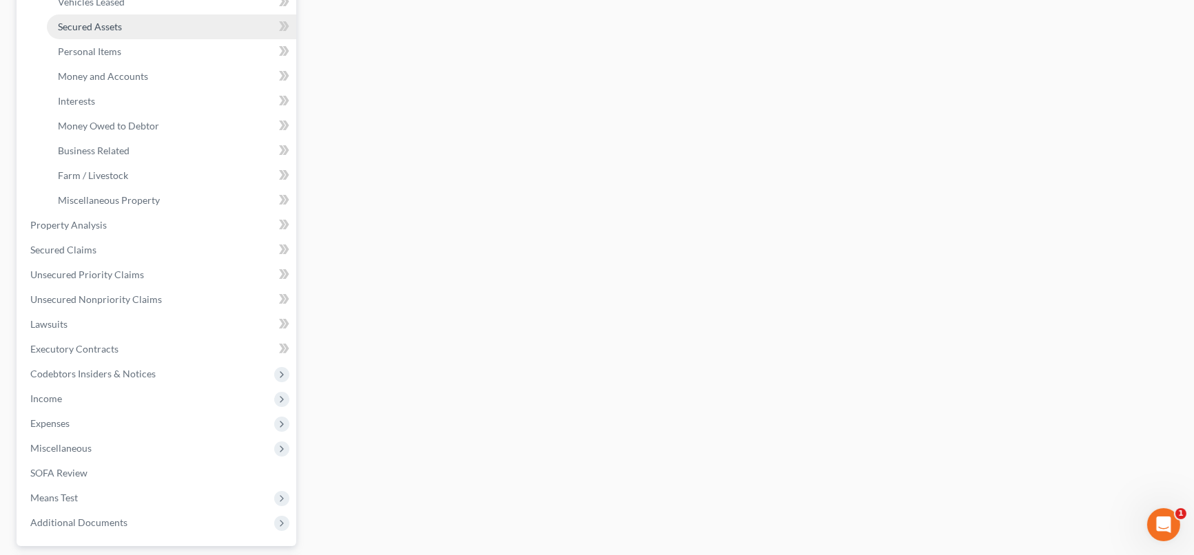
scroll to position [306, 0]
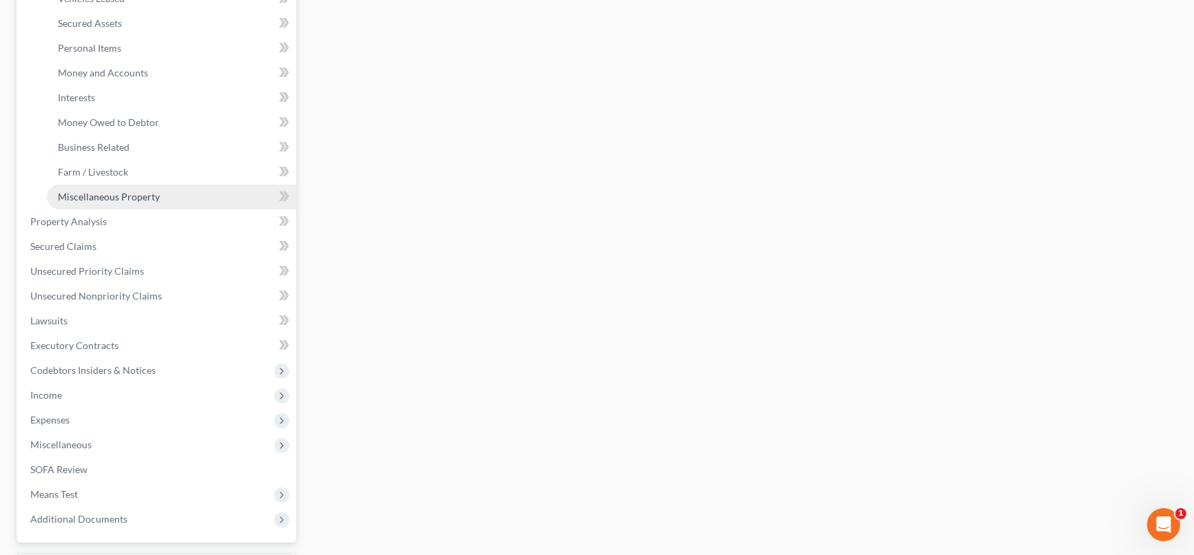
click at [141, 191] on span "Miscellaneous Property" at bounding box center [109, 197] width 102 height 12
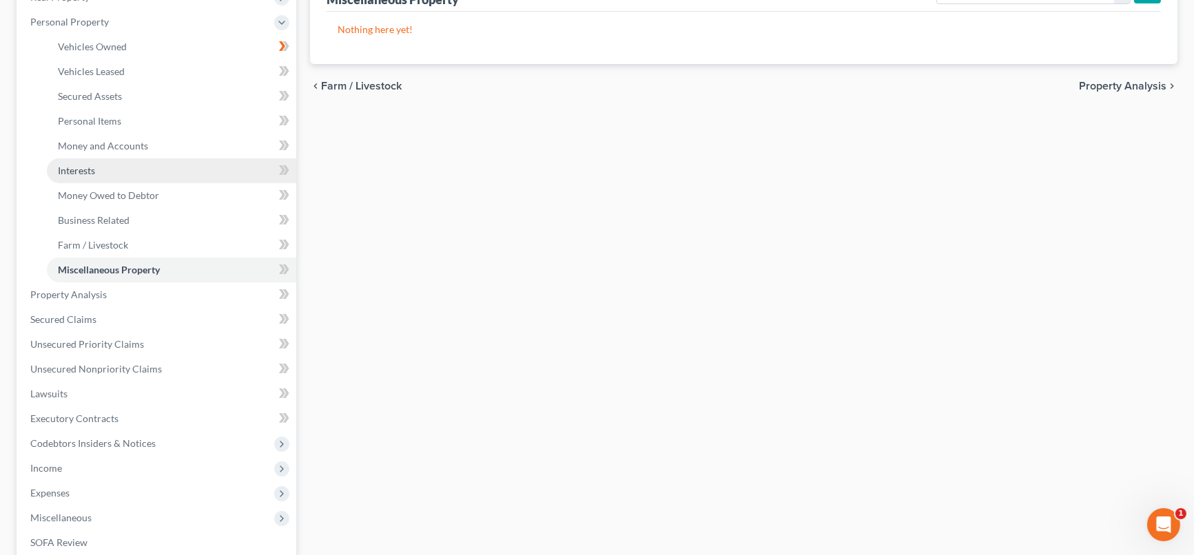
scroll to position [306, 0]
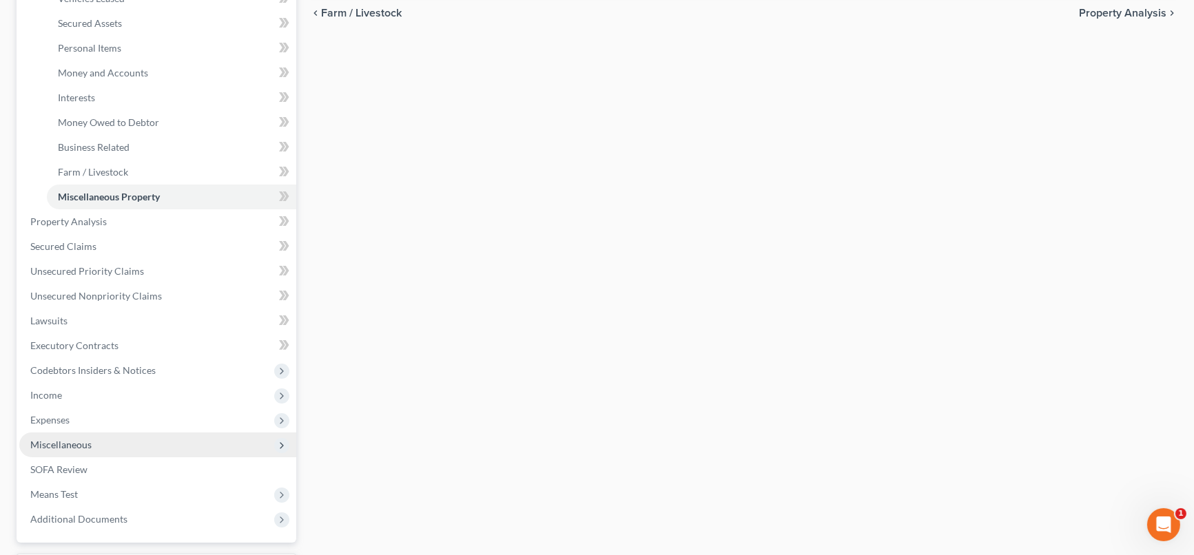
click at [113, 446] on span "Miscellaneous" at bounding box center [157, 445] width 277 height 25
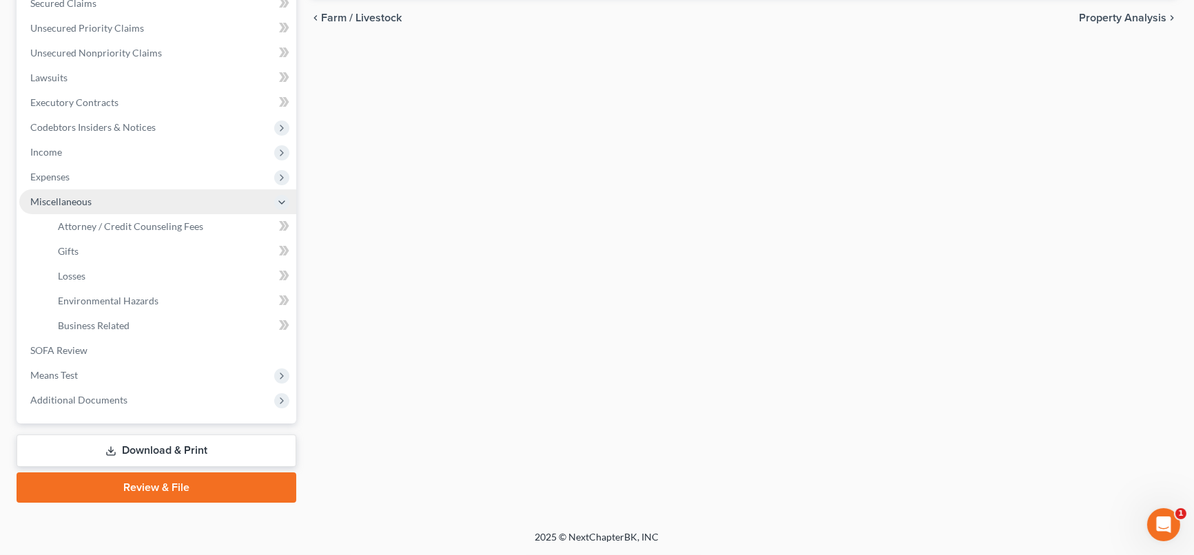
scroll to position [299, 0]
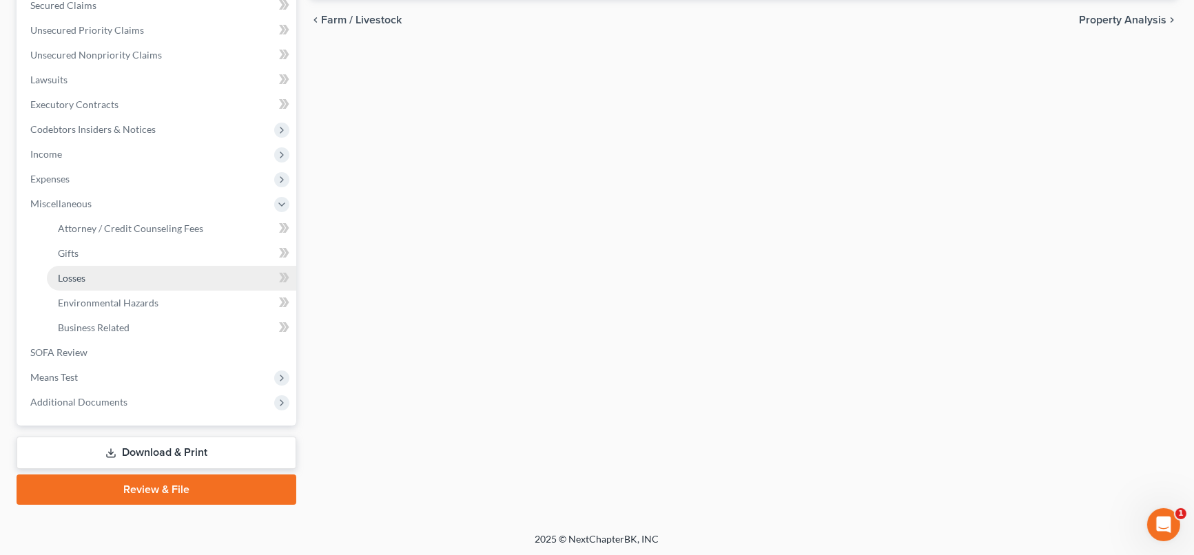
click at [116, 276] on link "Losses" at bounding box center [171, 278] width 249 height 25
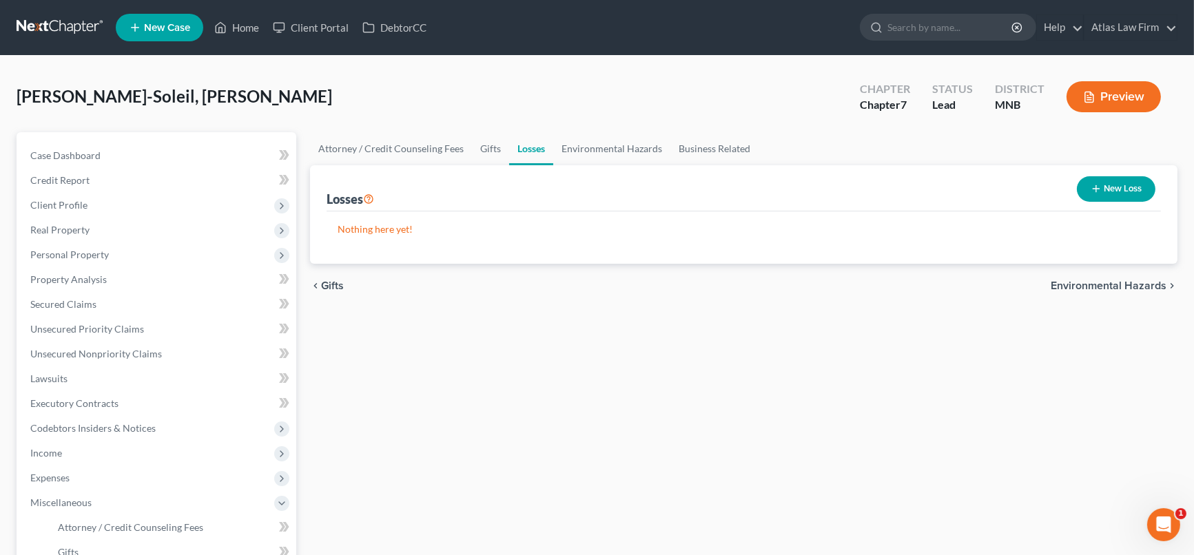
click at [1105, 188] on button "New Loss" at bounding box center [1116, 188] width 79 height 25
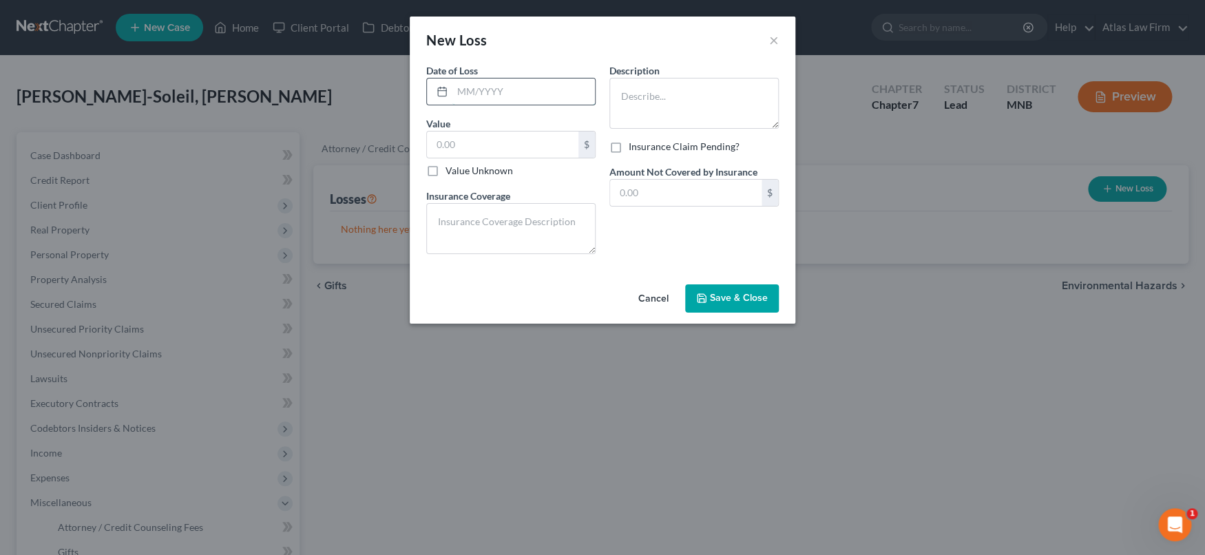
click at [501, 88] on input "text" at bounding box center [524, 92] width 143 height 26
type input "[DATE]"
click at [650, 107] on textarea at bounding box center [694, 103] width 169 height 51
click at [623, 96] on textarea "Porsche fender [PERSON_NAME] - no deductible"" at bounding box center [694, 103] width 169 height 51
type textarea ""Porsche fender [PERSON_NAME] - no deductible""
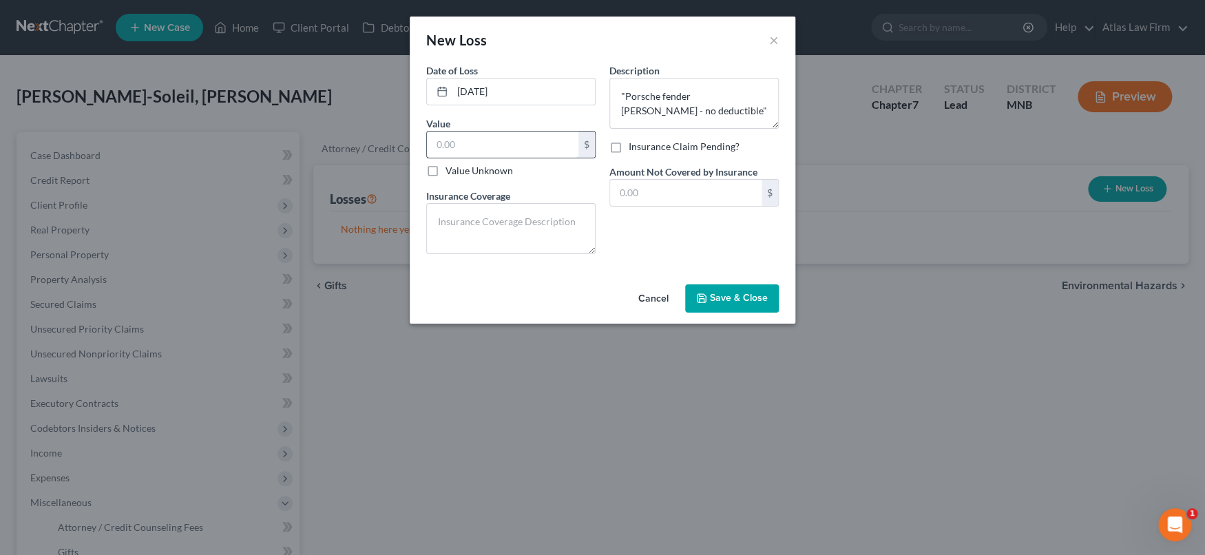
click at [539, 140] on input "text" at bounding box center [503, 145] width 152 height 26
type input "1.00"
click at [738, 298] on span "Save & Close" at bounding box center [739, 299] width 58 height 12
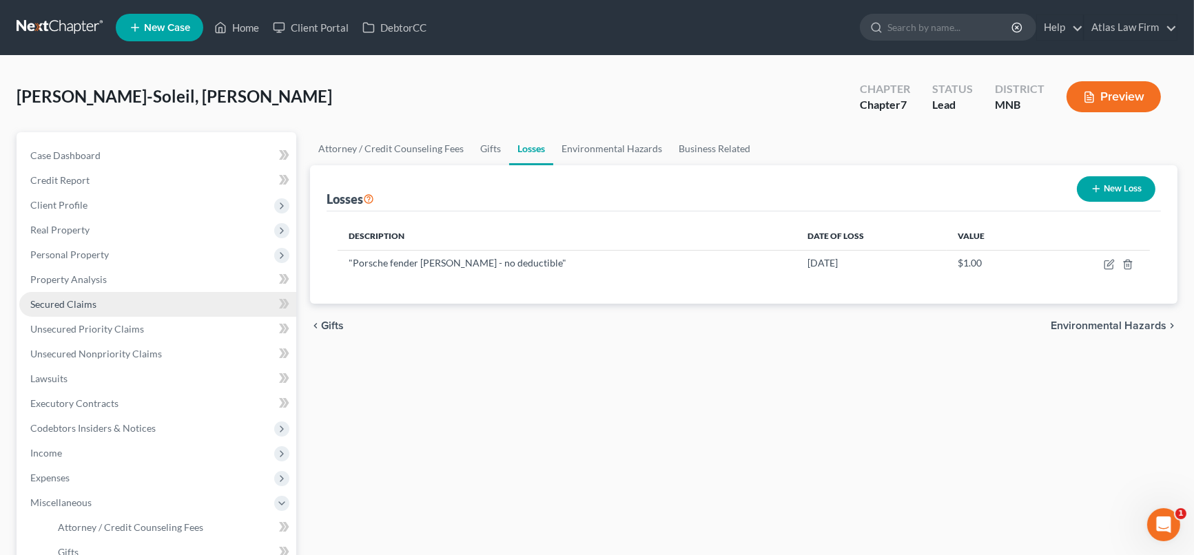
scroll to position [153, 0]
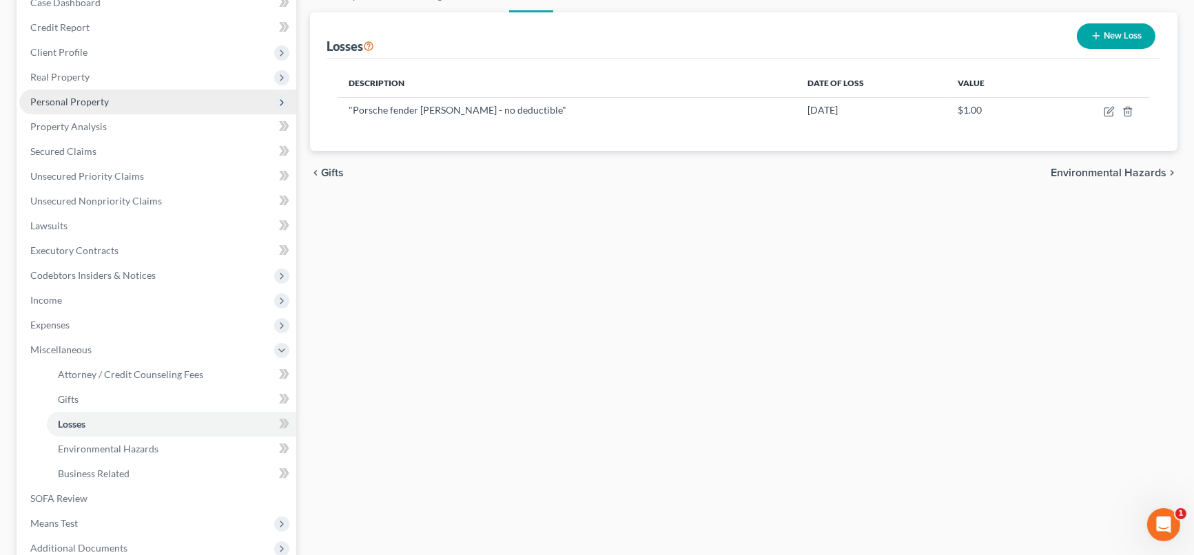
click at [86, 96] on span "Personal Property" at bounding box center [69, 102] width 79 height 12
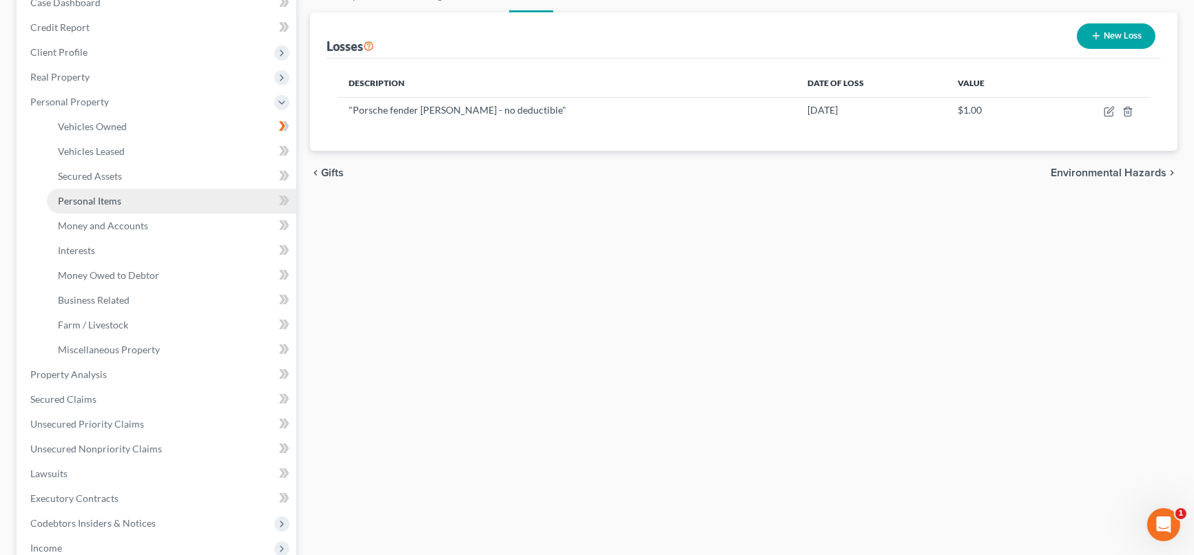
click at [59, 202] on span "Personal Items" at bounding box center [89, 201] width 63 height 12
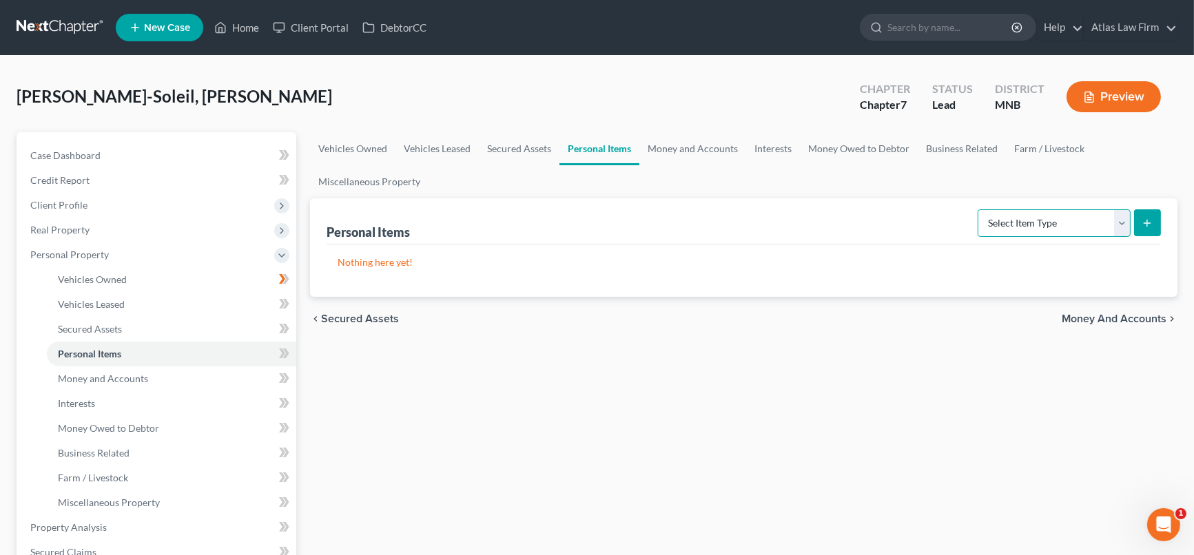
click at [1122, 222] on select "Select Item Type Clothing Collectibles Of Value Electronics Firearms Household …" at bounding box center [1053, 223] width 153 height 28
select select "jewelry"
click at [980, 209] on select "Select Item Type Clothing Collectibles Of Value Electronics Firearms Household …" at bounding box center [1053, 223] width 153 height 28
click at [1143, 224] on icon "submit" at bounding box center [1146, 223] width 11 height 11
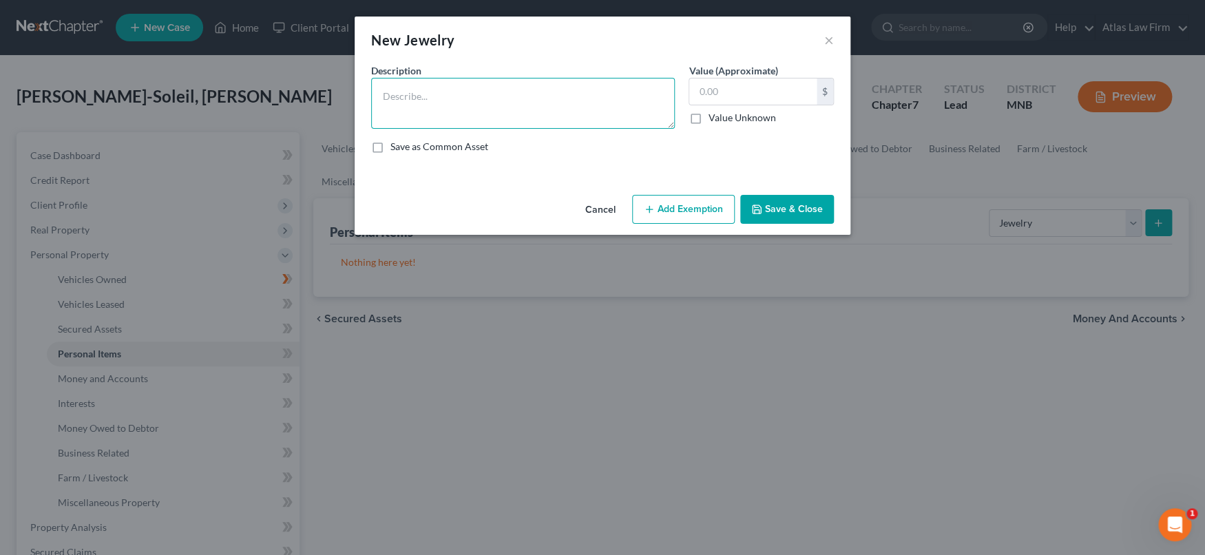
click at [557, 101] on textarea at bounding box center [523, 103] width 304 height 51
type textarea "Jewelry"
type input "400"
click at [677, 218] on button "Add Exemption" at bounding box center [683, 209] width 103 height 29
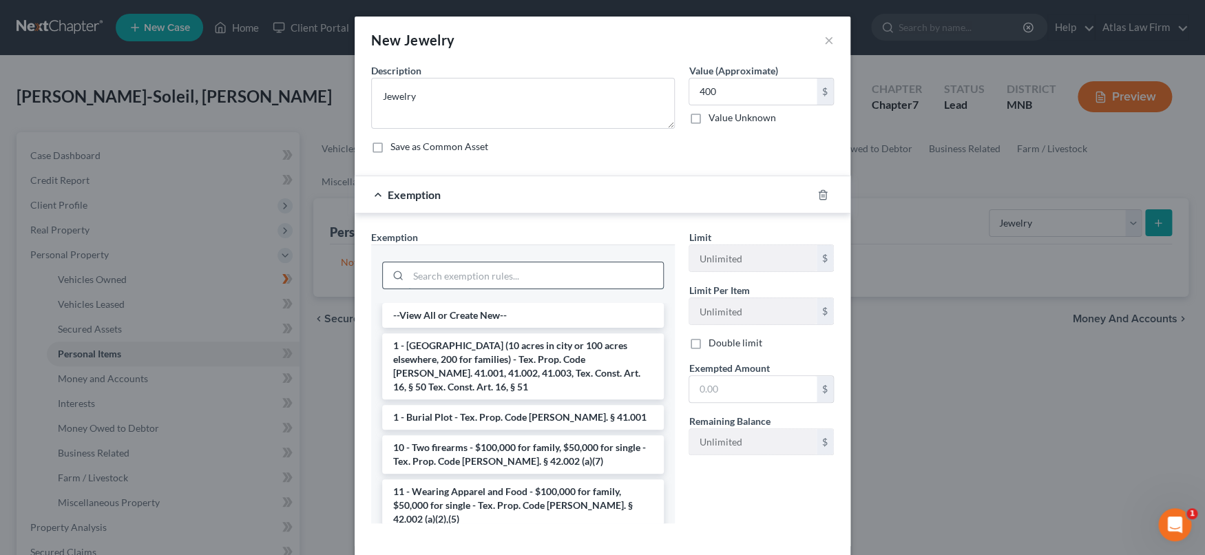
click at [515, 273] on input "search" at bounding box center [535, 275] width 255 height 26
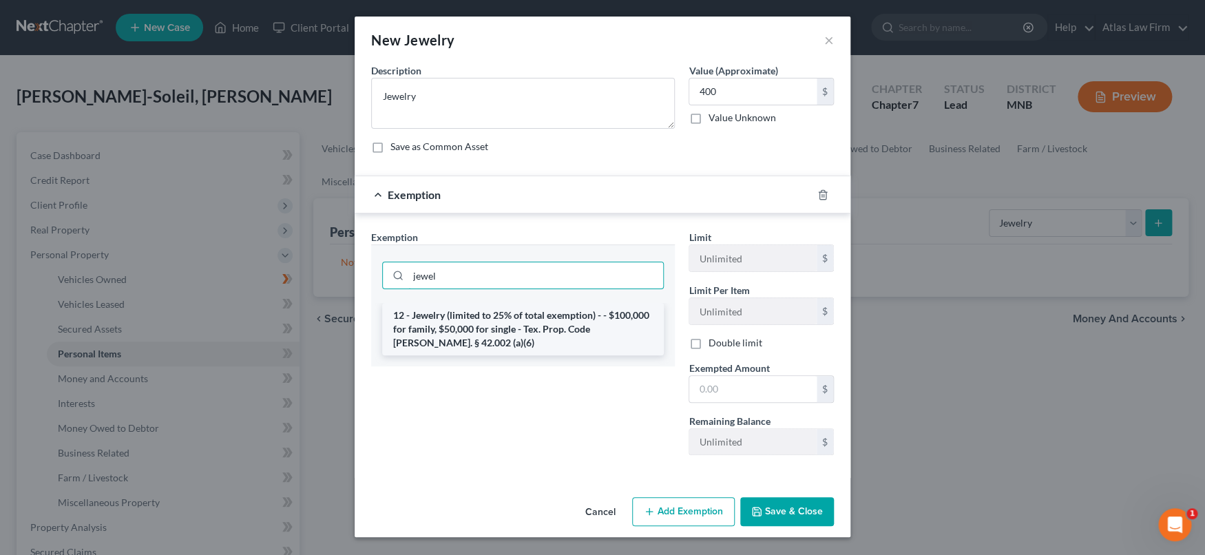
type input "jewel"
click at [564, 325] on li "12 - Jewelry (limited to 25% of total exemption) - - $100,000 for family, $50,0…" at bounding box center [523, 329] width 282 height 52
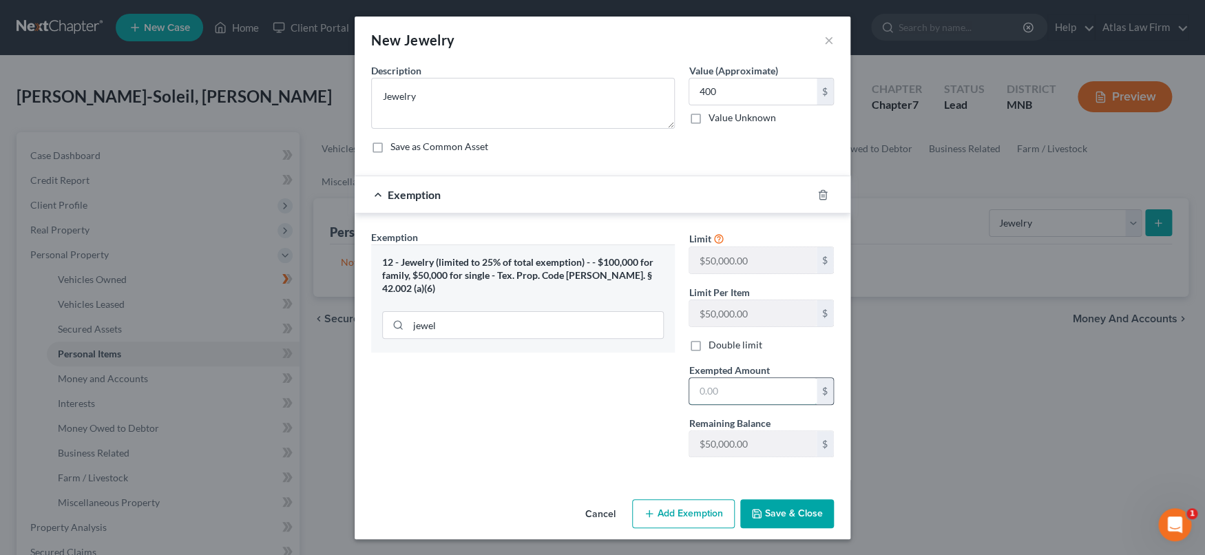
click at [768, 393] on input "text" at bounding box center [753, 391] width 127 height 26
type input "400"
drag, startPoint x: 568, startPoint y: 431, endPoint x: 599, endPoint y: 430, distance: 31.0
click at [569, 432] on div "Exemption Set must be selected for CA. Exemption * 12 - Jewelry (limited to 25%…" at bounding box center [523, 349] width 318 height 238
click at [801, 517] on button "Save & Close" at bounding box center [787, 513] width 94 height 29
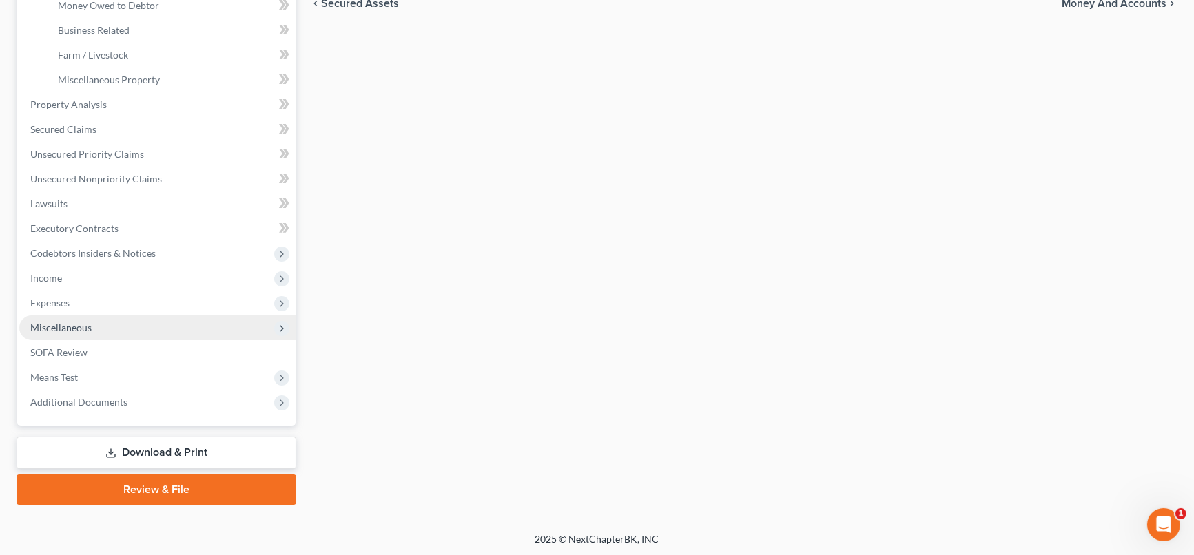
click at [143, 321] on span "Miscellaneous" at bounding box center [157, 327] width 277 height 25
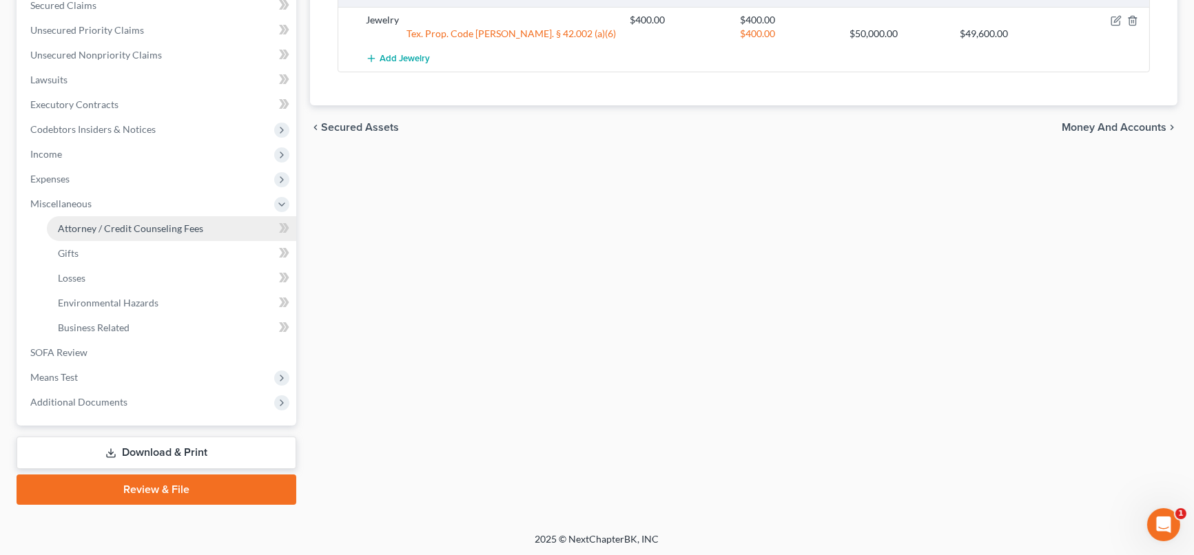
click at [183, 225] on span "Attorney / Credit Counseling Fees" at bounding box center [130, 228] width 145 height 12
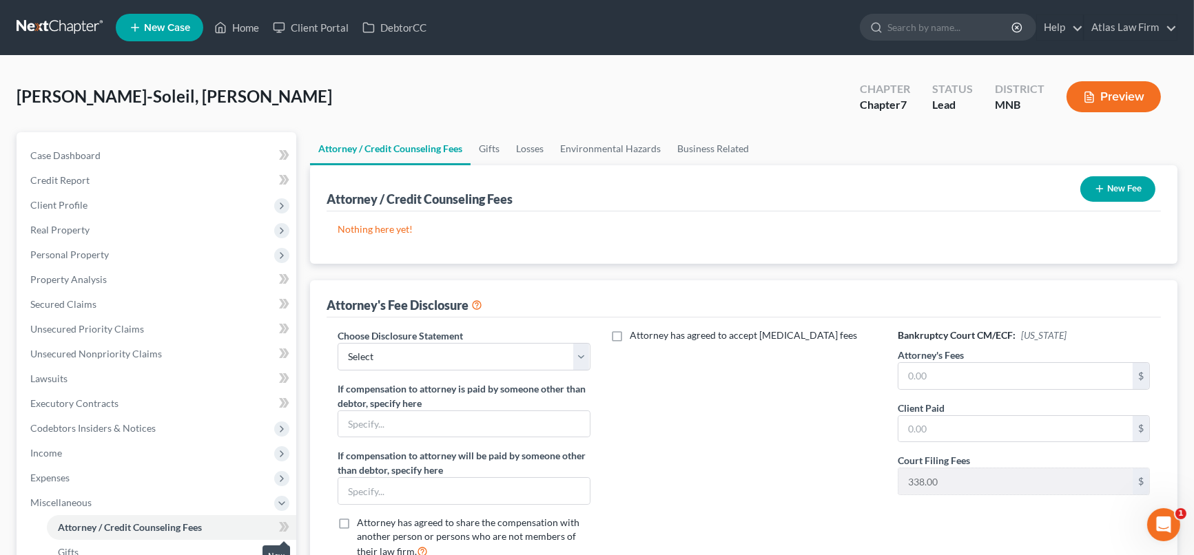
click at [284, 530] on icon at bounding box center [284, 527] width 10 height 17
drag, startPoint x: 576, startPoint y: 352, endPoint x: 571, endPoint y: 365, distance: 13.9
click at [576, 353] on select "Select Atlas Law Firm" at bounding box center [464, 357] width 252 height 28
select select "0"
click at [338, 343] on select "Select Atlas Law Firm" at bounding box center [464, 357] width 252 height 28
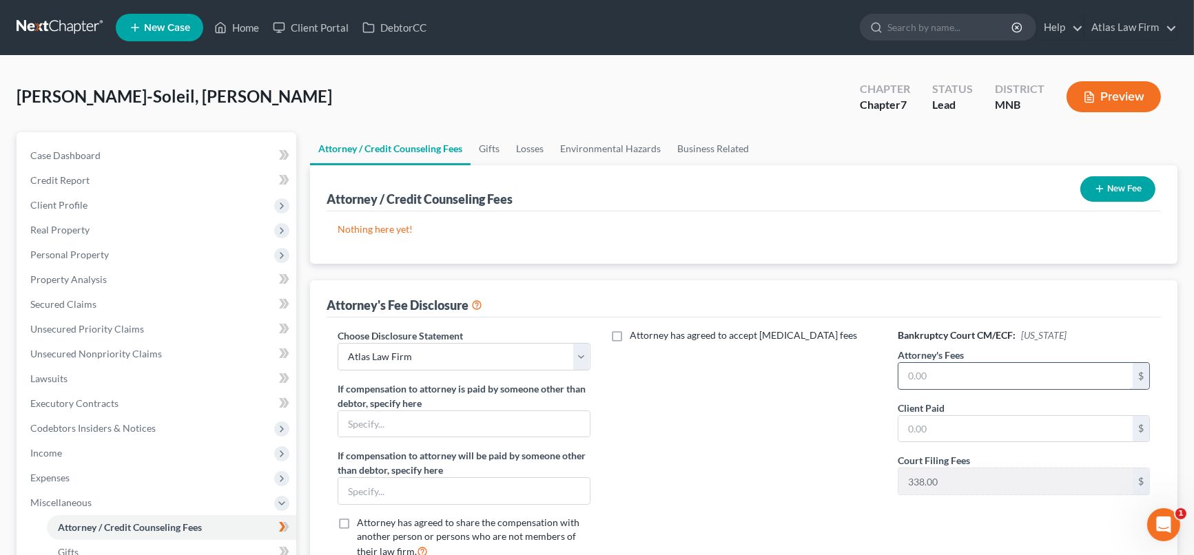
click at [959, 380] on input "text" at bounding box center [1015, 376] width 234 height 26
click at [951, 374] on input "text" at bounding box center [1015, 376] width 234 height 26
click at [963, 375] on input "text" at bounding box center [1015, 376] width 234 height 26
click at [1068, 367] on input "text" at bounding box center [1015, 376] width 234 height 26
type input "5,000"
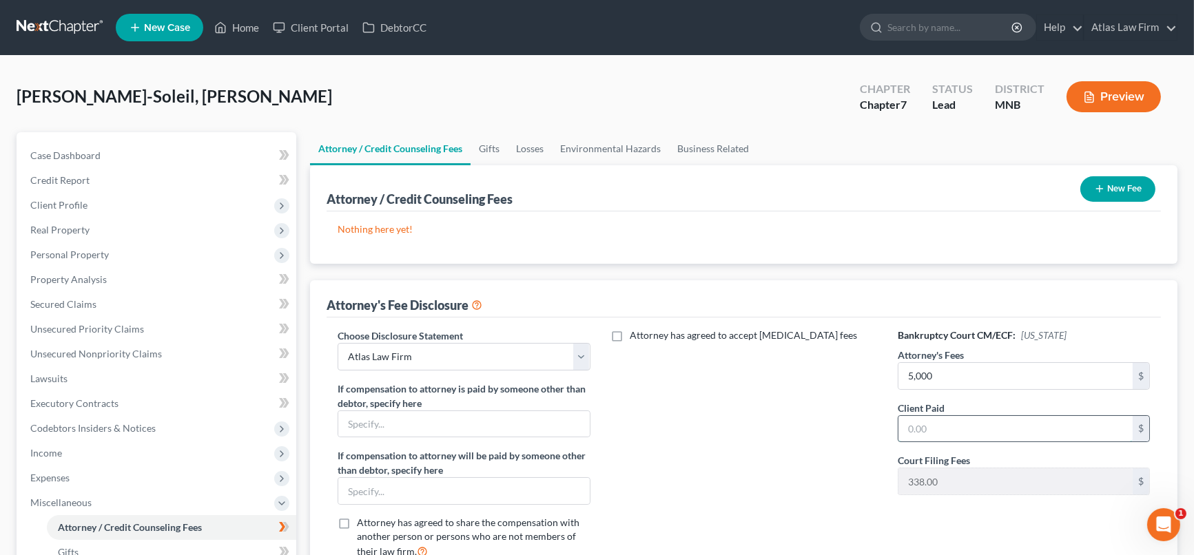
click at [1061, 424] on input "text" at bounding box center [1015, 429] width 234 height 26
type input "5,338"
click at [1121, 185] on button "New Fee" at bounding box center [1117, 188] width 75 height 25
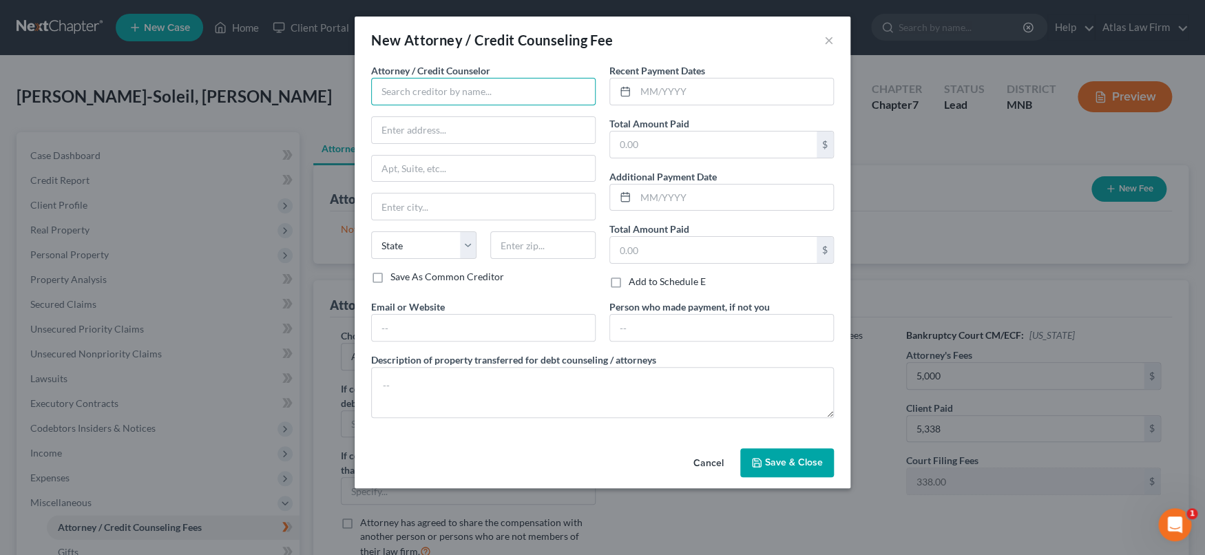
click at [589, 85] on input "text" at bounding box center [483, 92] width 225 height 28
click at [703, 92] on input "text" at bounding box center [735, 92] width 198 height 26
click at [407, 91] on input "Atlas" at bounding box center [483, 92] width 225 height 28
drag, startPoint x: 447, startPoint y: 115, endPoint x: 632, endPoint y: 101, distance: 185.9
click at [451, 114] on div "Atlas Law Firm" at bounding box center [453, 116] width 143 height 14
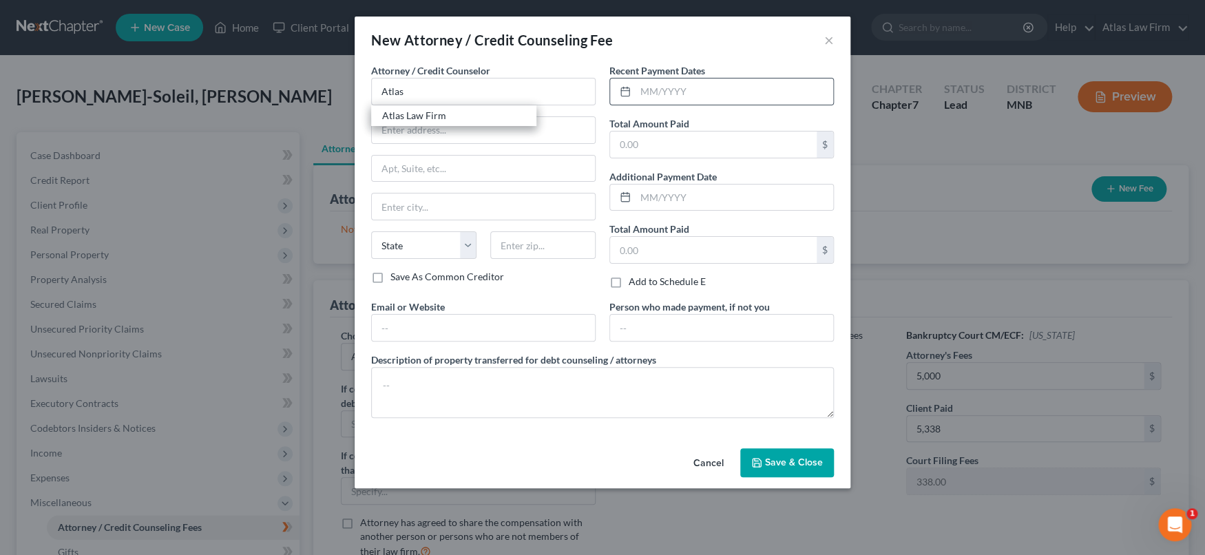
type input "Atlas Law Firm"
type input "2006 [GEOGRAPHIC_DATA]"
type input "Suite 206"
type input "Anoka"
select select "24"
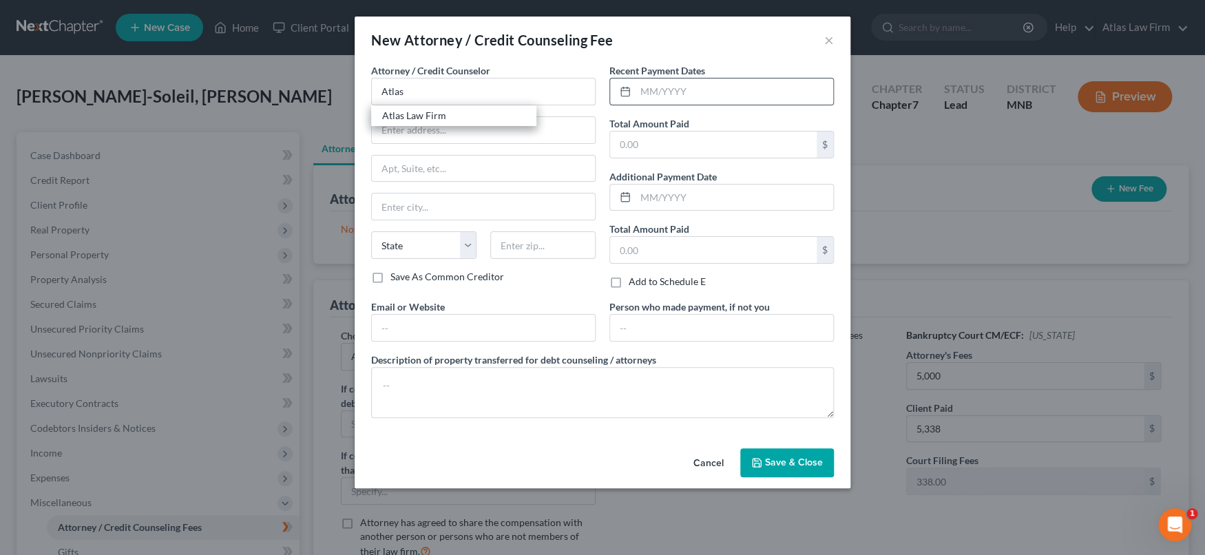
type input "55303"
drag, startPoint x: 653, startPoint y: 92, endPoint x: 661, endPoint y: 87, distance: 9.0
click at [653, 91] on input "text" at bounding box center [735, 92] width 198 height 26
type input "[DATE]"
click at [690, 151] on input "text" at bounding box center [713, 145] width 207 height 26
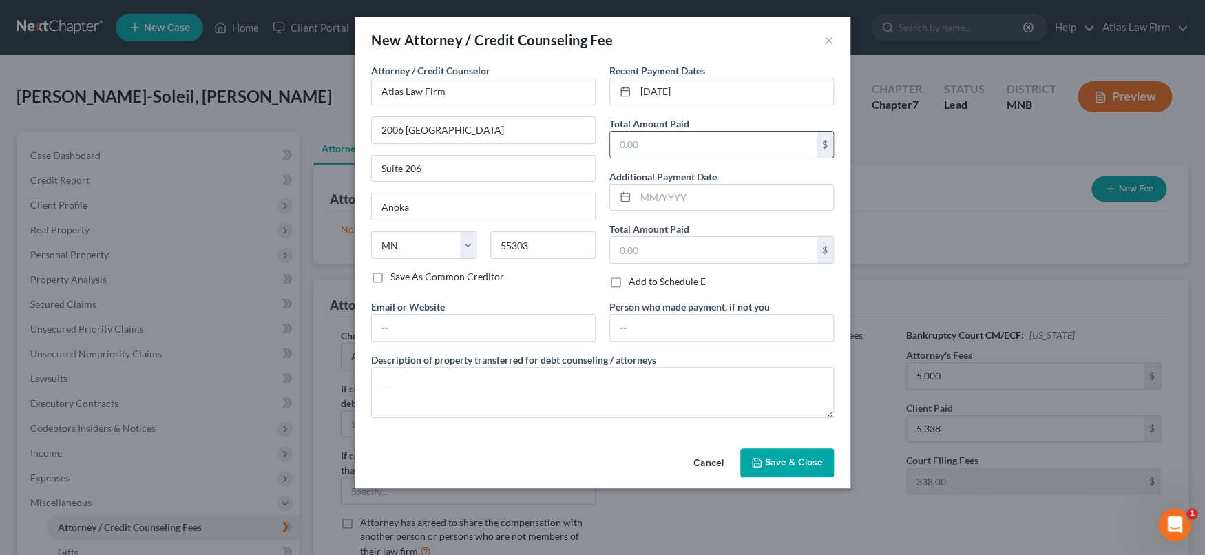
type input "1"
type input "4,985"
click at [814, 459] on span "Save & Close" at bounding box center [794, 463] width 58 height 12
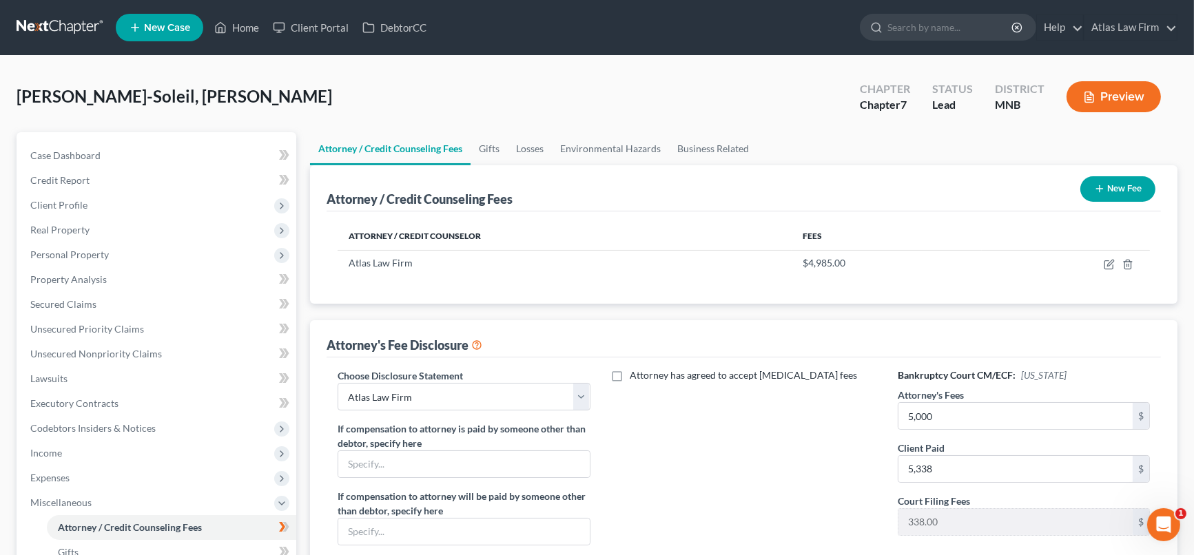
click at [1119, 186] on button "New Fee" at bounding box center [1117, 188] width 75 height 25
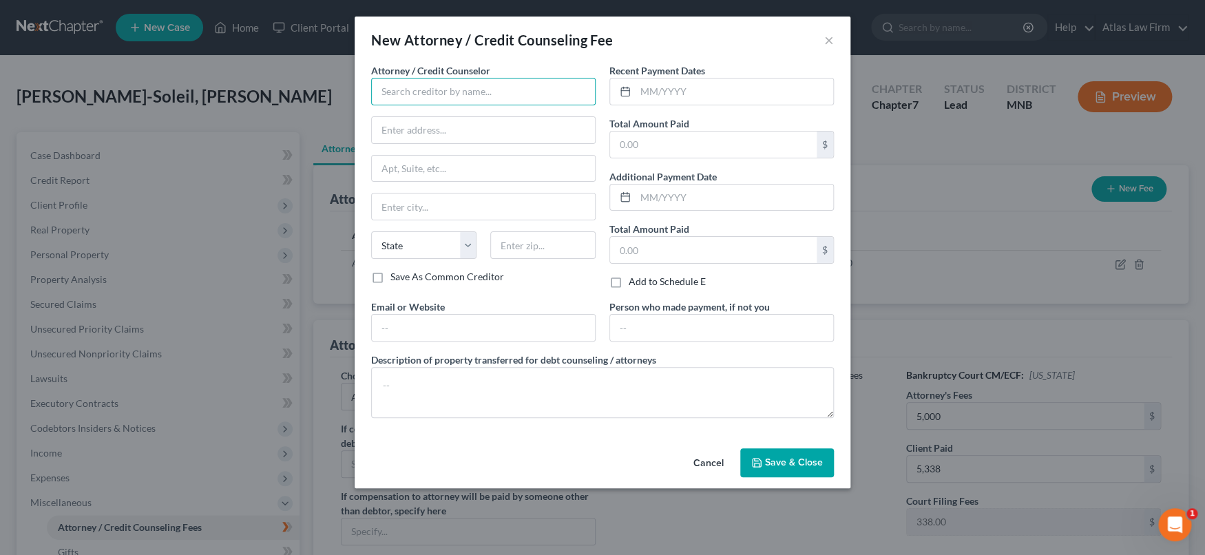
click at [508, 91] on input "text" at bounding box center [483, 92] width 225 height 28
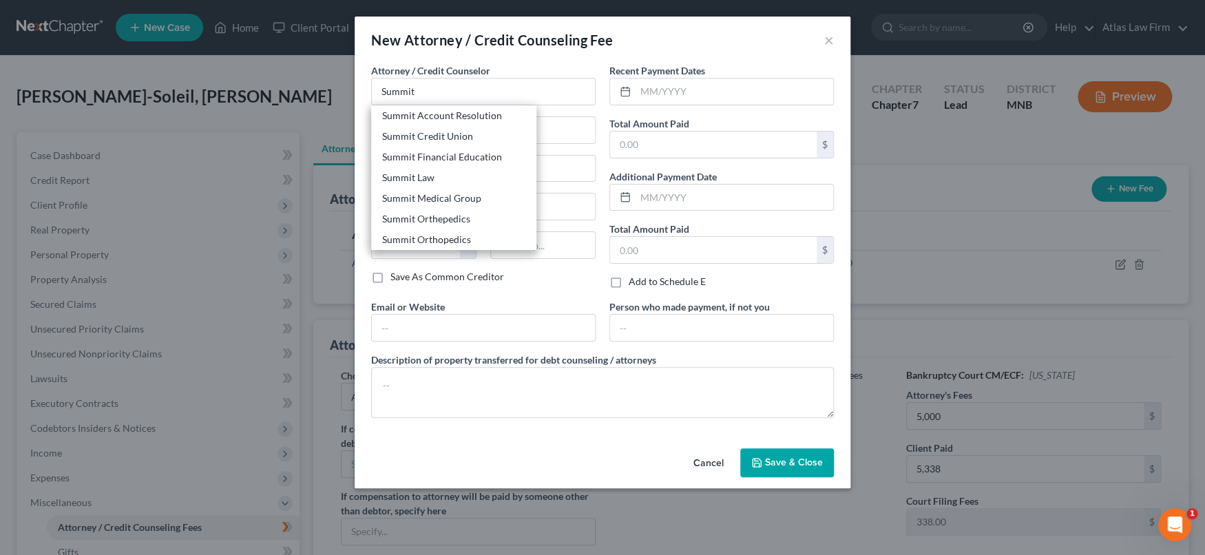
drag, startPoint x: 493, startPoint y: 157, endPoint x: 625, endPoint y: 121, distance: 137.9
click at [508, 149] on div "Summit Financial Education" at bounding box center [453, 157] width 165 height 21
type input "Summit Financial Education"
type input "[STREET_ADDRESS]"
type input "[GEOGRAPHIC_DATA]"
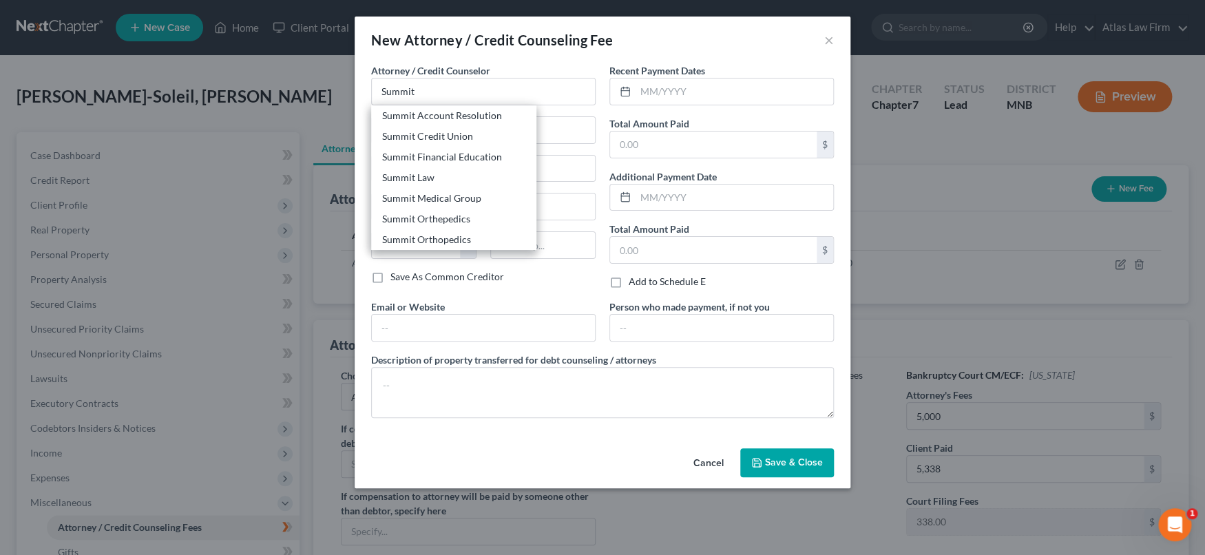
select select "3"
type input "85712"
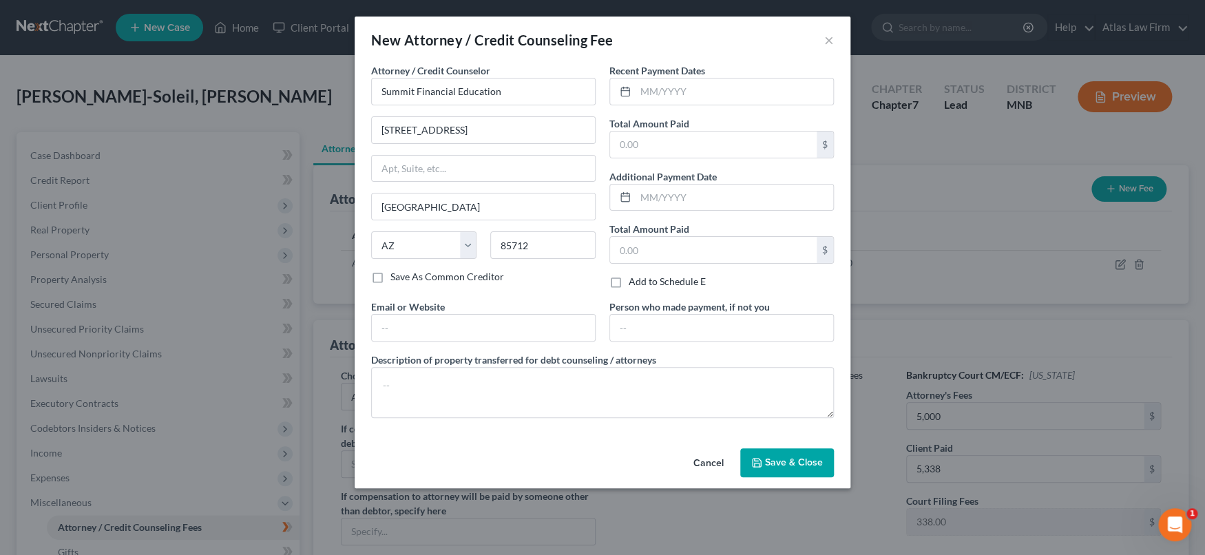
click at [790, 461] on span "Save & Close" at bounding box center [794, 463] width 58 height 12
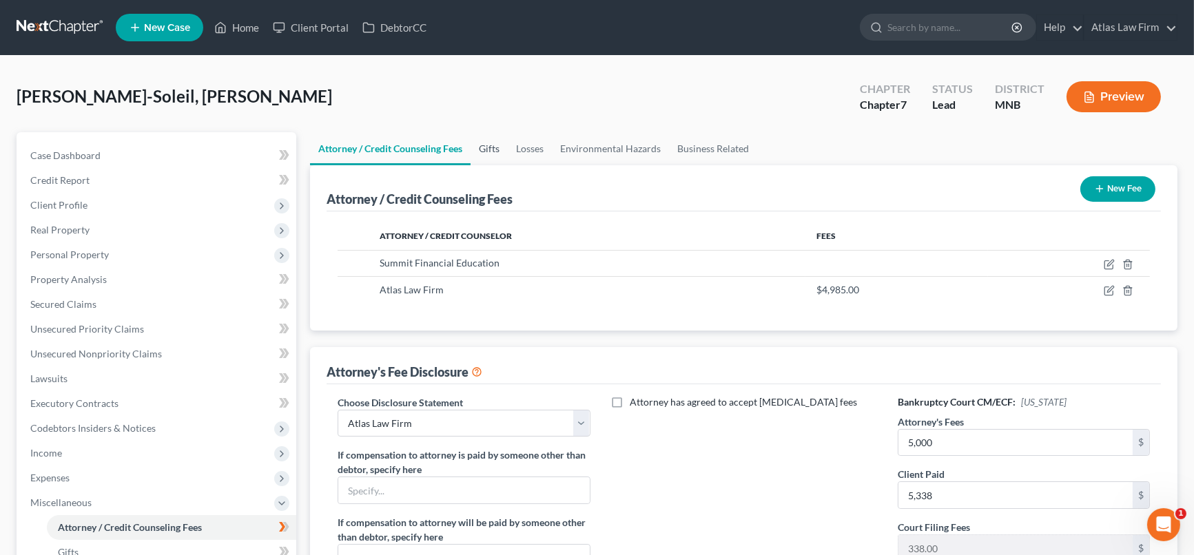
click at [488, 145] on link "Gifts" at bounding box center [488, 148] width 37 height 33
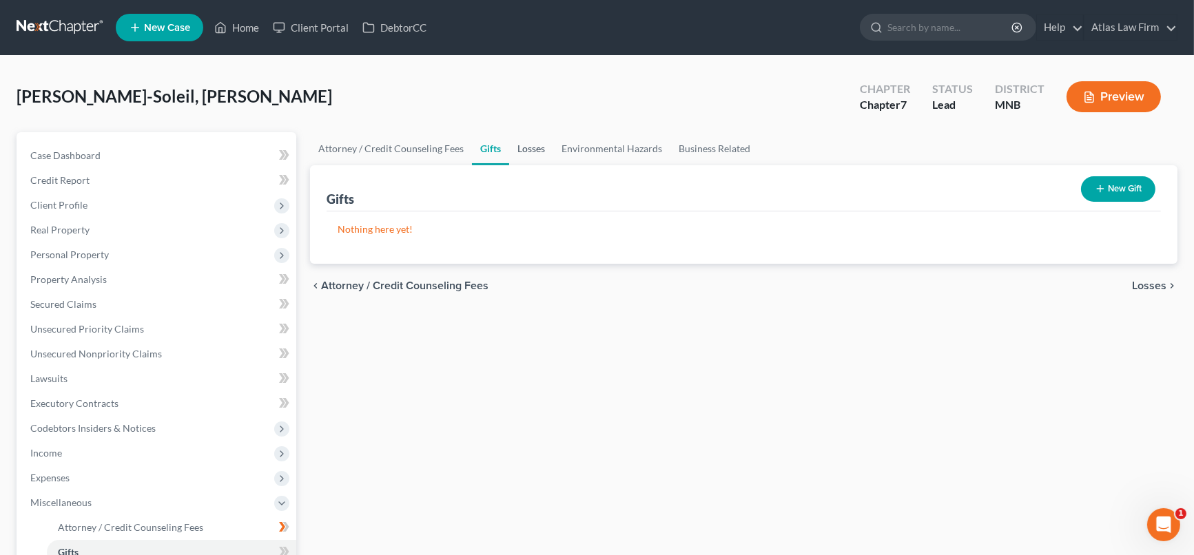
click at [526, 143] on link "Losses" at bounding box center [531, 148] width 44 height 33
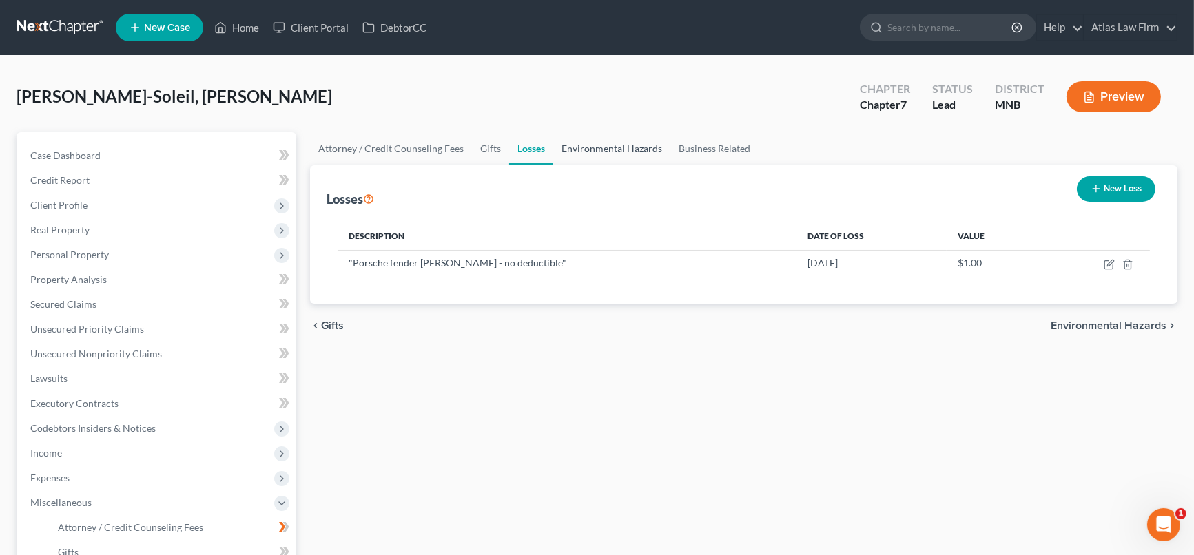
click at [619, 147] on link "Environmental Hazards" at bounding box center [611, 148] width 117 height 33
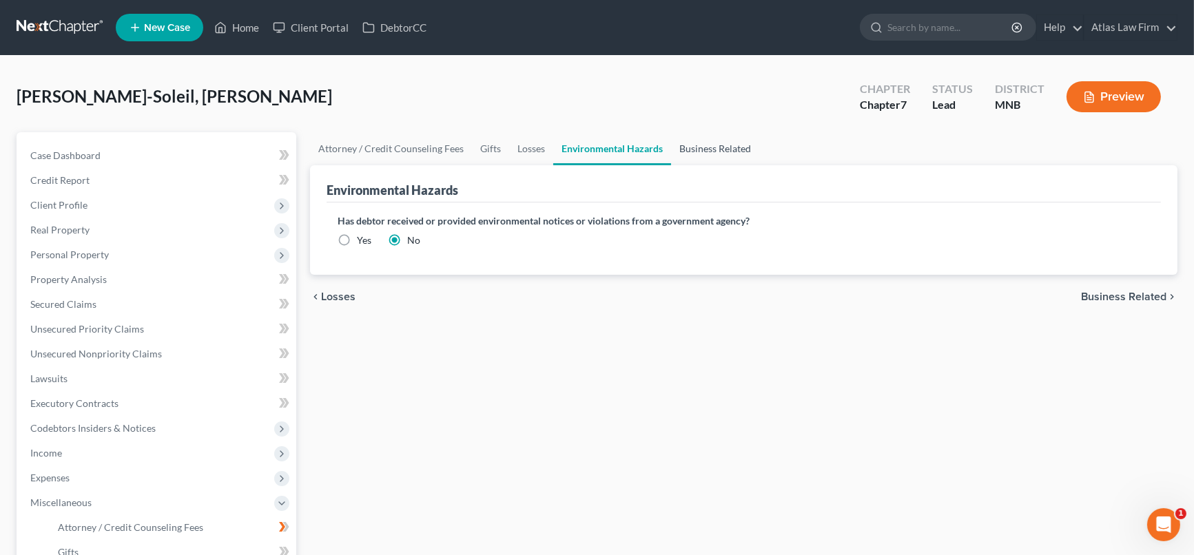
click at [717, 147] on link "Business Related" at bounding box center [715, 148] width 88 height 33
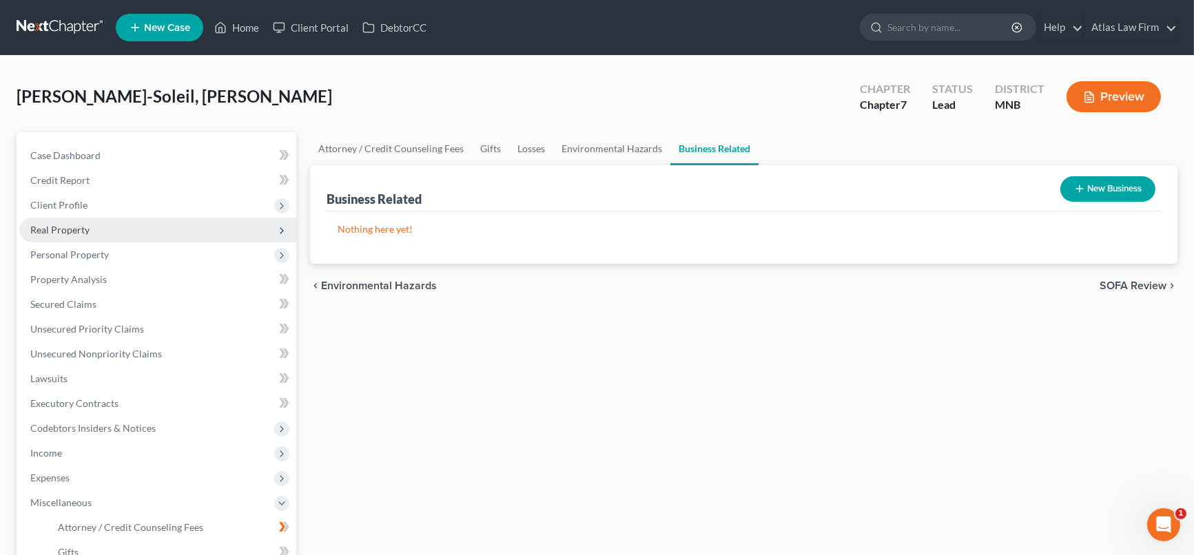
click at [70, 230] on span "Real Property" at bounding box center [59, 230] width 59 height 12
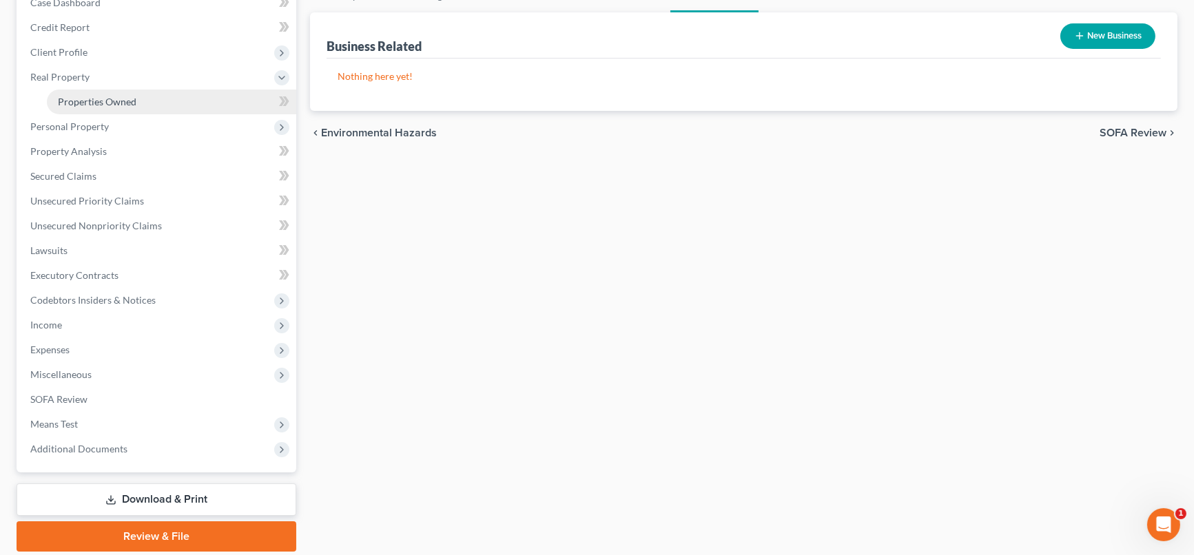
drag, startPoint x: 180, startPoint y: 99, endPoint x: 158, endPoint y: 110, distance: 24.6
click at [180, 99] on link "Properties Owned" at bounding box center [171, 102] width 249 height 25
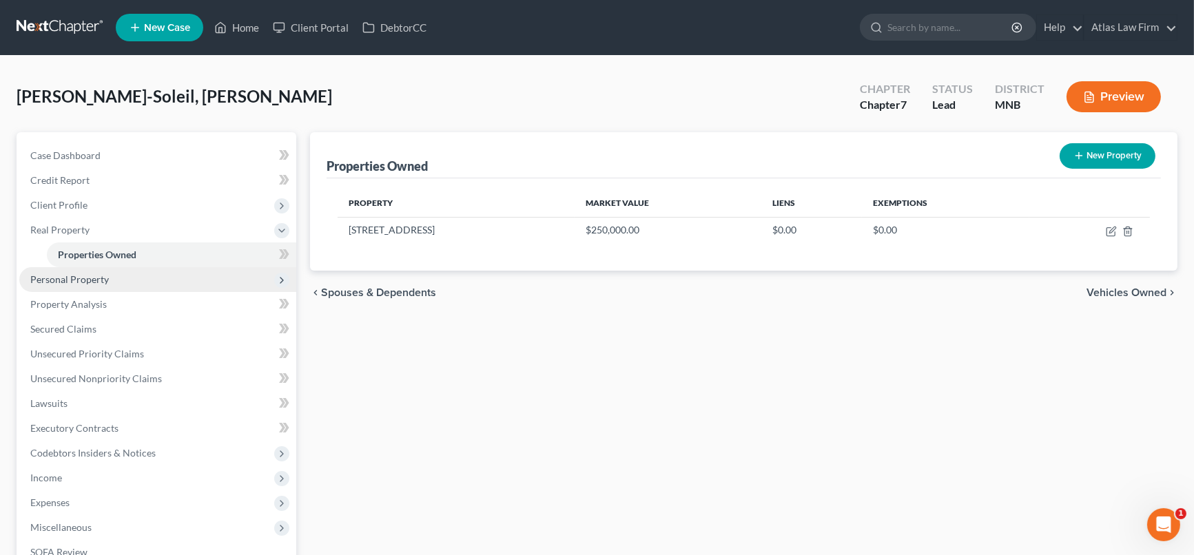
click at [122, 276] on span "Personal Property" at bounding box center [157, 279] width 277 height 25
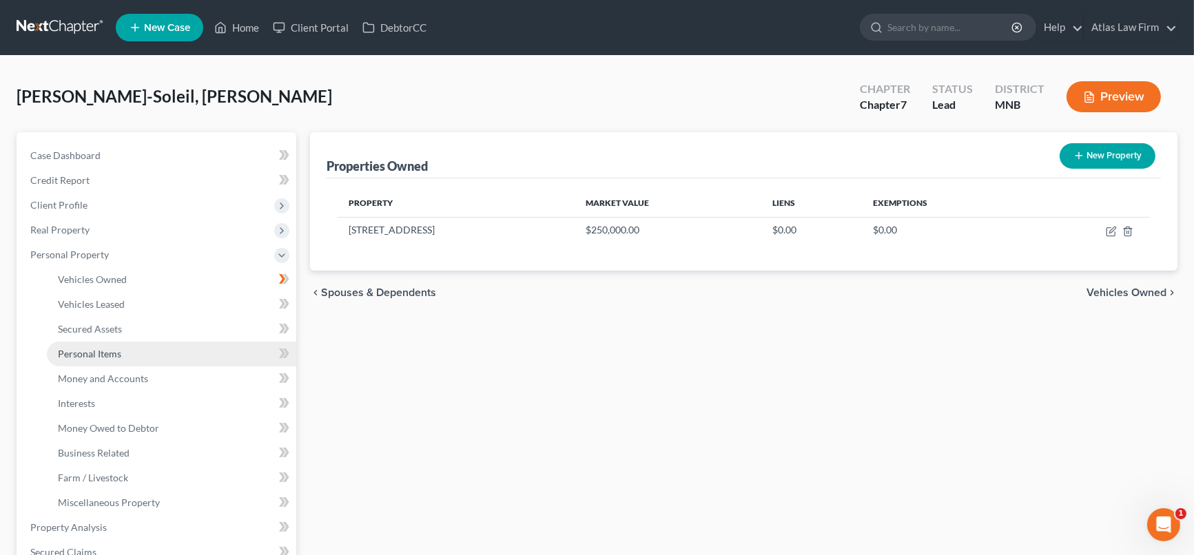
click at [116, 354] on span "Personal Items" at bounding box center [89, 354] width 63 height 12
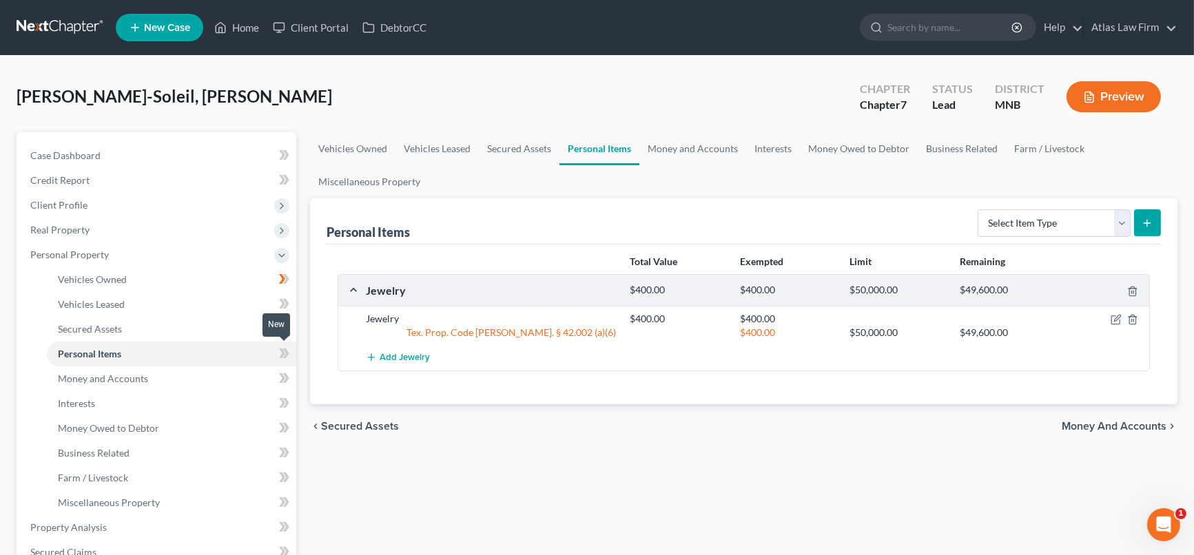
click at [281, 351] on icon at bounding box center [284, 353] width 10 height 17
drag, startPoint x: 163, startPoint y: 377, endPoint x: 246, endPoint y: 381, distance: 82.7
click at [165, 375] on link "Money and Accounts" at bounding box center [171, 378] width 249 height 25
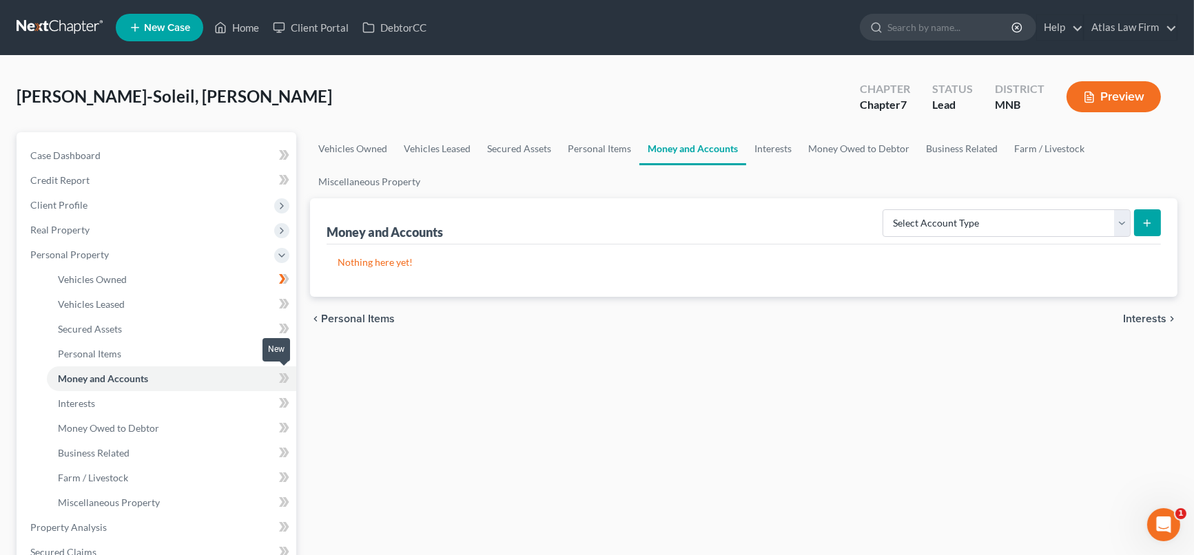
drag, startPoint x: 287, startPoint y: 376, endPoint x: 648, endPoint y: 238, distance: 387.2
click at [291, 373] on span at bounding box center [284, 380] width 24 height 21
drag, startPoint x: 1123, startPoint y: 218, endPoint x: 1104, endPoint y: 234, distance: 25.4
click at [1123, 218] on select "Select Account Type Brokerage Cash on Hand Certificates of Deposit Checking Acc…" at bounding box center [1006, 223] width 248 height 28
select select "cash_on_hand"
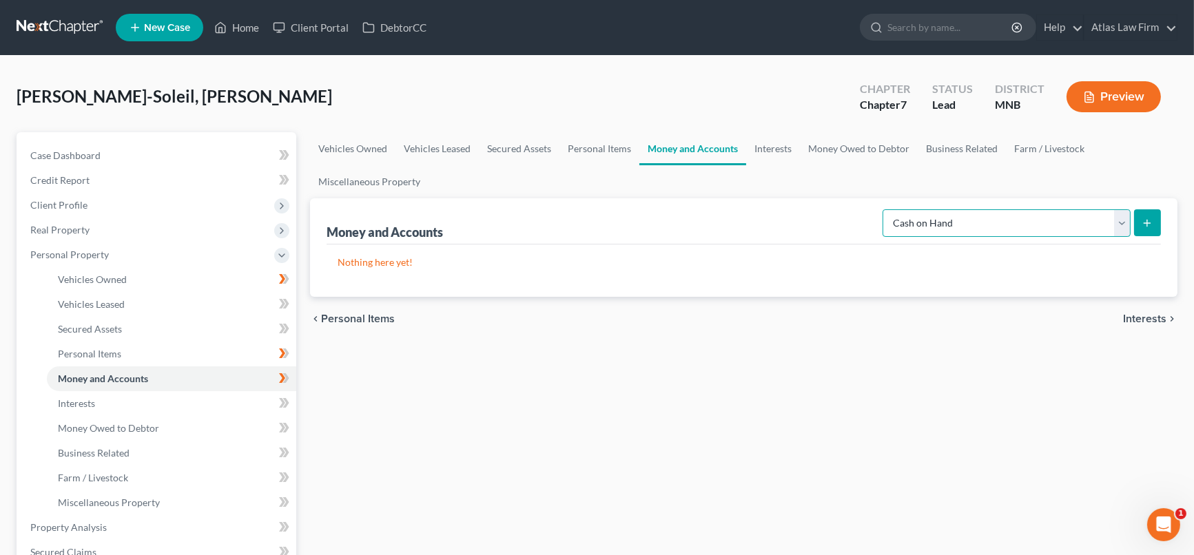
click at [885, 209] on select "Select Account Type Brokerage Cash on Hand Certificates of Deposit Checking Acc…" at bounding box center [1006, 223] width 248 height 28
click at [1143, 213] on button "submit" at bounding box center [1147, 222] width 27 height 27
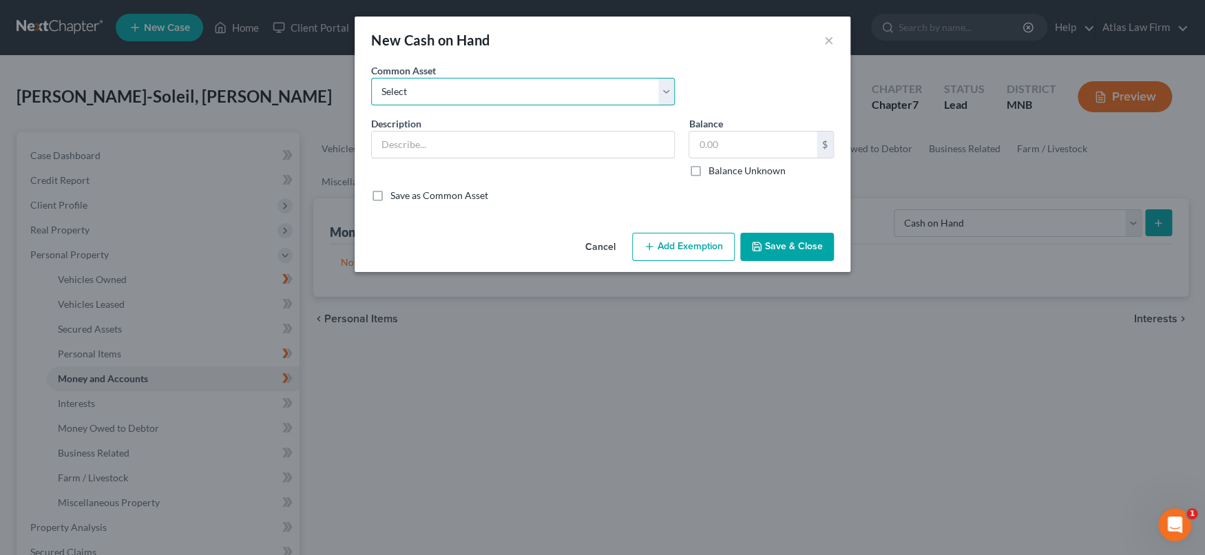
drag, startPoint x: 522, startPoint y: 82, endPoint x: 497, endPoint y: 96, distance: 28.4
click at [522, 82] on select "Select Cash" at bounding box center [523, 92] width 304 height 28
select select "0"
click at [371, 78] on select "Select Cash" at bounding box center [523, 92] width 304 height 28
type input "Cash"
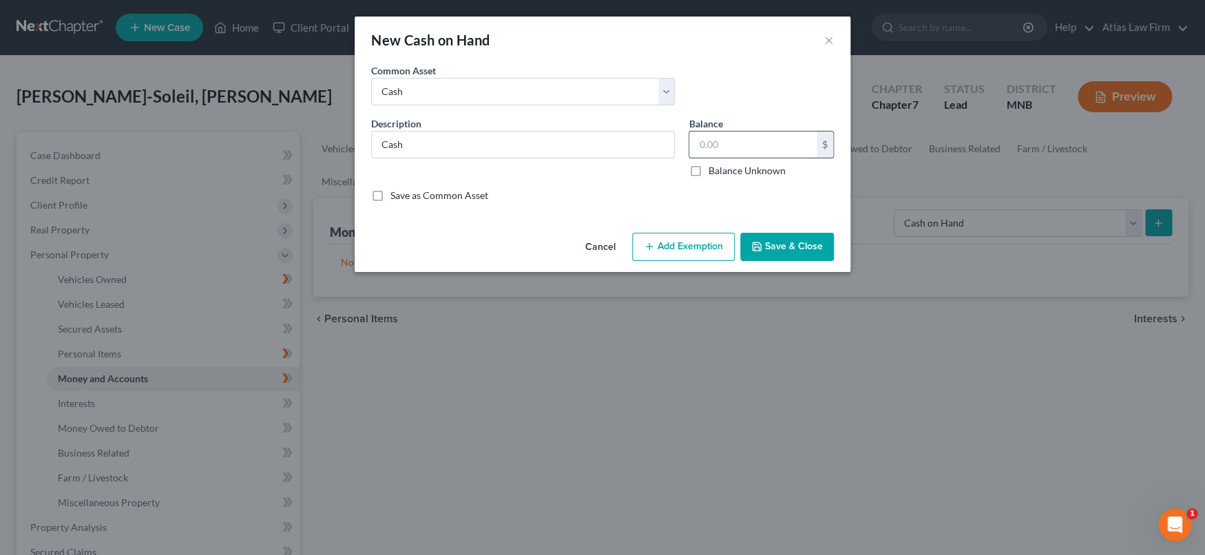
click at [730, 142] on input "text" at bounding box center [753, 145] width 127 height 26
type input "1.00"
click at [728, 249] on button "Add Exemption" at bounding box center [683, 247] width 103 height 29
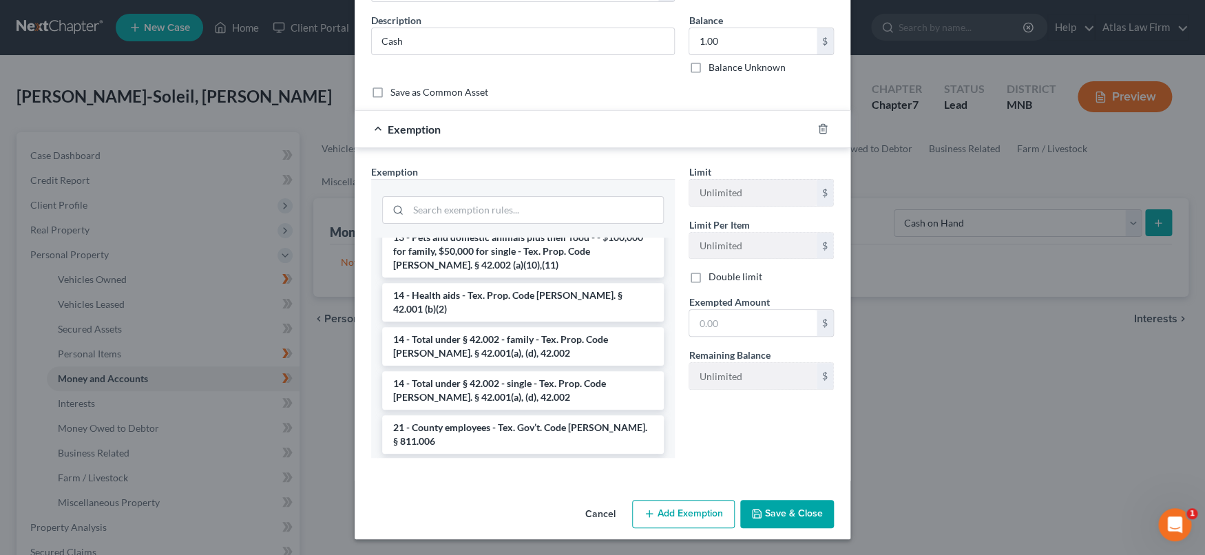
scroll to position [294, 0]
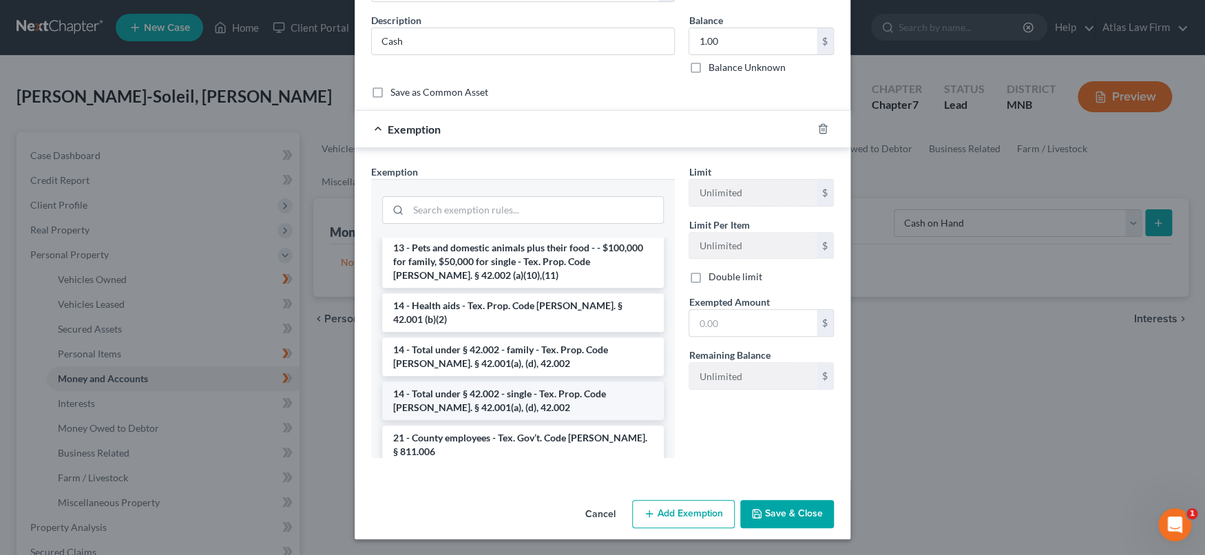
click at [536, 382] on li "14 - Total under § 42.002 - single - Tex. Prop. Code [PERSON_NAME]. § 42.001(a)…" at bounding box center [523, 401] width 282 height 39
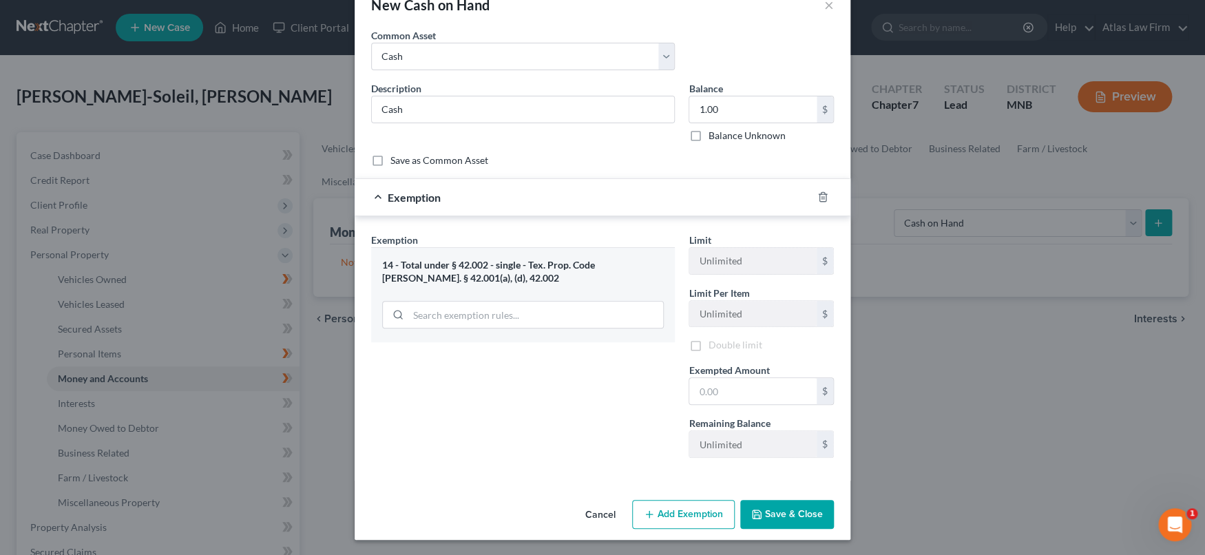
scroll to position [37, 0]
drag, startPoint x: 393, startPoint y: 263, endPoint x: 500, endPoint y: 282, distance: 108.4
click at [500, 282] on div "14 - Total under § 42.002 - single - Tex. Prop. Code [PERSON_NAME]. § 42.001(a)…" at bounding box center [523, 270] width 282 height 25
copy div "Total under § 42.002 - single - Tex. Prop. Code [PERSON_NAME]. § 42.001(a), (d)…"
click at [768, 389] on input "text" at bounding box center [753, 392] width 127 height 26
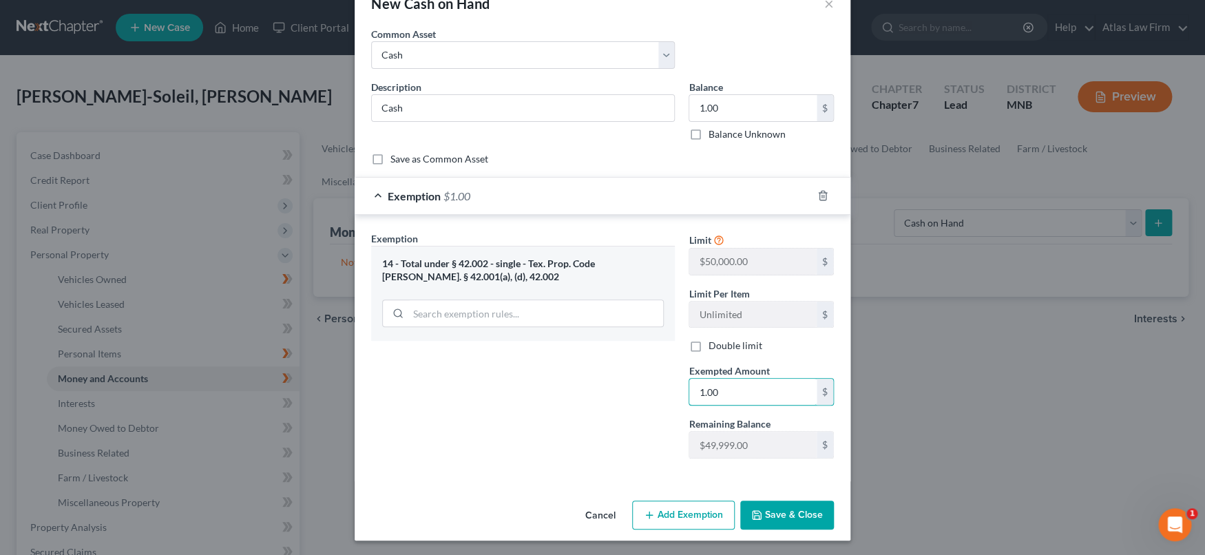
type input "1.00"
click at [796, 515] on button "Save & Close" at bounding box center [787, 515] width 94 height 29
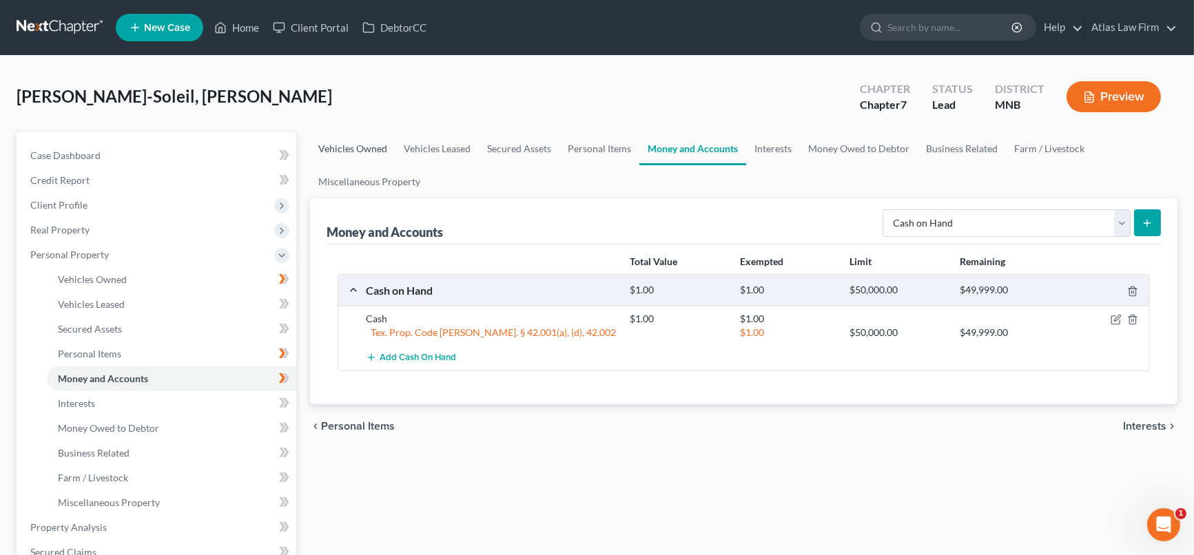
click at [369, 151] on link "Vehicles Owned" at bounding box center [352, 148] width 85 height 33
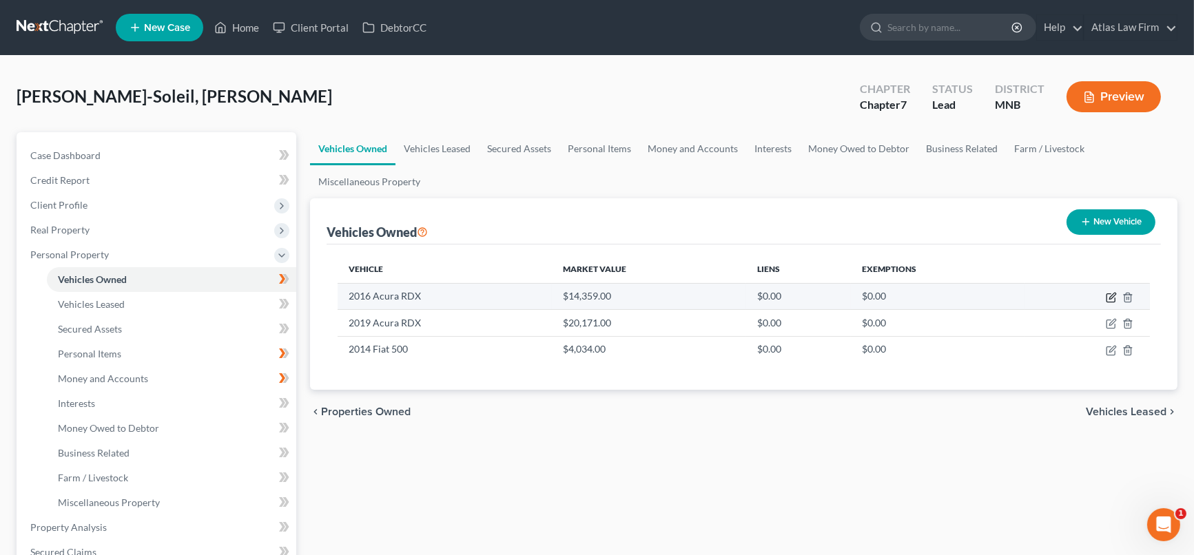
click at [1110, 296] on icon "button" at bounding box center [1111, 297] width 11 height 11
select select "0"
select select "10"
select select "2"
select select "0"
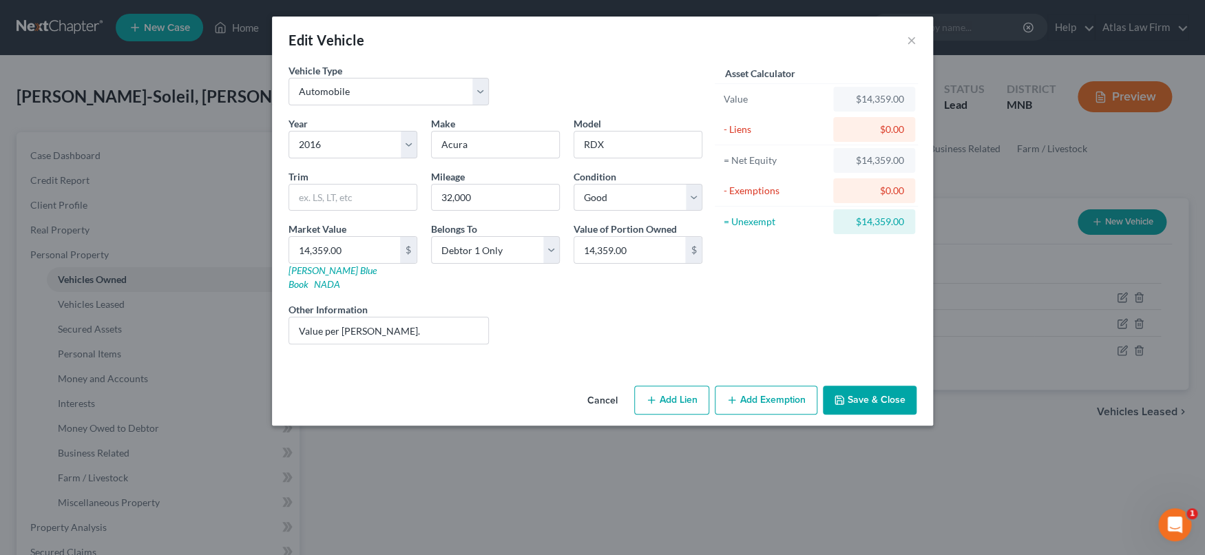
click at [780, 393] on button "Add Exemption" at bounding box center [766, 400] width 103 height 29
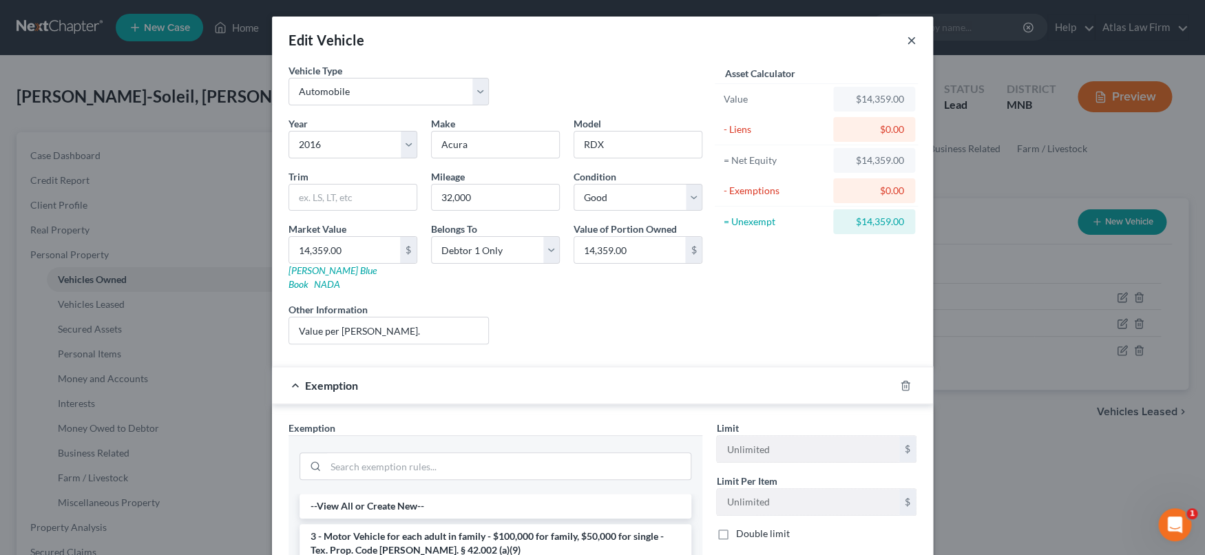
click at [907, 41] on button "×" at bounding box center [912, 40] width 10 height 17
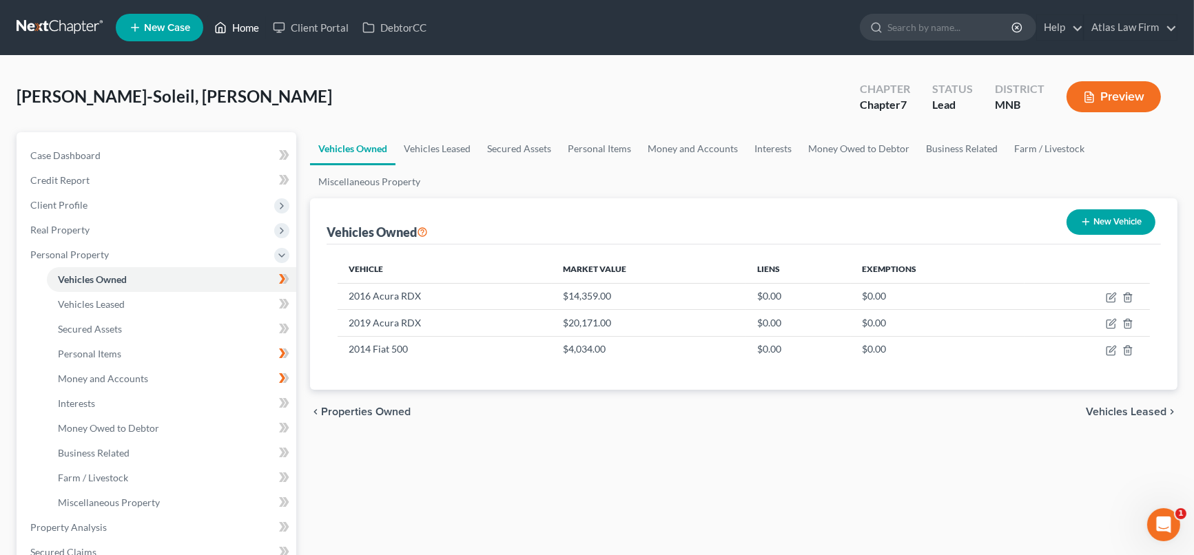
click at [259, 19] on link "Home" at bounding box center [236, 27] width 59 height 25
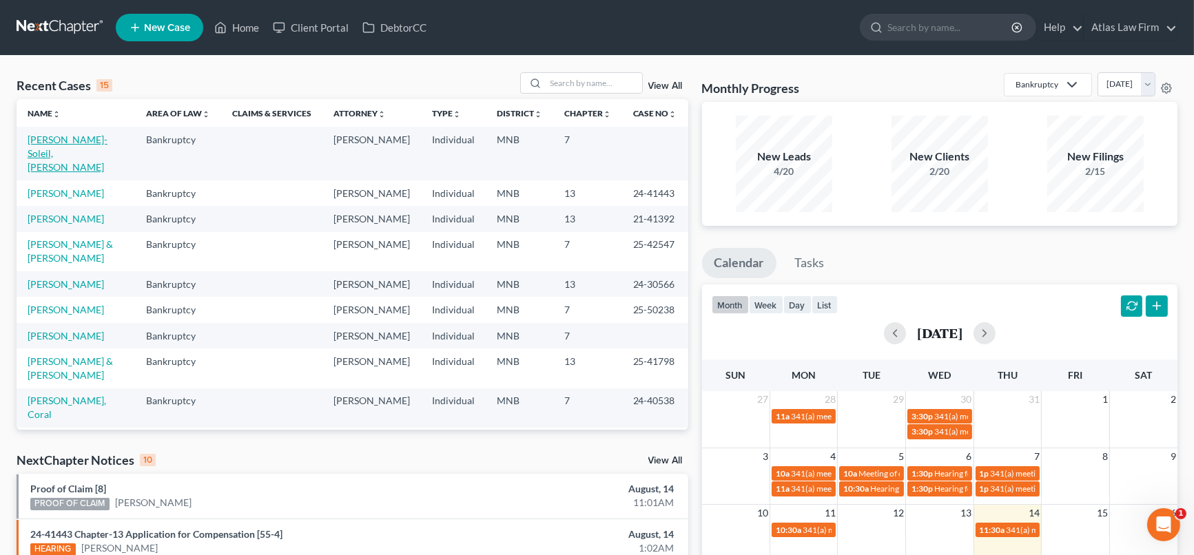
drag, startPoint x: 92, startPoint y: 136, endPoint x: 349, endPoint y: 118, distance: 256.9
click at [92, 136] on link "[PERSON_NAME]-Soleil, [PERSON_NAME]" at bounding box center [68, 153] width 80 height 39
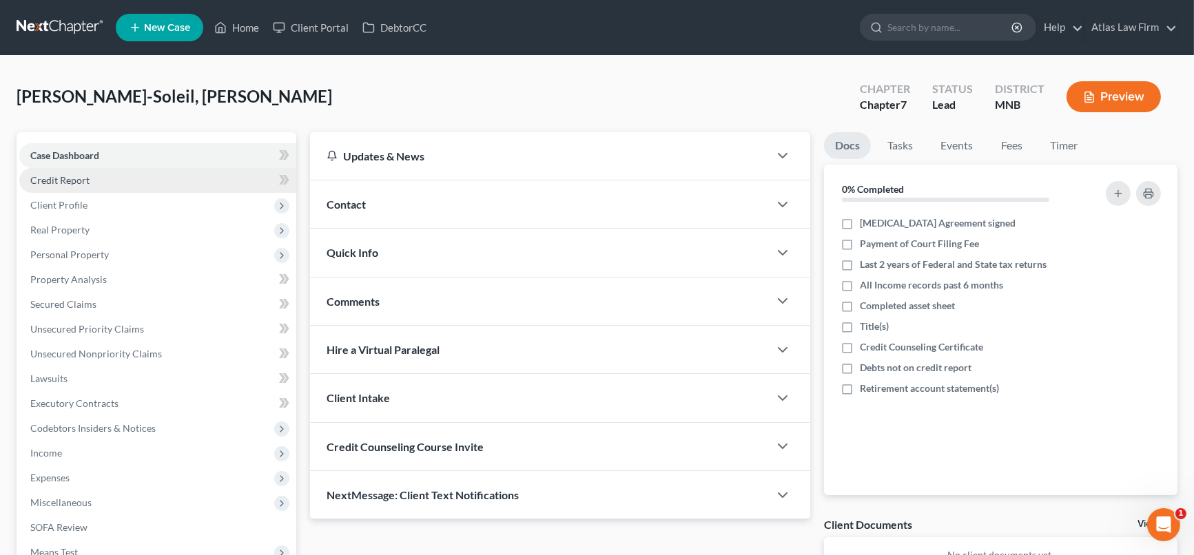
click at [90, 178] on link "Credit Report" at bounding box center [157, 180] width 277 height 25
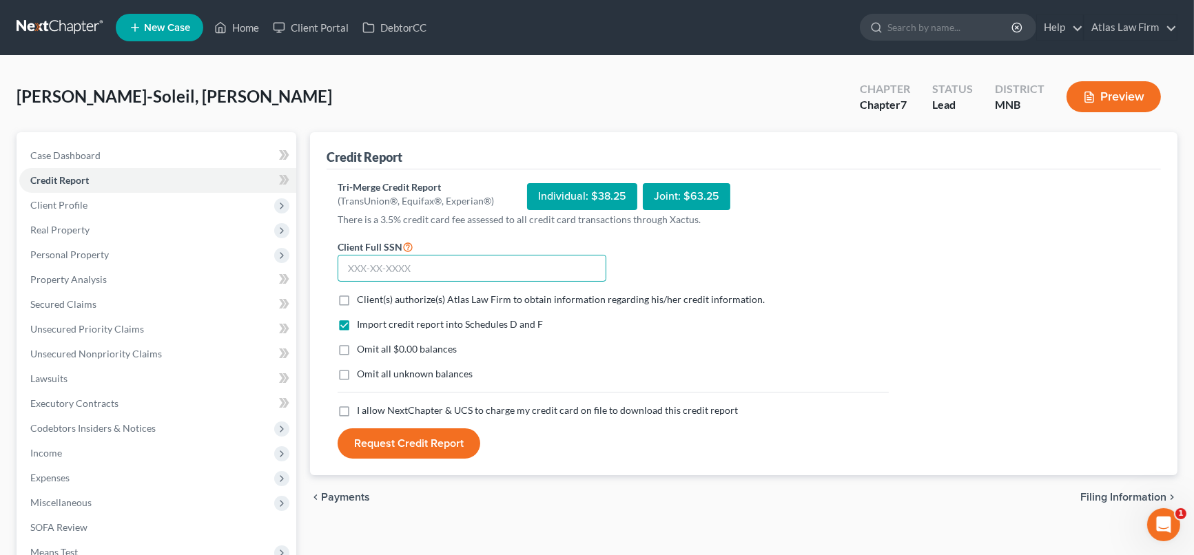
click at [466, 267] on input "text" at bounding box center [472, 269] width 269 height 28
type input "476-11-6341"
drag, startPoint x: 343, startPoint y: 296, endPoint x: 351, endPoint y: 311, distance: 17.9
click at [357, 296] on label "Client(s) authorize(s) Atlas Law Firm to obtain information regarding his/her c…" at bounding box center [561, 300] width 408 height 14
click at [362, 296] on input "Client(s) authorize(s) Atlas Law Firm to obtain information regarding his/her c…" at bounding box center [366, 297] width 9 height 9
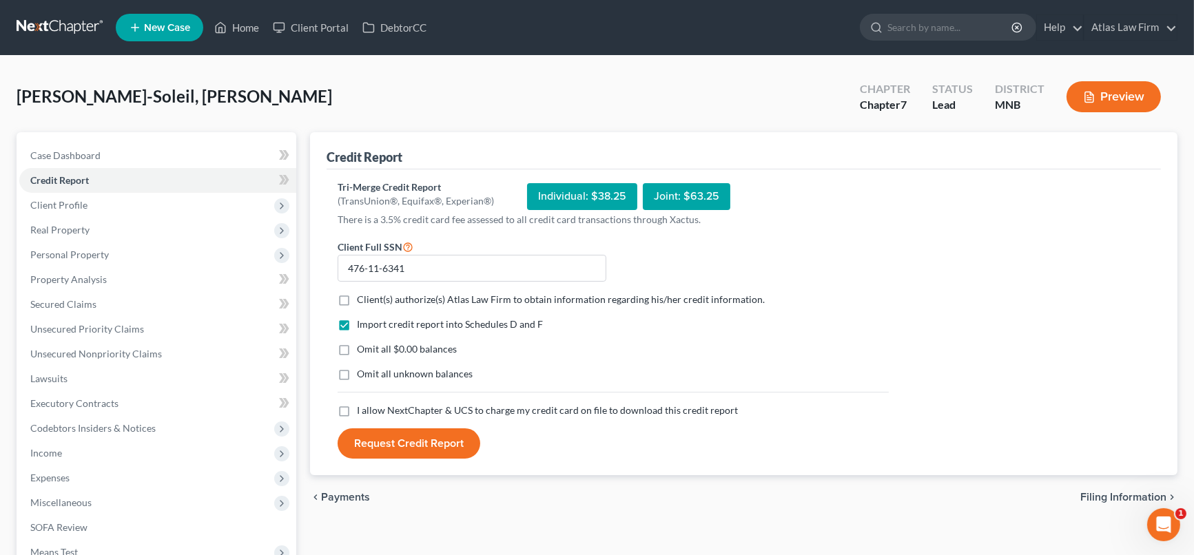
checkbox input "true"
drag, startPoint x: 345, startPoint y: 344, endPoint x: 353, endPoint y: 357, distance: 14.9
click at [357, 344] on label "Omit all $0.00 balances" at bounding box center [407, 349] width 100 height 14
click at [362, 344] on input "Omit all $0.00 balances" at bounding box center [366, 346] width 9 height 9
checkbox input "true"
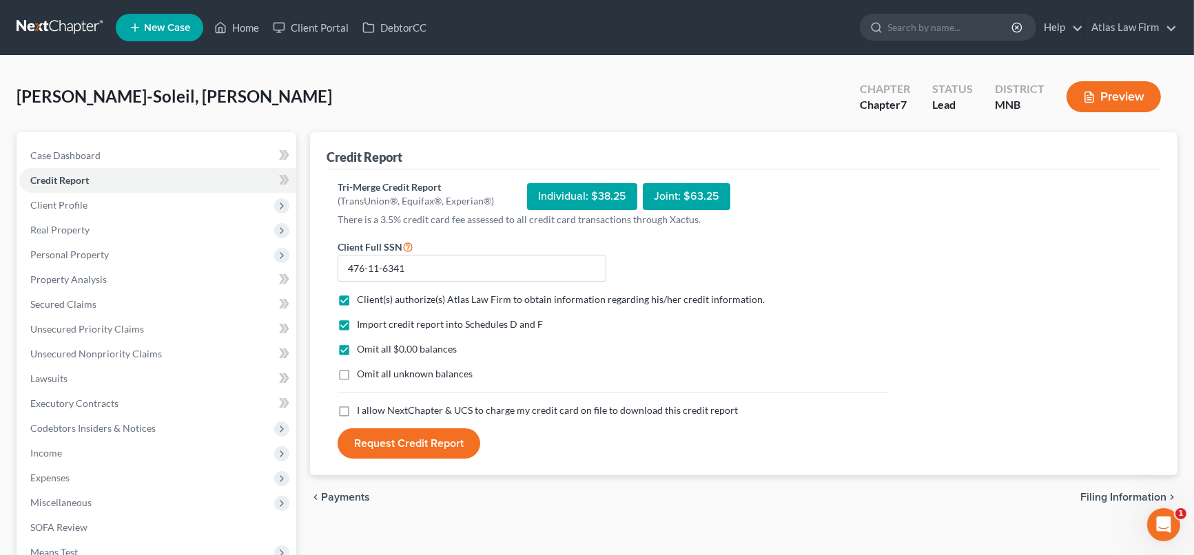
click at [357, 411] on label "I allow NextChapter & UCS to charge my credit card on file to download this cre…" at bounding box center [547, 411] width 381 height 14
click at [362, 411] on input "I allow NextChapter & UCS to charge my credit card on file to download this cre…" at bounding box center [366, 408] width 9 height 9
checkbox input "true"
click at [419, 445] on button "Request Credit Report" at bounding box center [409, 443] width 143 height 30
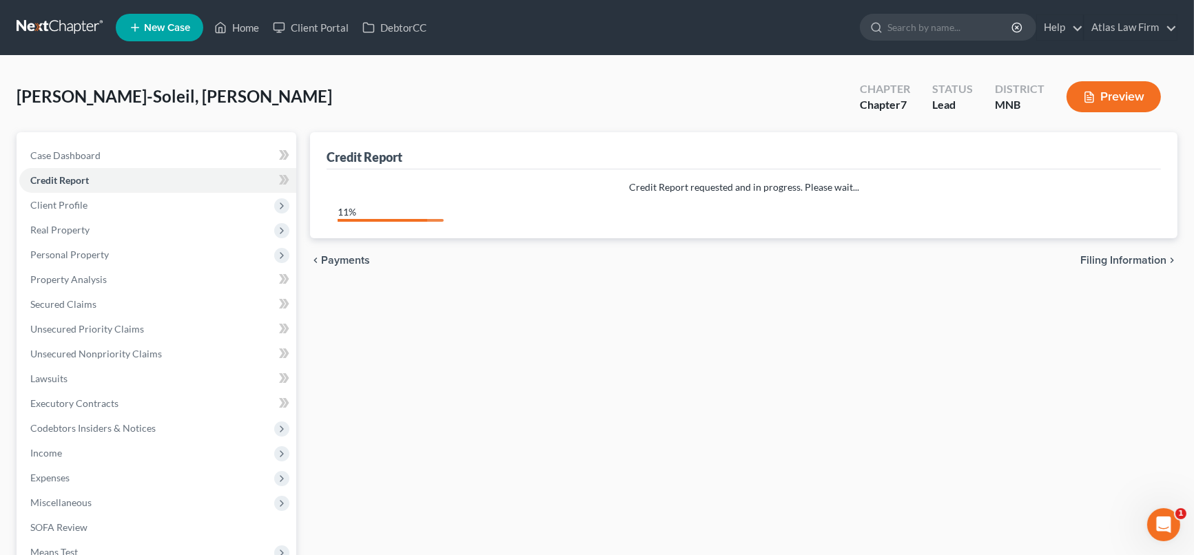
click at [1170, 526] on icon "Open Intercom Messenger" at bounding box center [1163, 524] width 23 height 23
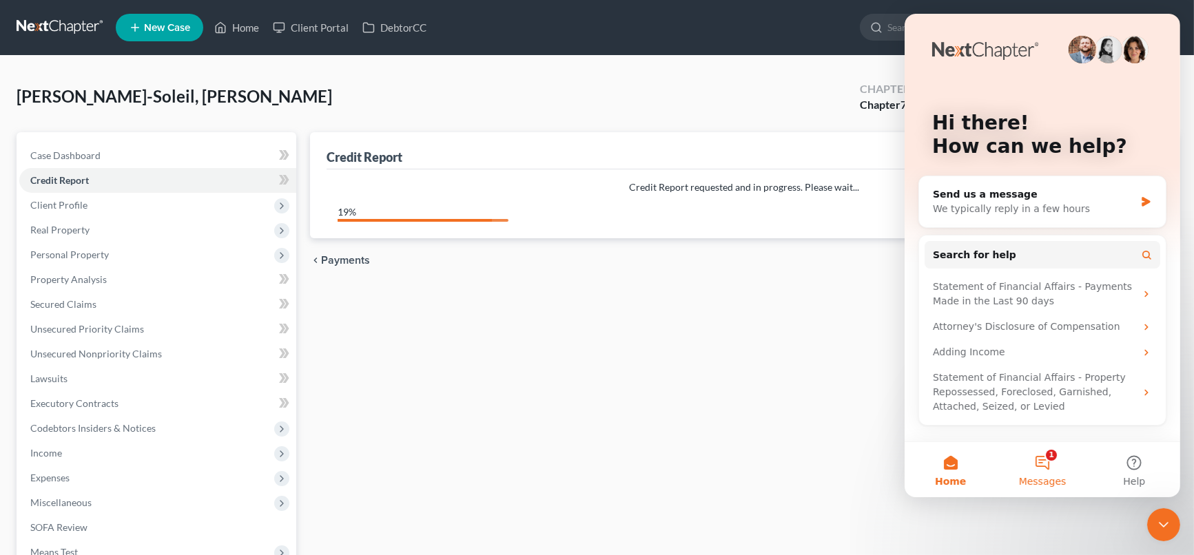
click at [1044, 464] on button "1 Messages" at bounding box center [1041, 469] width 92 height 55
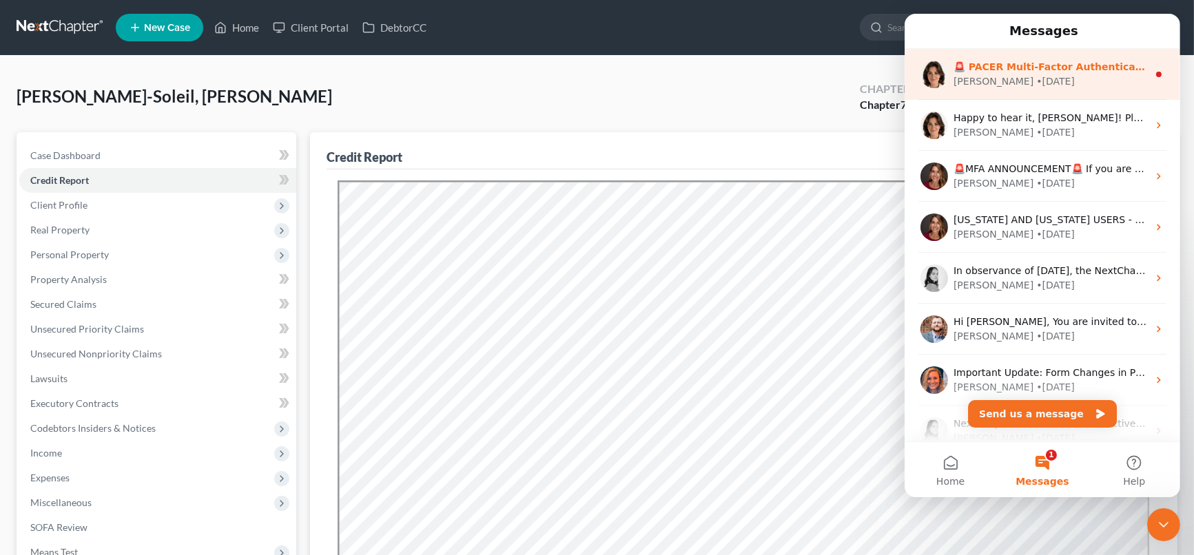
click at [1035, 76] on div "• [DATE]" at bounding box center [1054, 81] width 39 height 14
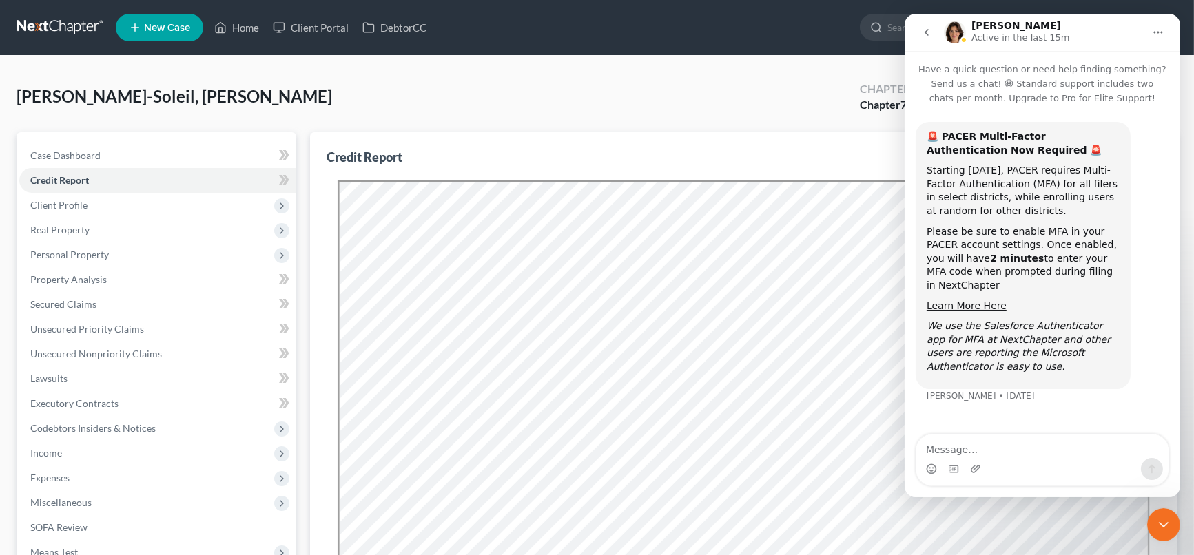
click at [864, 95] on div "Chapter" at bounding box center [885, 89] width 50 height 16
drag, startPoint x: 1154, startPoint y: 535, endPoint x: 1150, endPoint y: 526, distance: 10.2
click at [1154, 534] on div "Close Intercom Messenger" at bounding box center [1162, 524] width 33 height 33
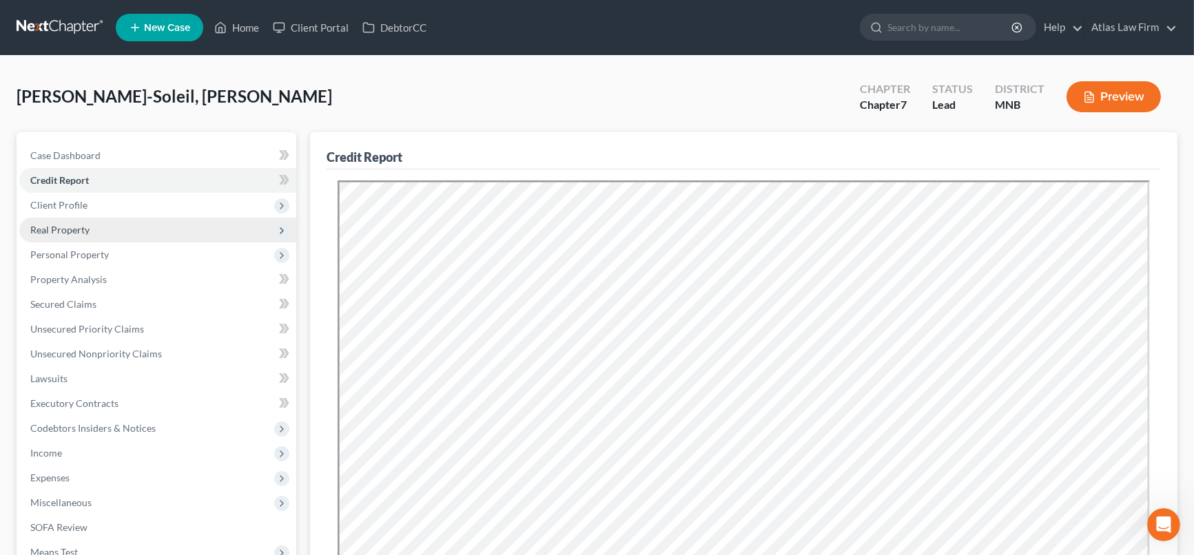
click at [105, 238] on span "Real Property" at bounding box center [157, 230] width 277 height 25
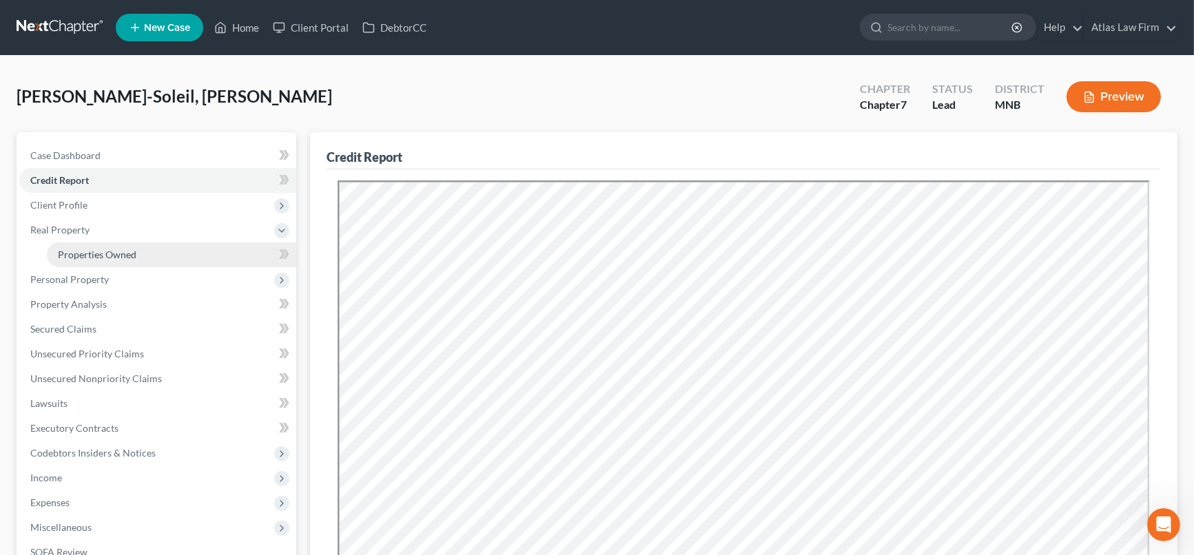
click at [112, 249] on span "Properties Owned" at bounding box center [97, 255] width 79 height 12
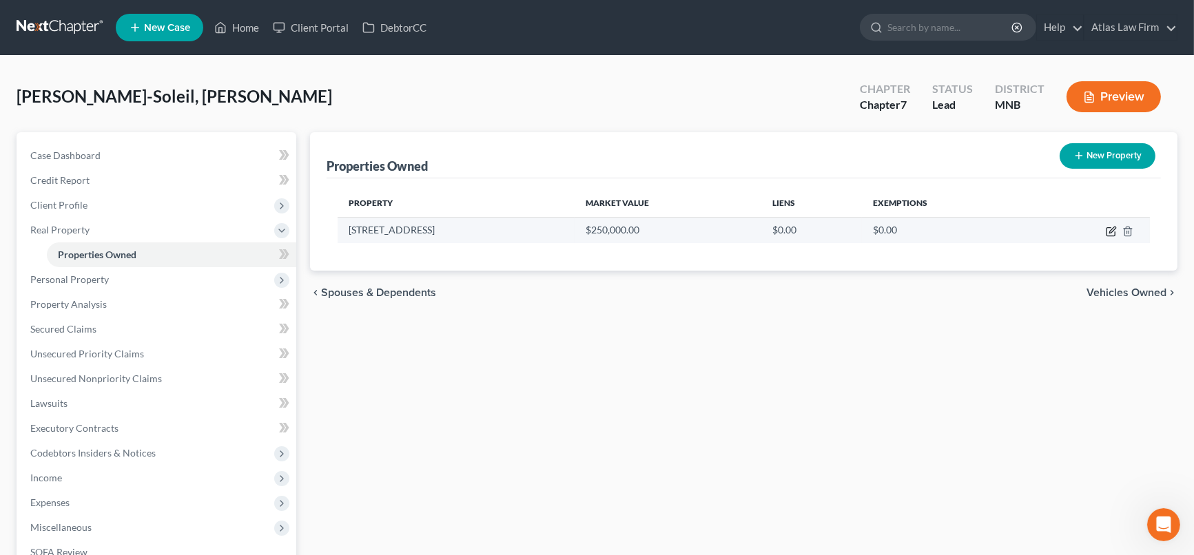
click at [1112, 231] on icon "button" at bounding box center [1111, 231] width 11 height 11
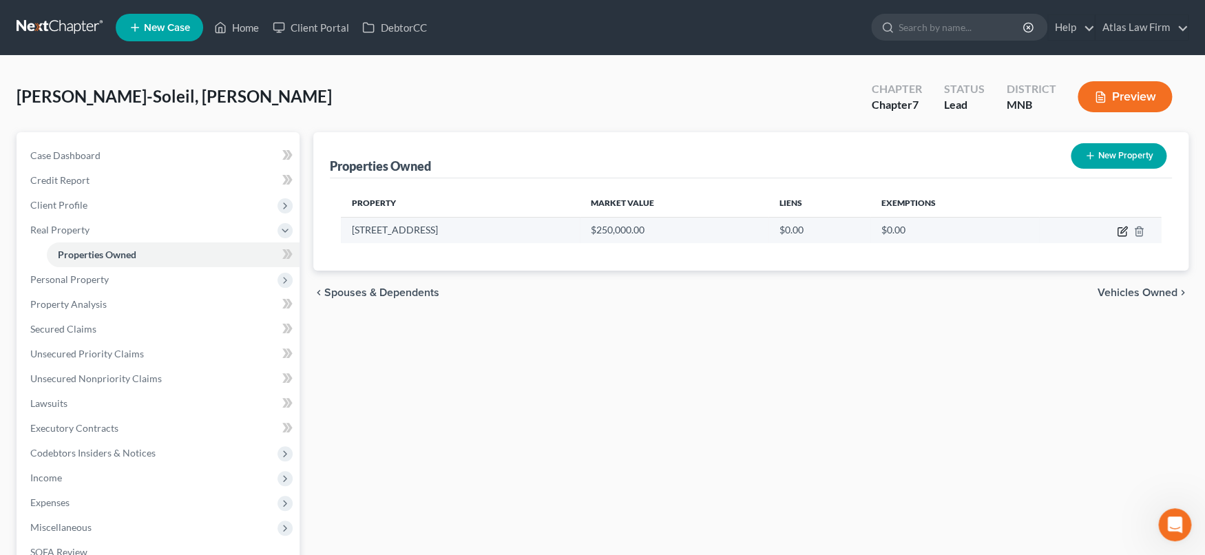
select select "45"
select select "228"
select select "0"
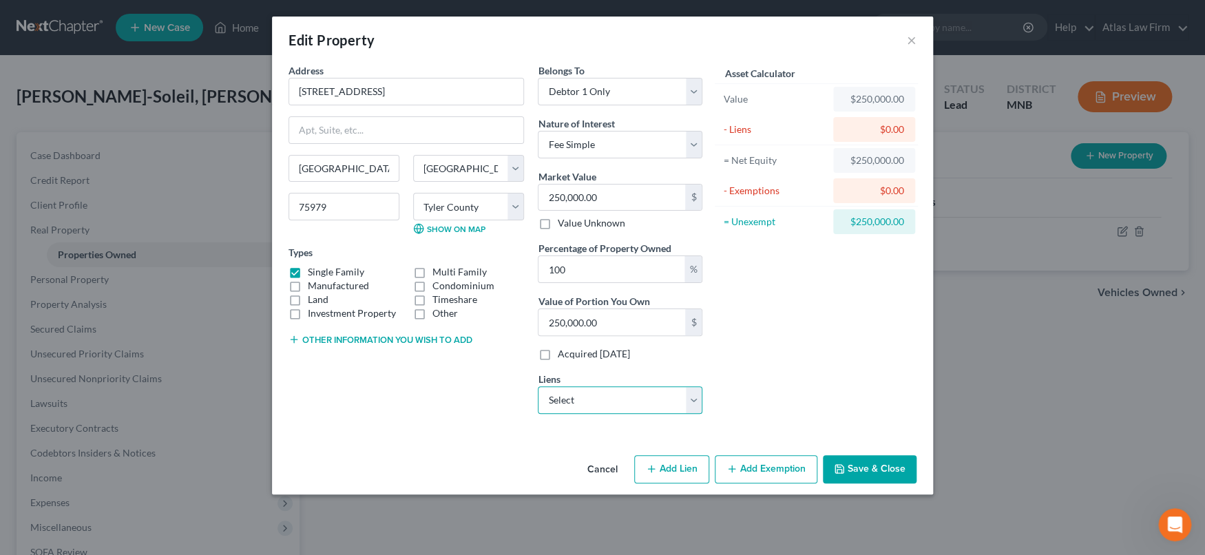
click at [696, 398] on select "Select First State Bank - $120,093.00 Technology Credit Unio - $47,726.00 Techn…" at bounding box center [620, 400] width 165 height 28
click at [908, 38] on button "×" at bounding box center [912, 40] width 10 height 17
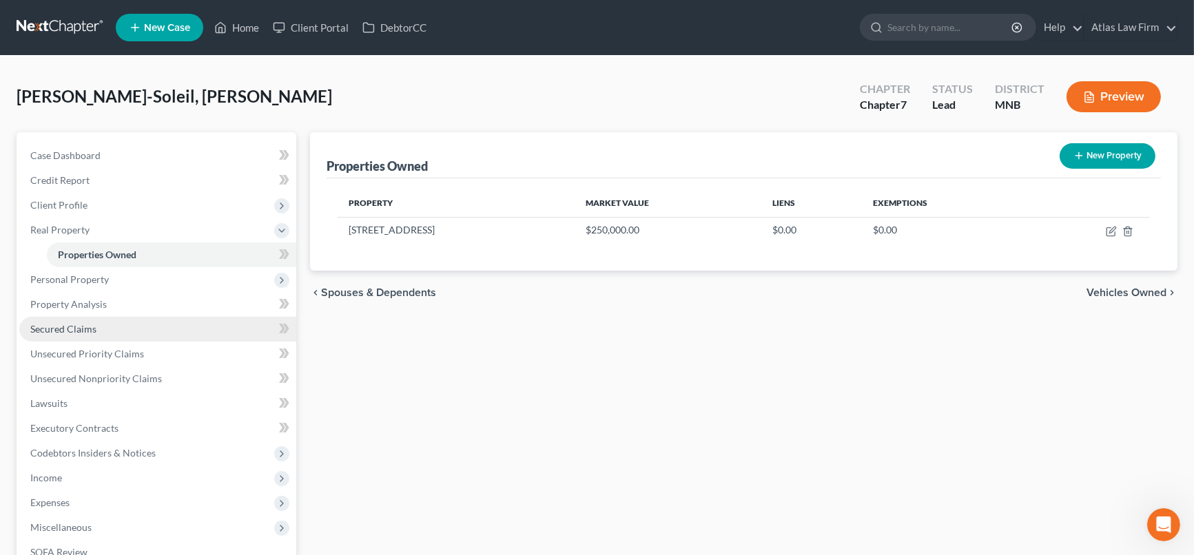
click at [98, 331] on link "Secured Claims" at bounding box center [157, 329] width 277 height 25
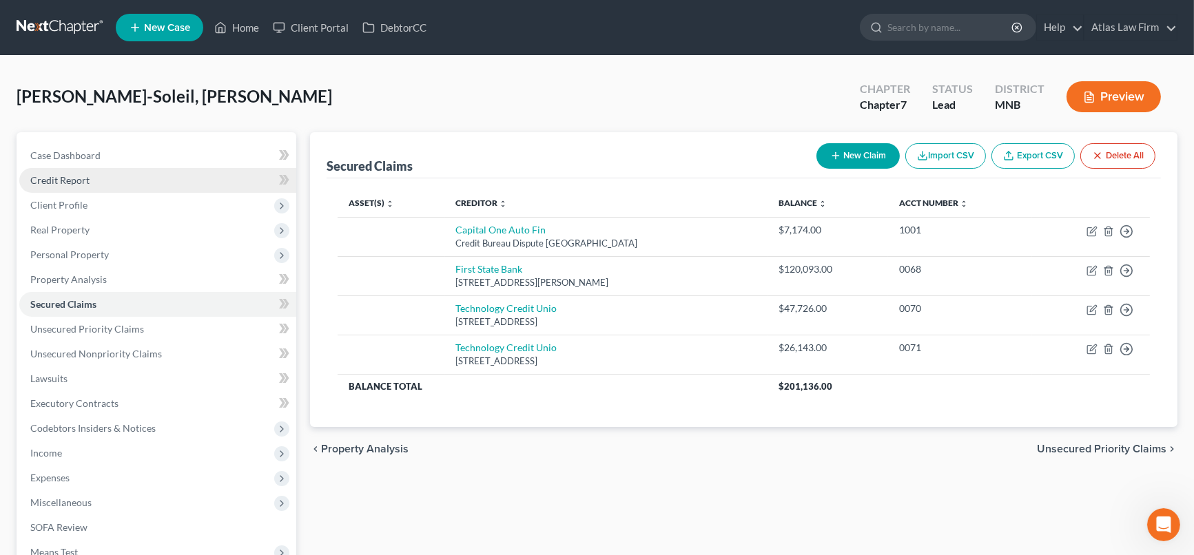
click at [86, 184] on span "Credit Report" at bounding box center [59, 180] width 59 height 12
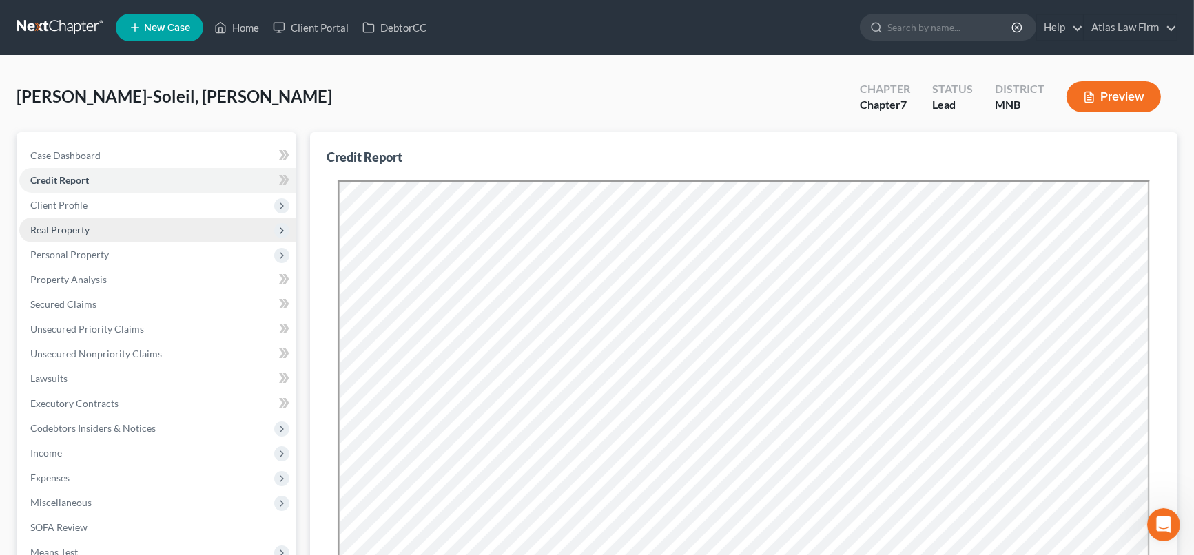
click at [138, 228] on span "Real Property" at bounding box center [157, 230] width 277 height 25
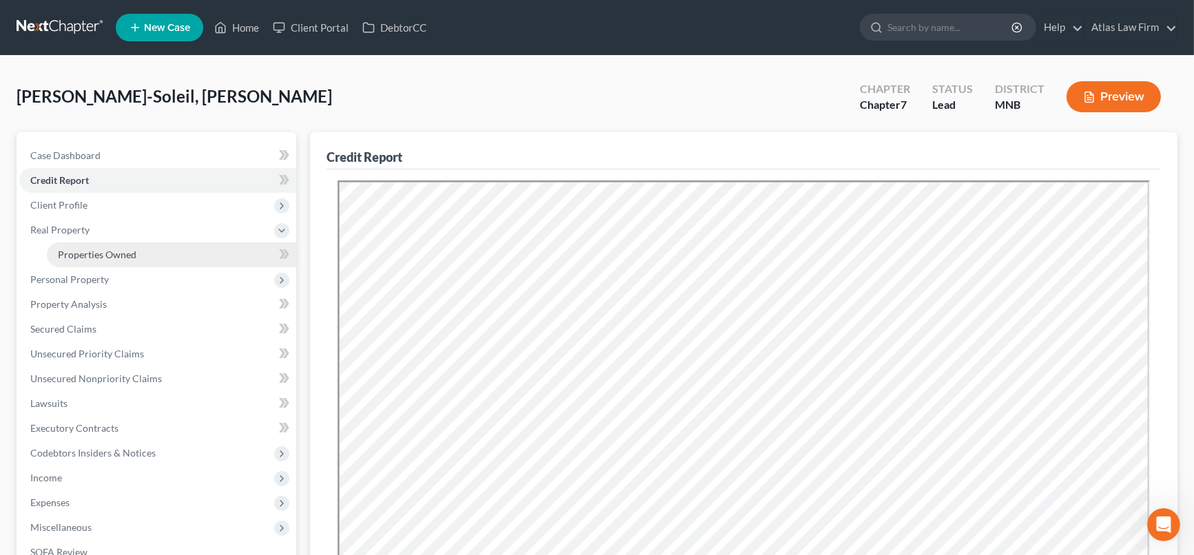
click at [77, 253] on span "Properties Owned" at bounding box center [97, 255] width 79 height 12
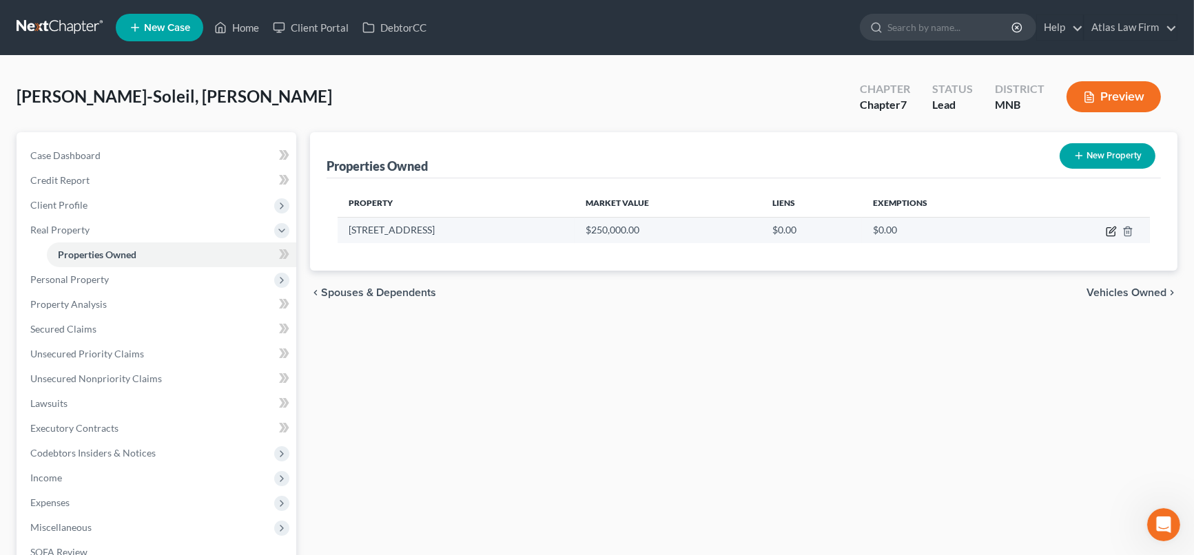
click at [1110, 230] on icon "button" at bounding box center [1112, 230] width 6 height 6
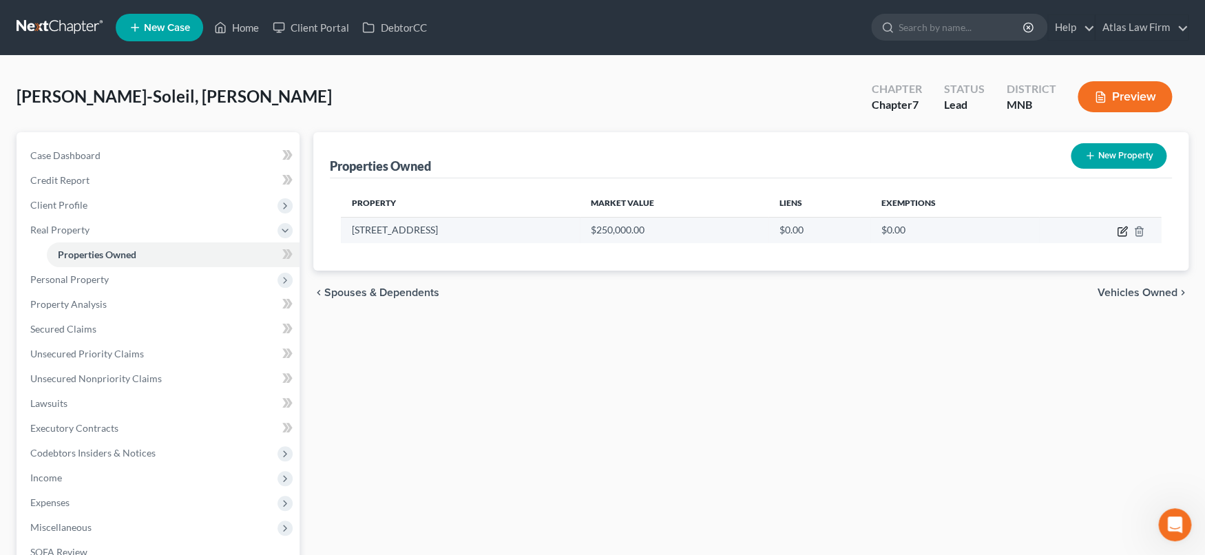
select select "45"
select select "228"
select select "0"
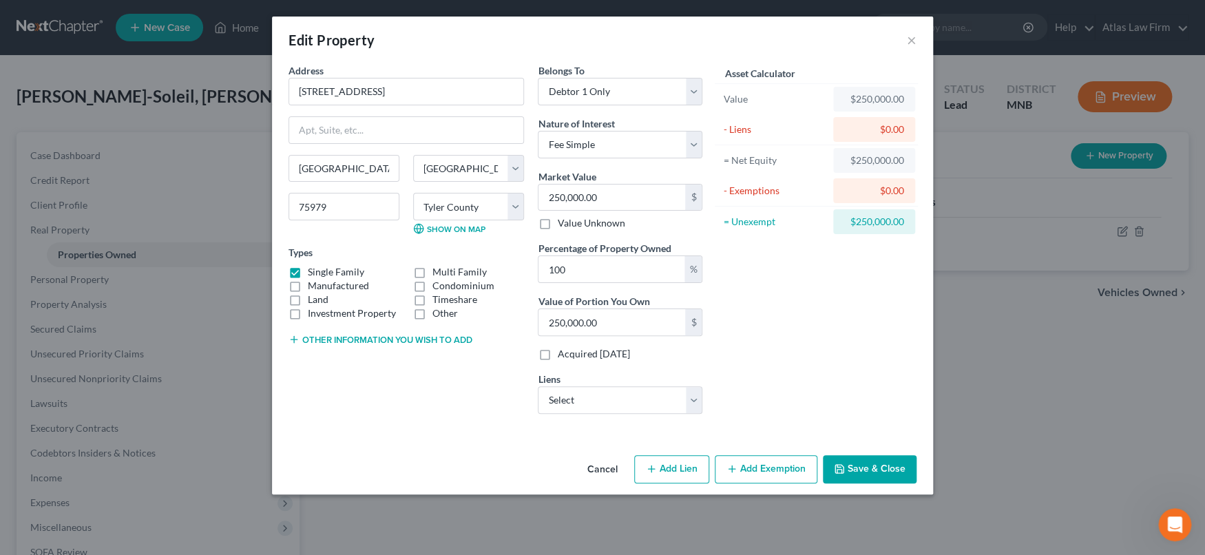
click at [365, 334] on button "Other information you wish to add" at bounding box center [381, 339] width 184 height 11
click at [364, 357] on textarea at bounding box center [407, 371] width 236 height 51
type textarea "-"
click at [696, 400] on select "Select First State Bank - $120,093.00 Technology Credit Unio - $47,726.00 Techn…" at bounding box center [620, 400] width 165 height 28
select select "0"
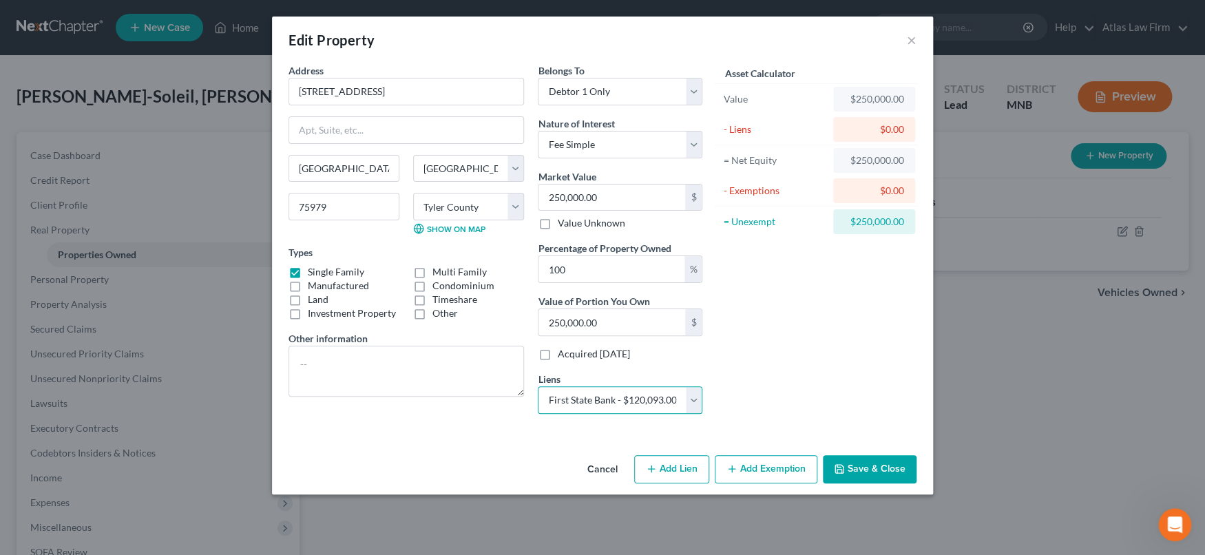
click at [538, 386] on select "Select First State Bank - $120,093.00 Technology Credit Unio - $47,726.00 Techn…" at bounding box center [620, 400] width 165 height 28
select select
select select "45"
select select "0"
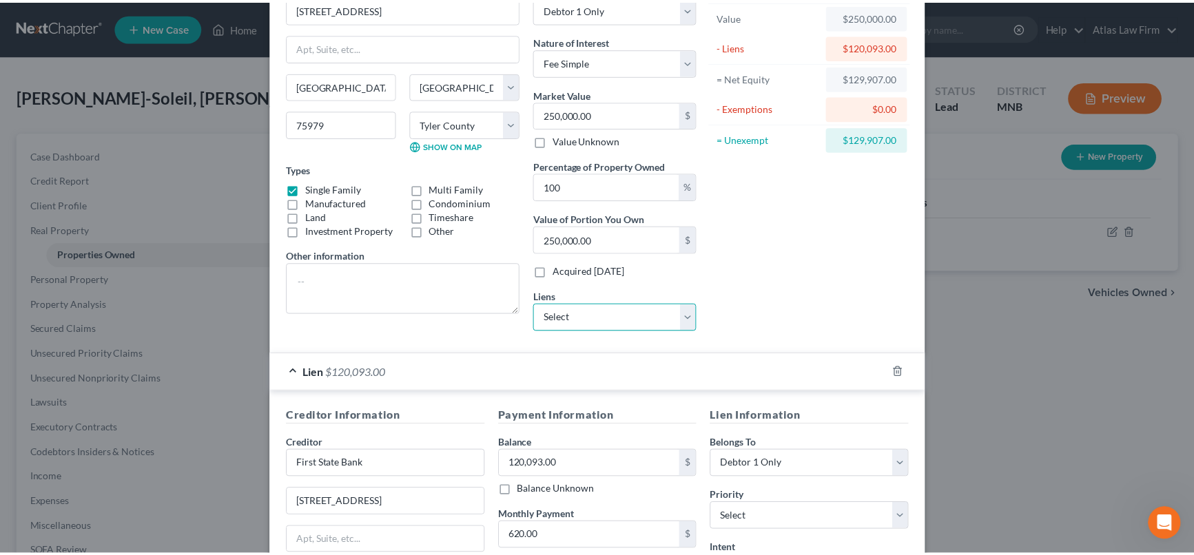
scroll to position [280, 0]
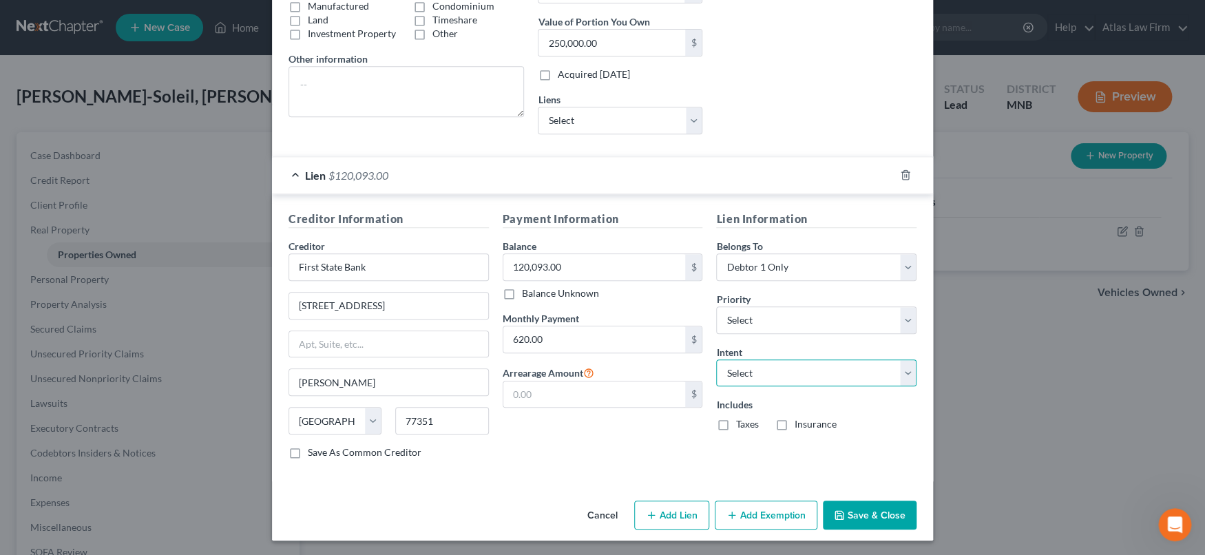
click at [905, 368] on select "Select Surrender Redeem Reaffirm Avoid Other" at bounding box center [816, 374] width 200 height 28
click at [858, 516] on button "Save & Close" at bounding box center [870, 515] width 94 height 29
